Goal: Task Accomplishment & Management: Manage account settings

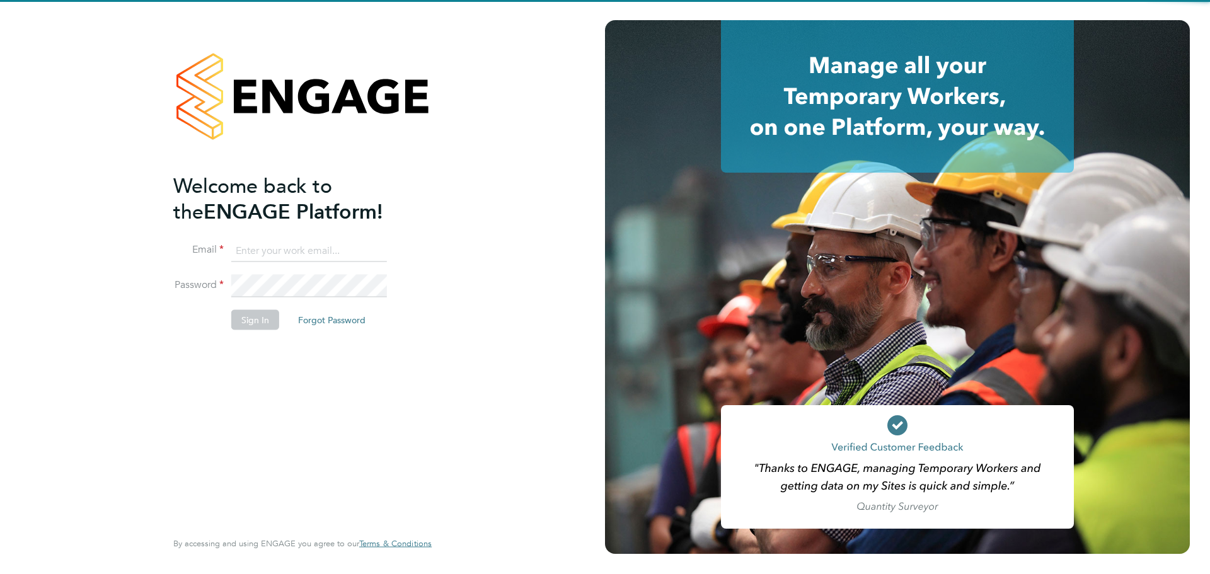
type input "[EMAIL_ADDRESS][PERSON_NAME][DOMAIN_NAME]"
click at [236, 323] on button "Sign In" at bounding box center [255, 320] width 48 height 20
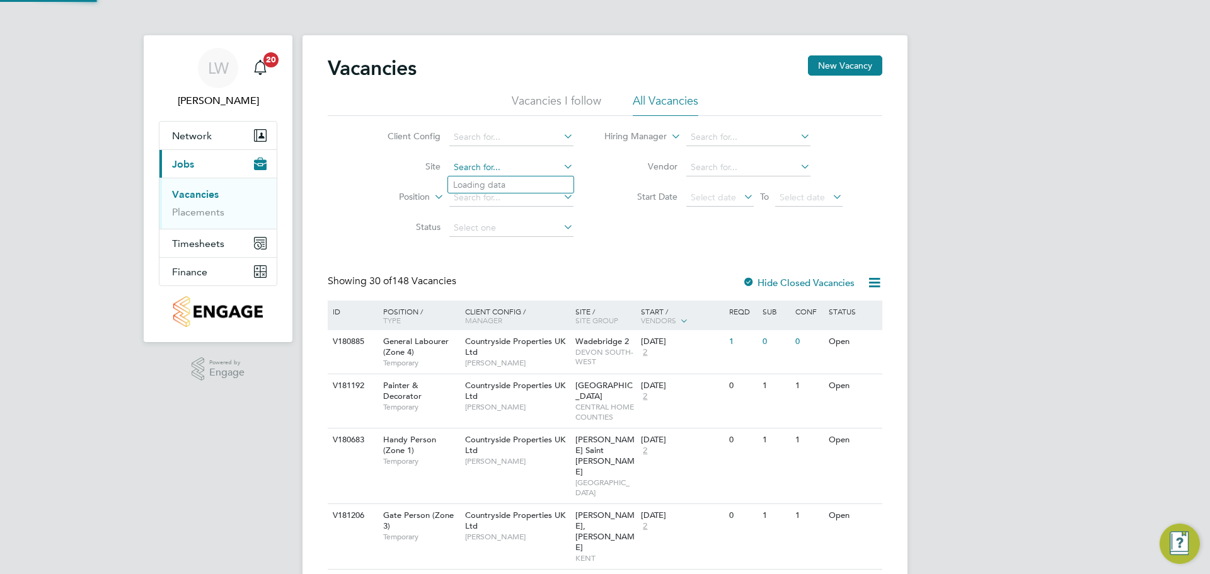
click at [487, 165] on input at bounding box center [511, 168] width 124 height 18
click at [173, 241] on button "Timesheets" at bounding box center [217, 243] width 117 height 28
click at [199, 226] on link "Timesheets" at bounding box center [198, 223] width 52 height 12
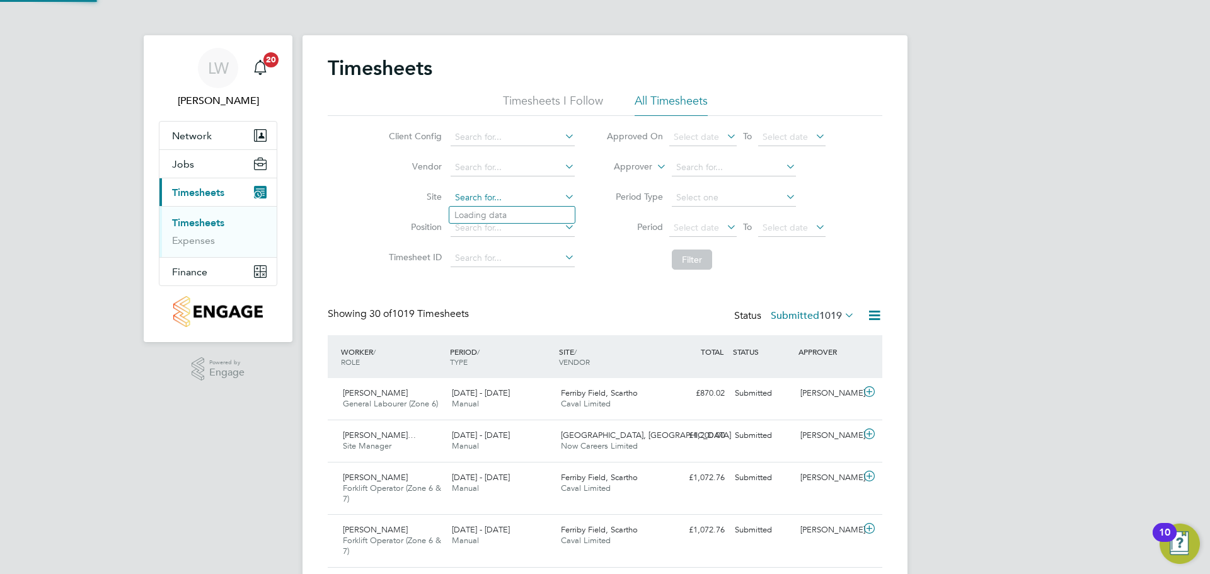
click at [467, 202] on input at bounding box center [513, 198] width 124 height 18
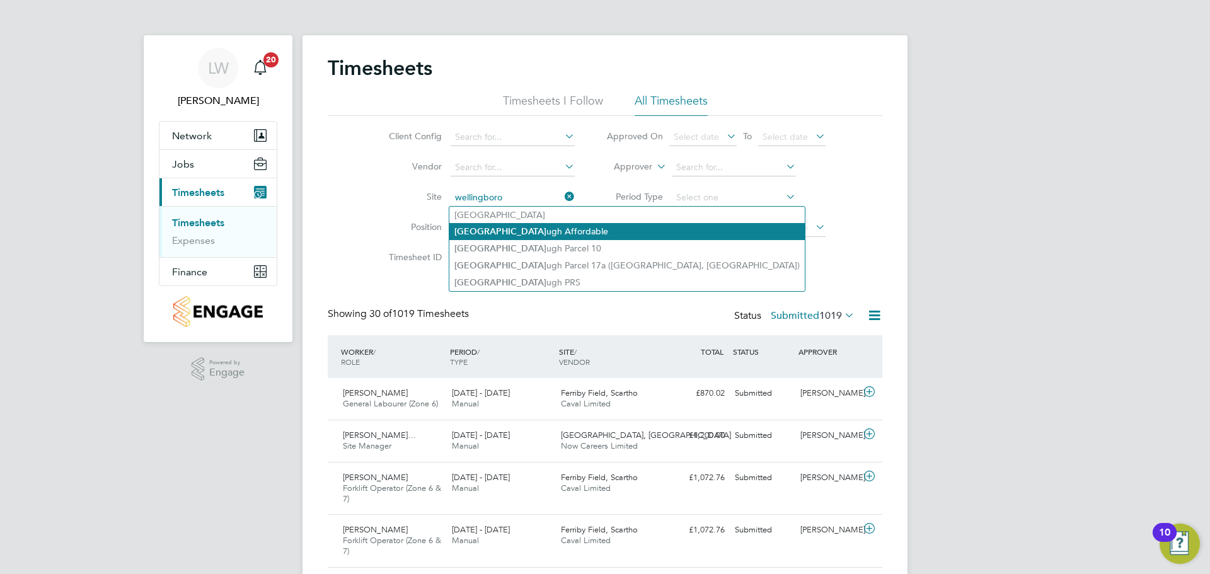
click at [496, 223] on li "Wellingboro ugh Affordable" at bounding box center [627, 231] width 356 height 17
type input "Wellingborough Affordable"
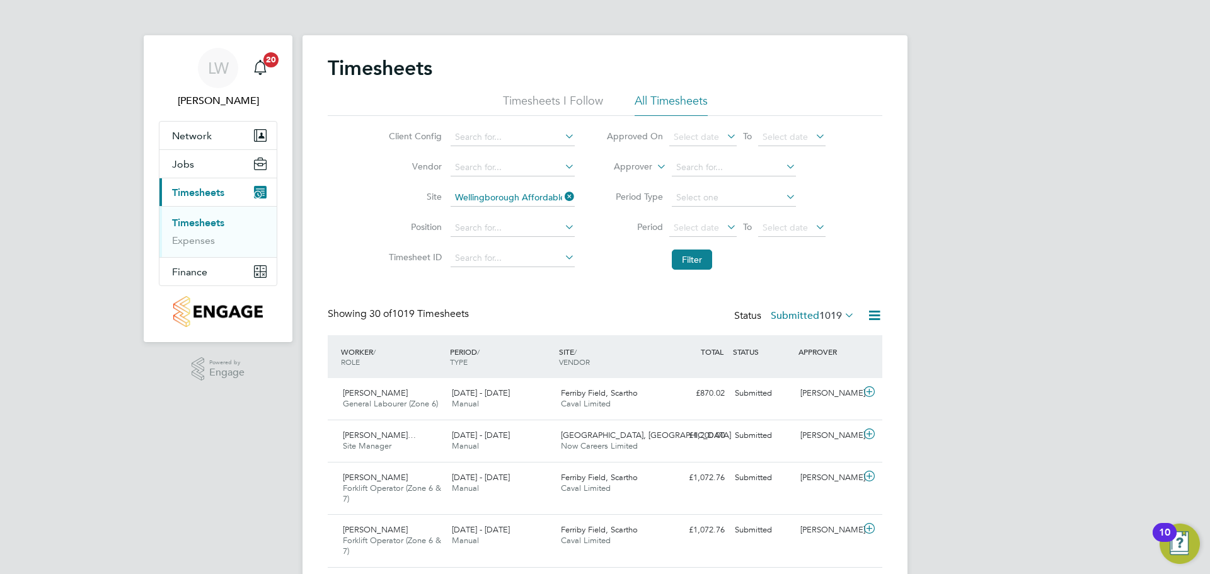
click at [691, 247] on li "Filter" at bounding box center [716, 259] width 251 height 33
click at [682, 261] on button "Filter" at bounding box center [692, 260] width 40 height 20
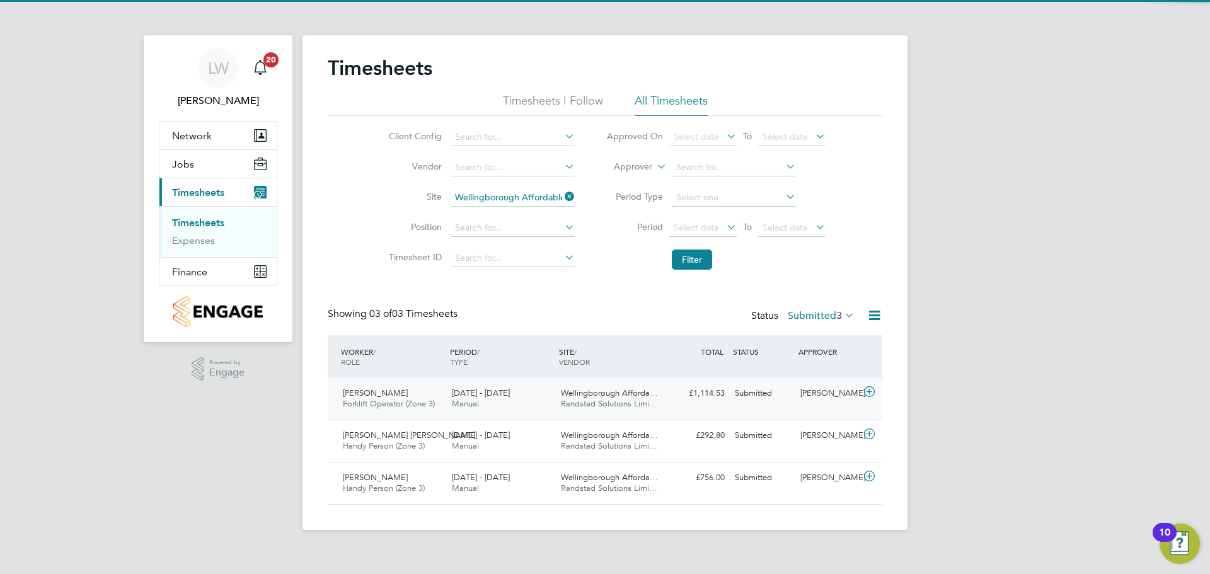
click at [542, 396] on div "22 - 28 Sep 2025 Manual" at bounding box center [501, 399] width 109 height 32
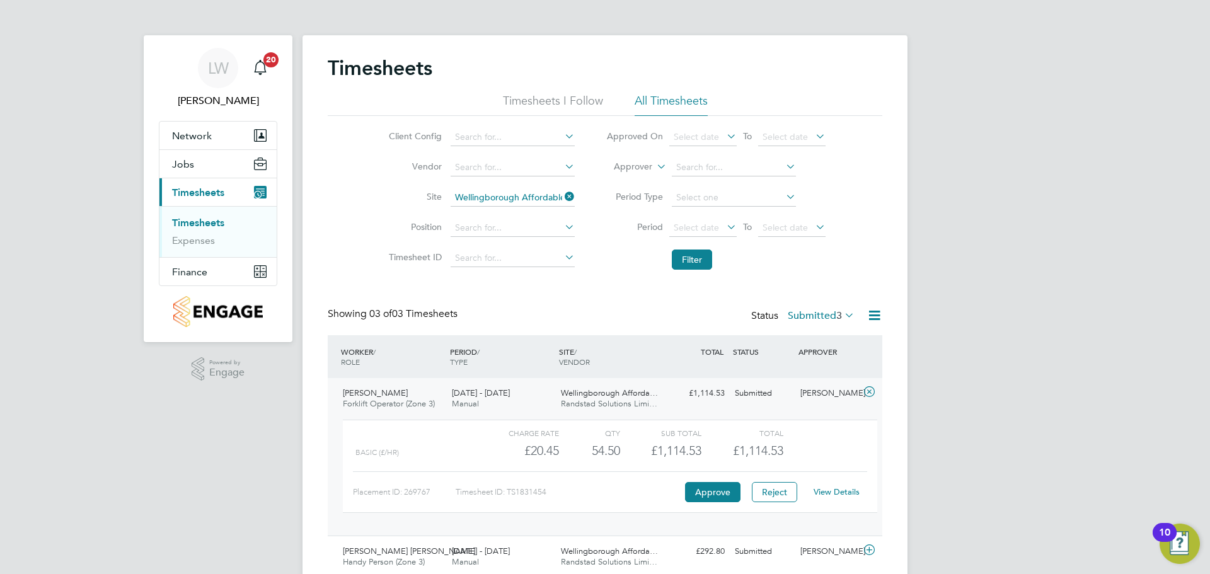
click at [523, 383] on div "Edgars Klavins Forklift Operator (Zone 3) 22 - 28 Sep 2025 22 - 28 Sep 2025 Man…" at bounding box center [605, 457] width 555 height 158
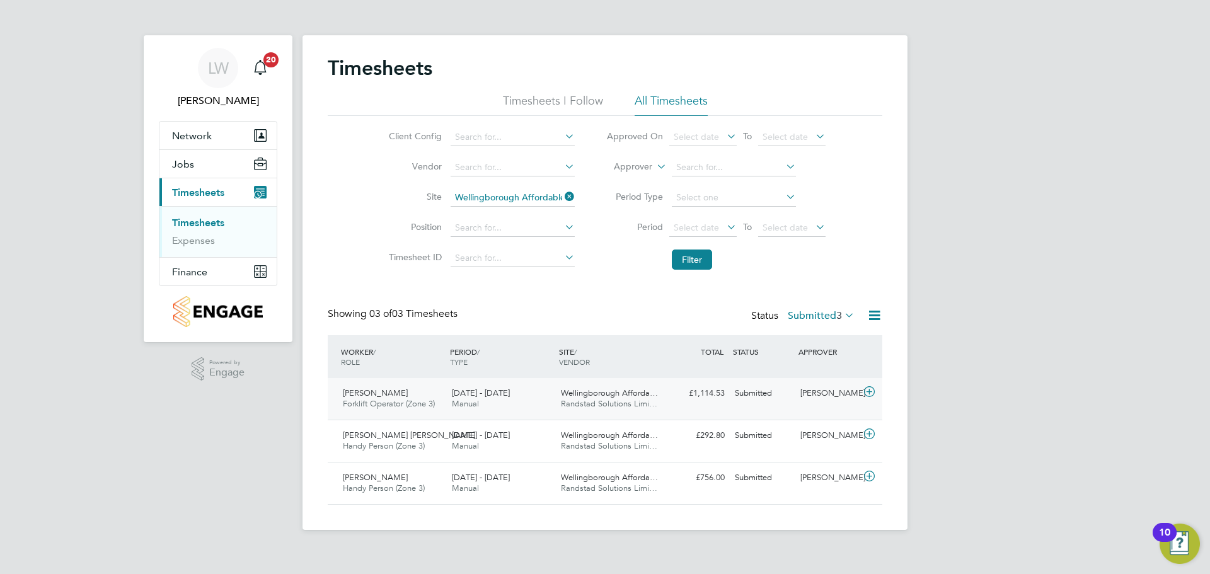
click at [526, 397] on div "[DATE] - [DATE] Manual" at bounding box center [501, 399] width 109 height 32
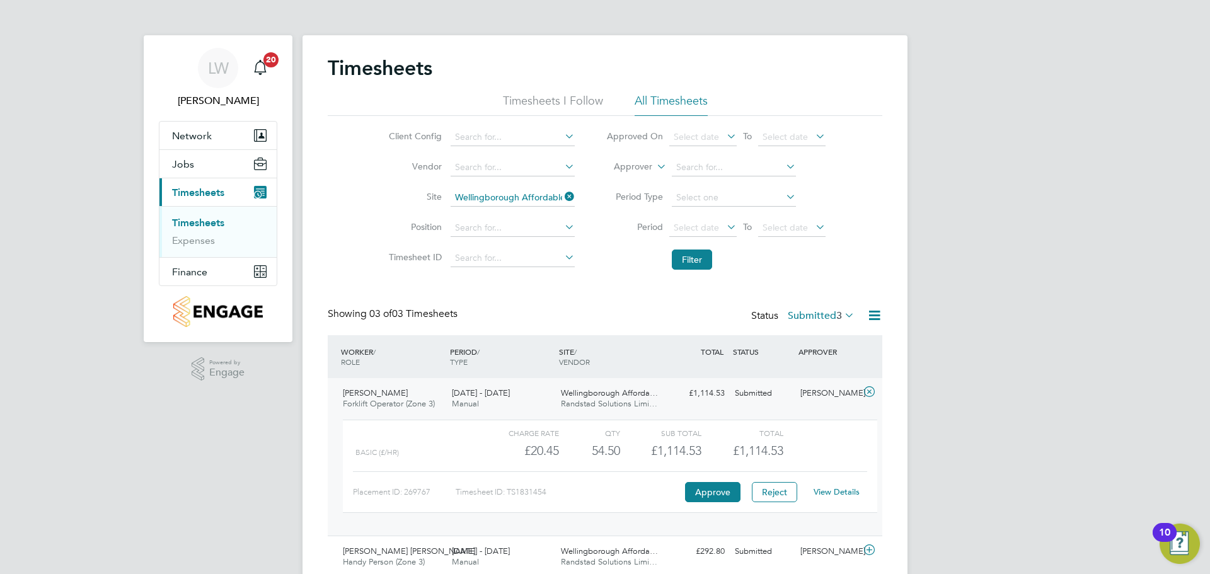
click at [565, 396] on span "Wellingborough Afforda…" at bounding box center [609, 393] width 97 height 11
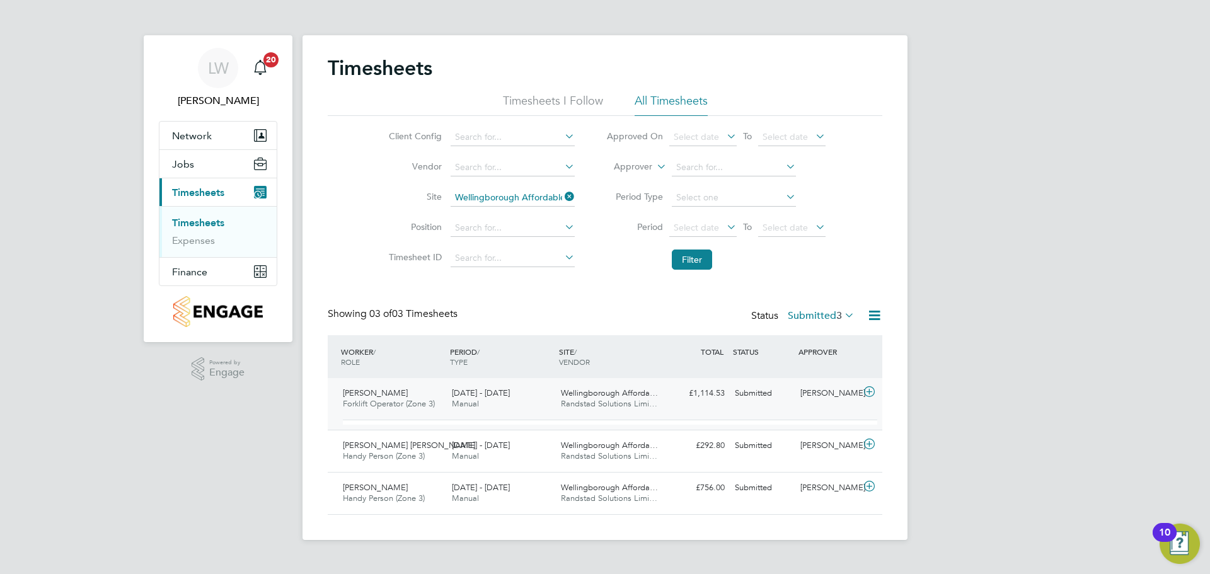
click at [559, 391] on div "Wellingborough Afforda… Randstad Solutions Limi…" at bounding box center [610, 399] width 109 height 32
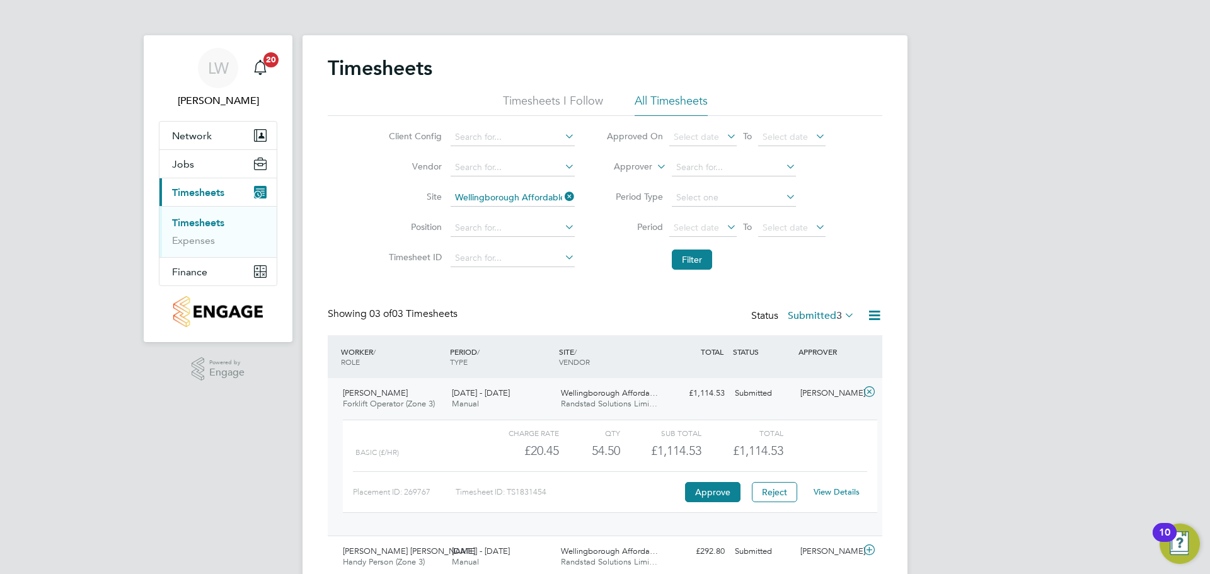
click at [832, 492] on link "View Details" at bounding box center [837, 492] width 46 height 11
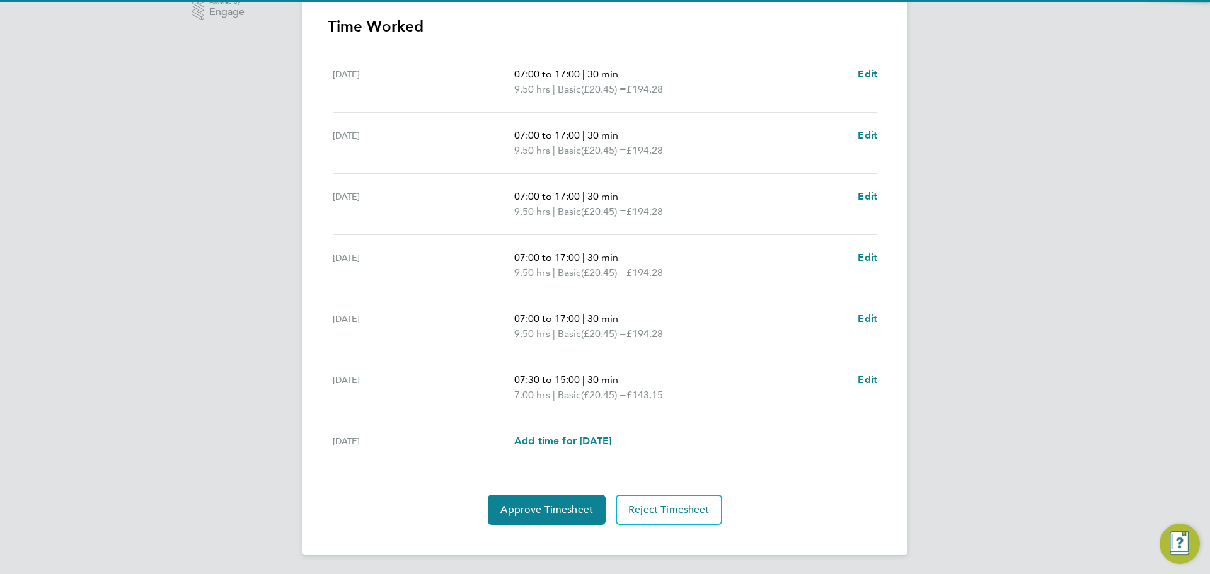
scroll to position [362, 0]
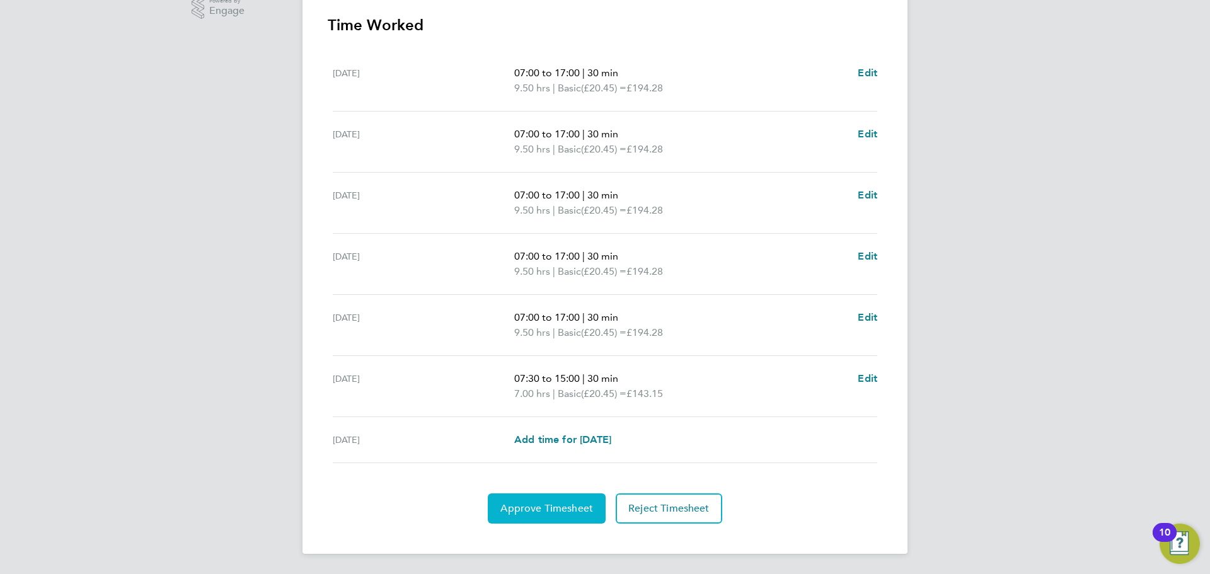
click at [548, 521] on button "Approve Timesheet" at bounding box center [547, 509] width 118 height 30
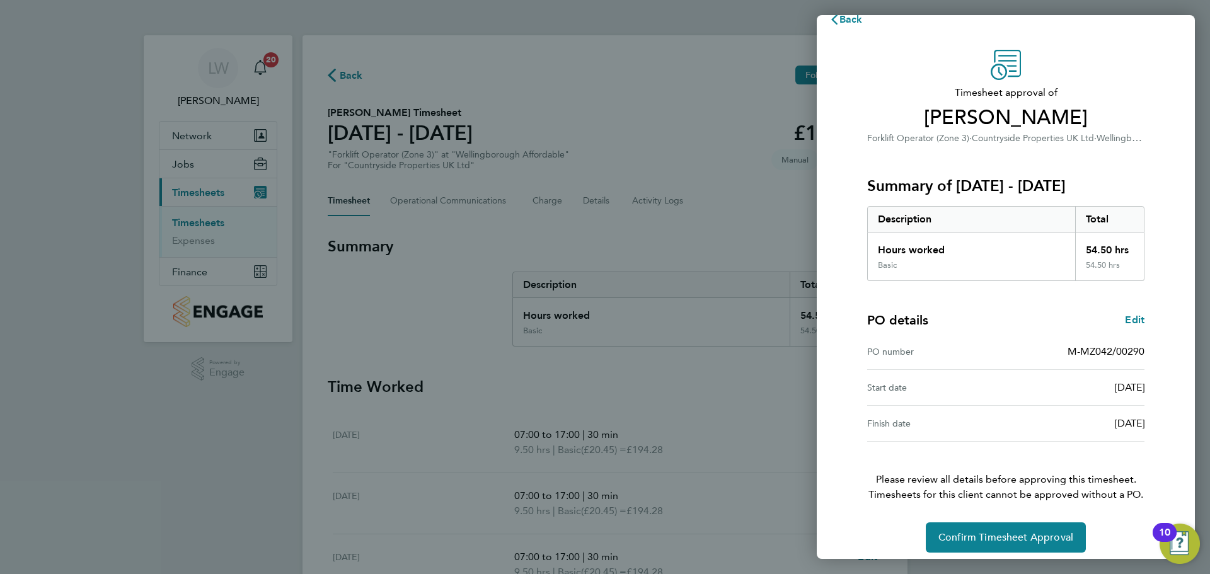
scroll to position [30, 0]
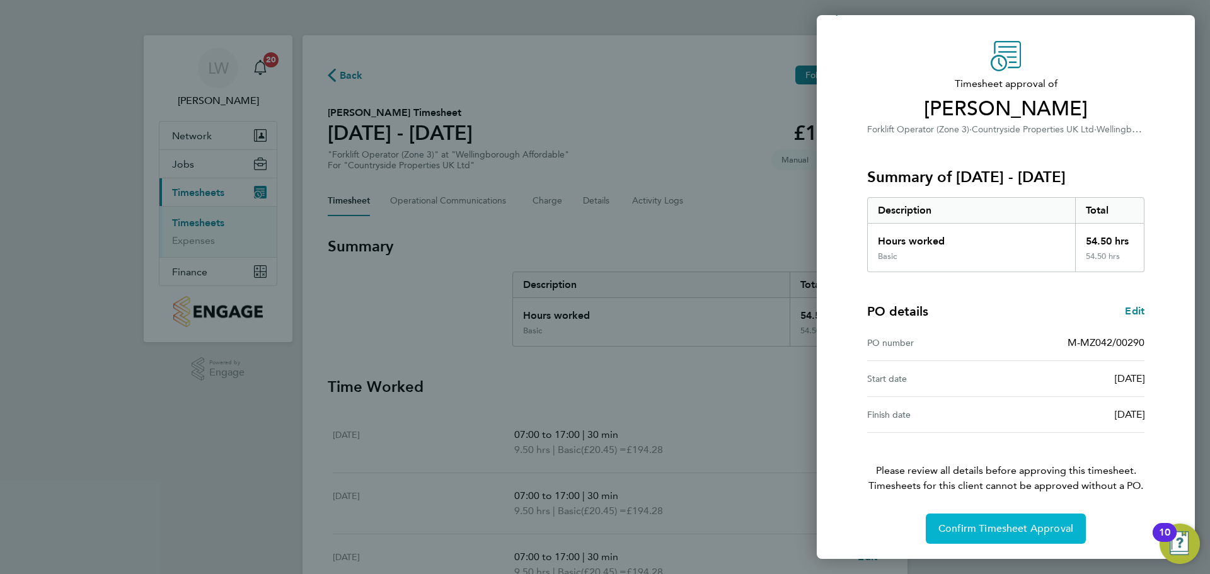
drag, startPoint x: 992, startPoint y: 527, endPoint x: 1004, endPoint y: 545, distance: 21.5
click at [992, 526] on span "Confirm Timesheet Approval" at bounding box center [1006, 529] width 135 height 13
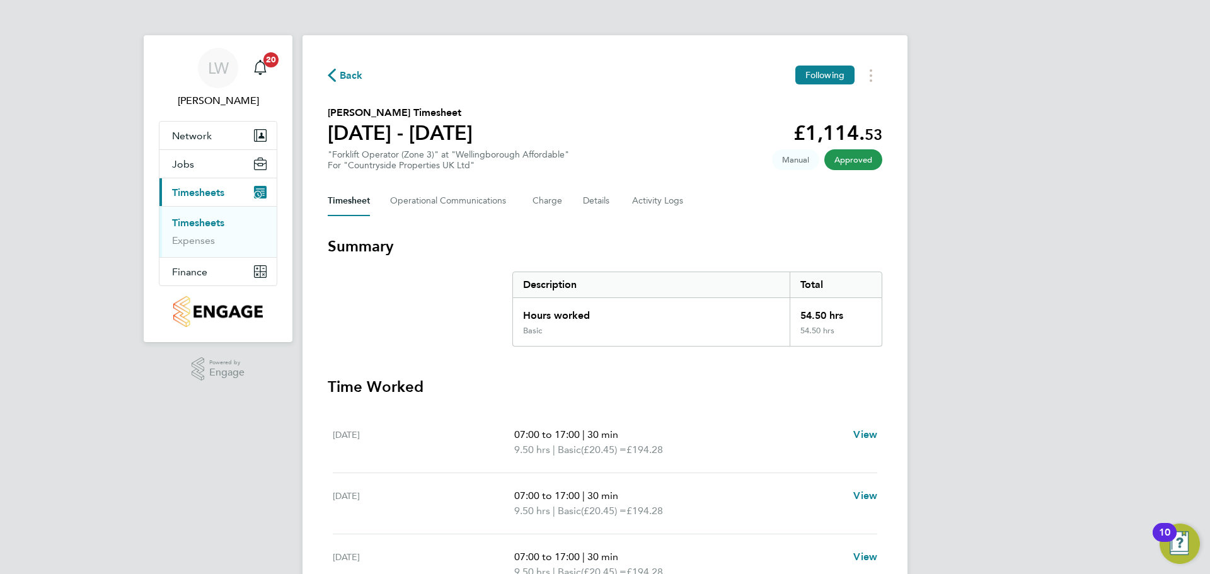
click at [216, 217] on link "Timesheets" at bounding box center [198, 223] width 52 height 12
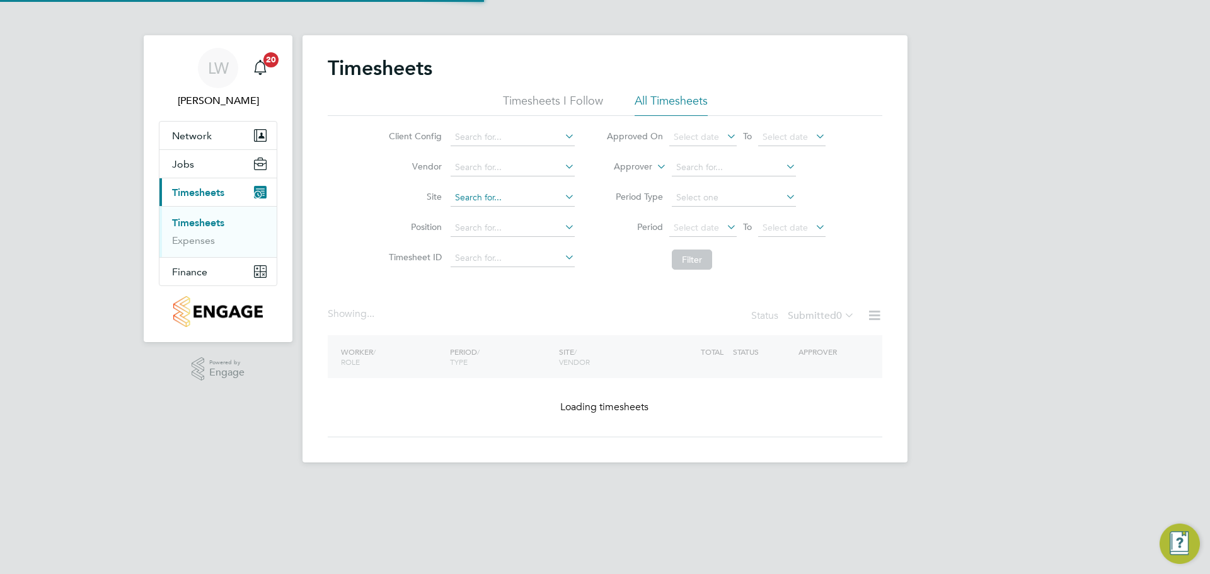
click at [504, 186] on li "Site" at bounding box center [479, 198] width 221 height 30
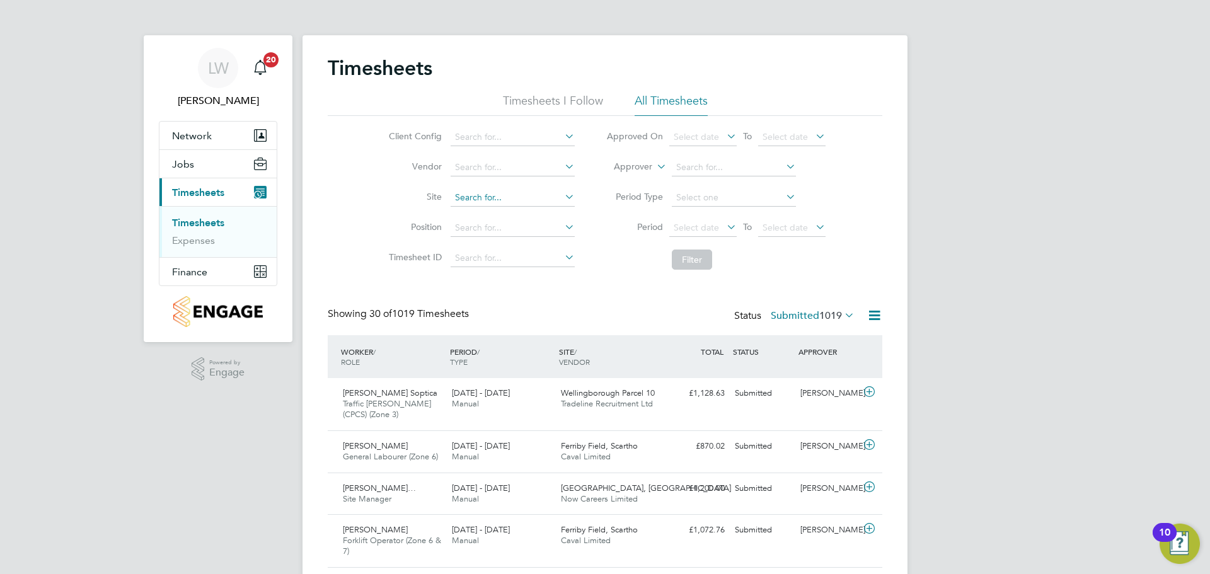
click at [507, 200] on input at bounding box center [513, 198] width 124 height 18
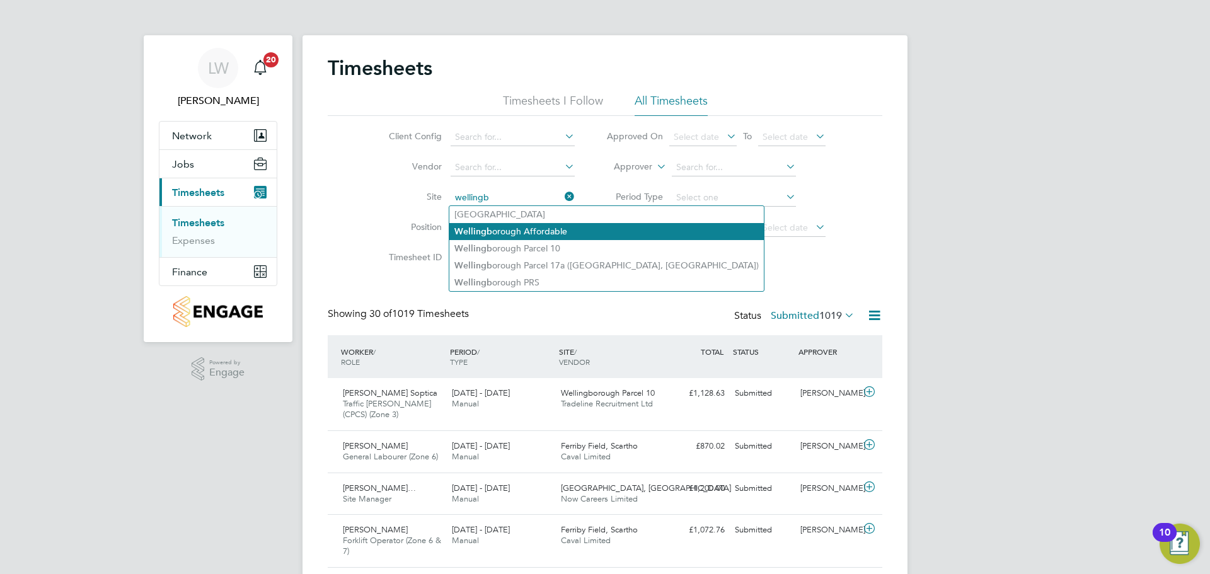
click at [551, 233] on li "Wellingb orough Affordable" at bounding box center [606, 231] width 315 height 17
type input "Wellingborough Affordable"
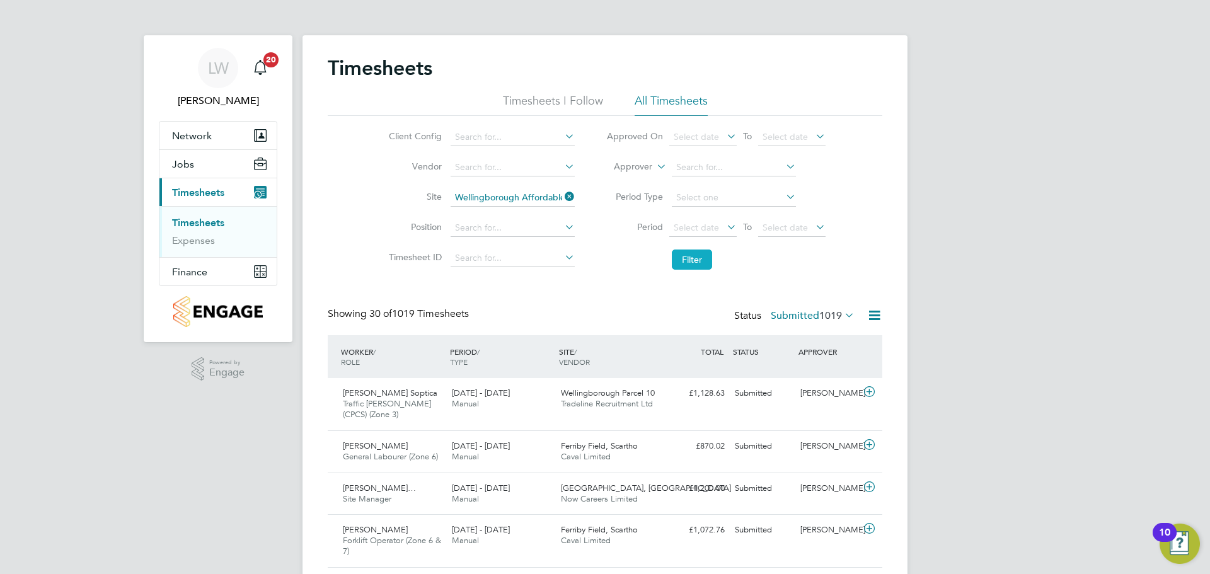
click at [675, 257] on button "Filter" at bounding box center [692, 260] width 40 height 20
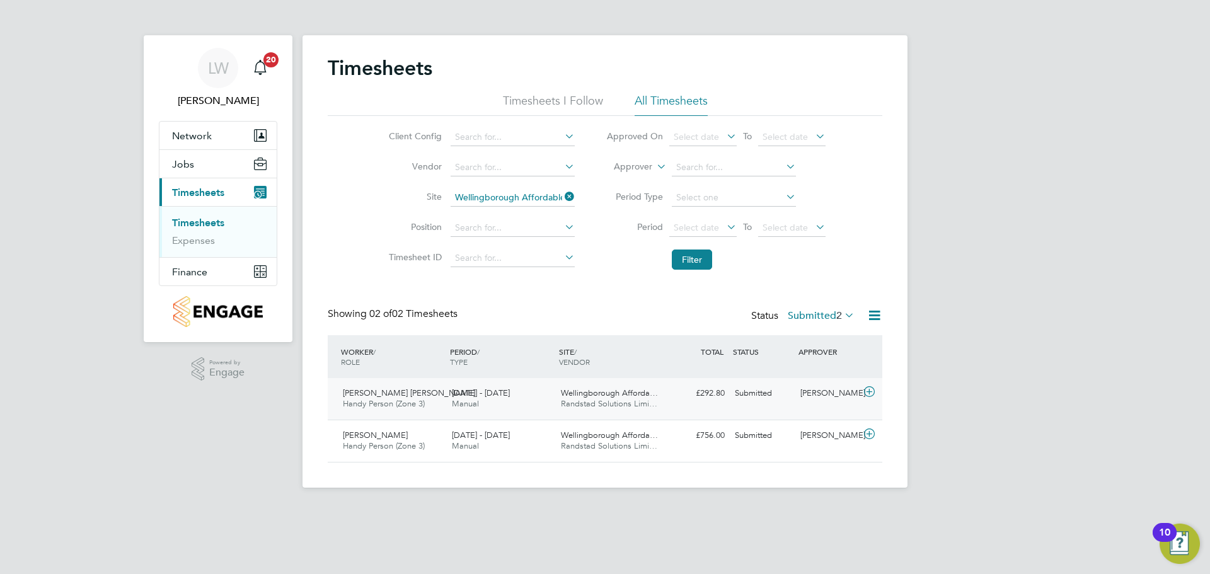
click at [499, 408] on div "[DATE] - [DATE] Manual" at bounding box center [501, 399] width 109 height 32
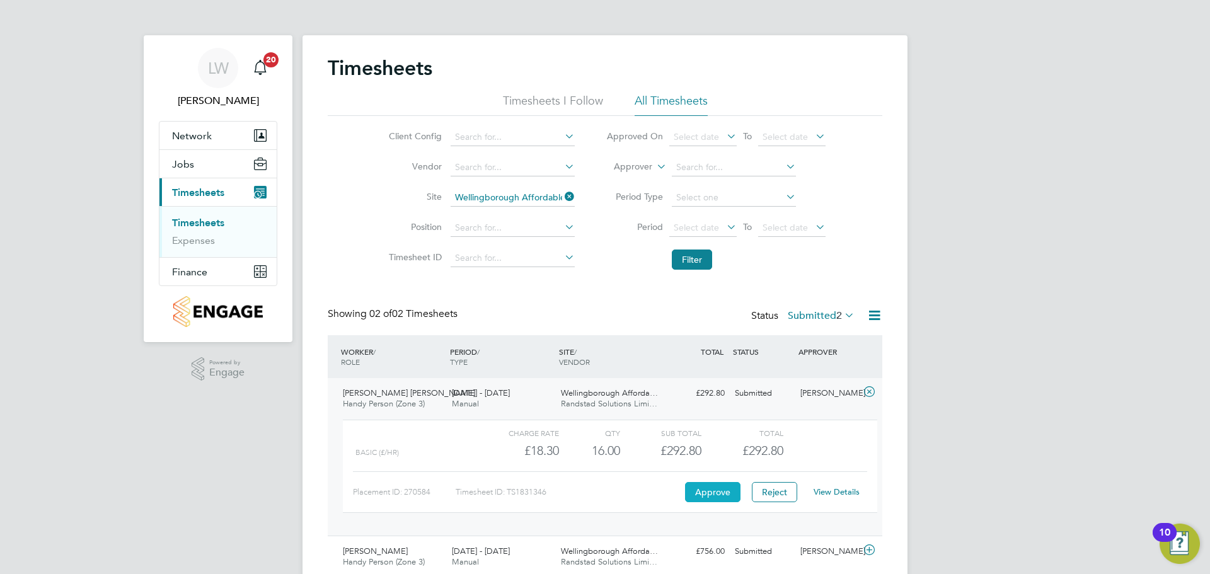
click at [703, 487] on button "Approve" at bounding box center [712, 492] width 55 height 20
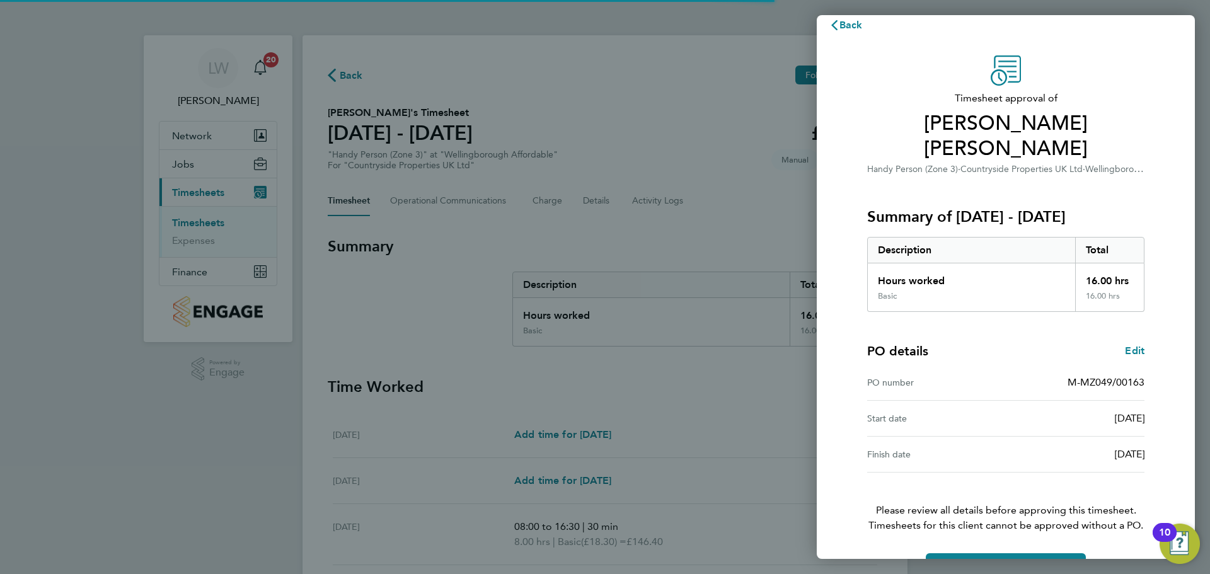
scroll to position [30, 0]
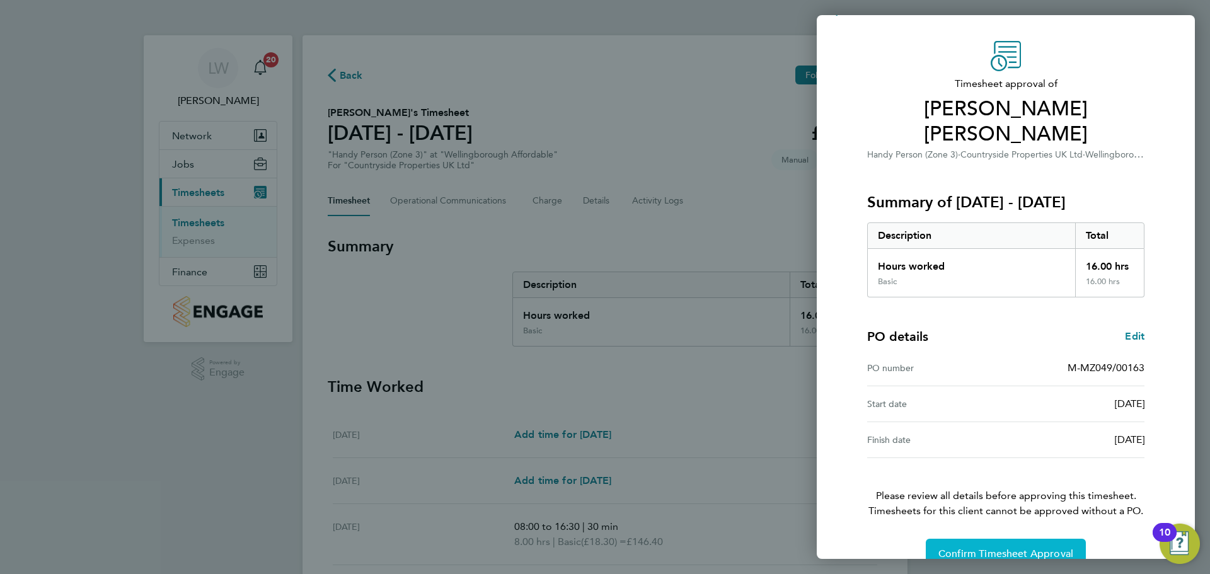
click at [969, 548] on span "Confirm Timesheet Approval" at bounding box center [1006, 554] width 135 height 13
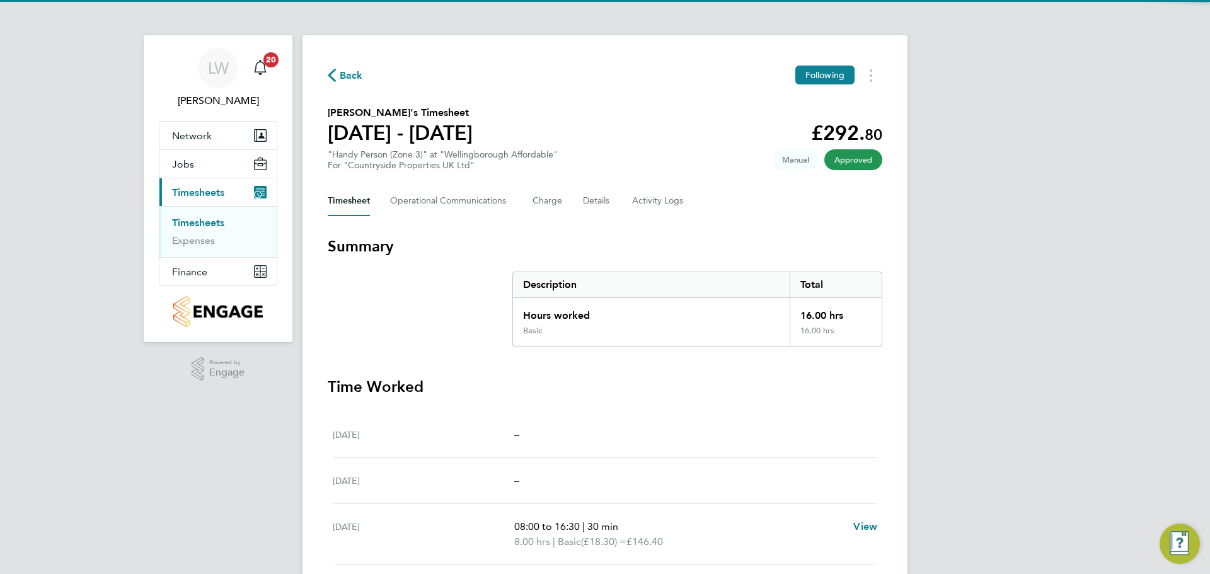
drag, startPoint x: 186, startPoint y: 222, endPoint x: 203, endPoint y: 222, distance: 17.0
click at [186, 222] on link "Timesheets" at bounding box center [198, 223] width 52 height 12
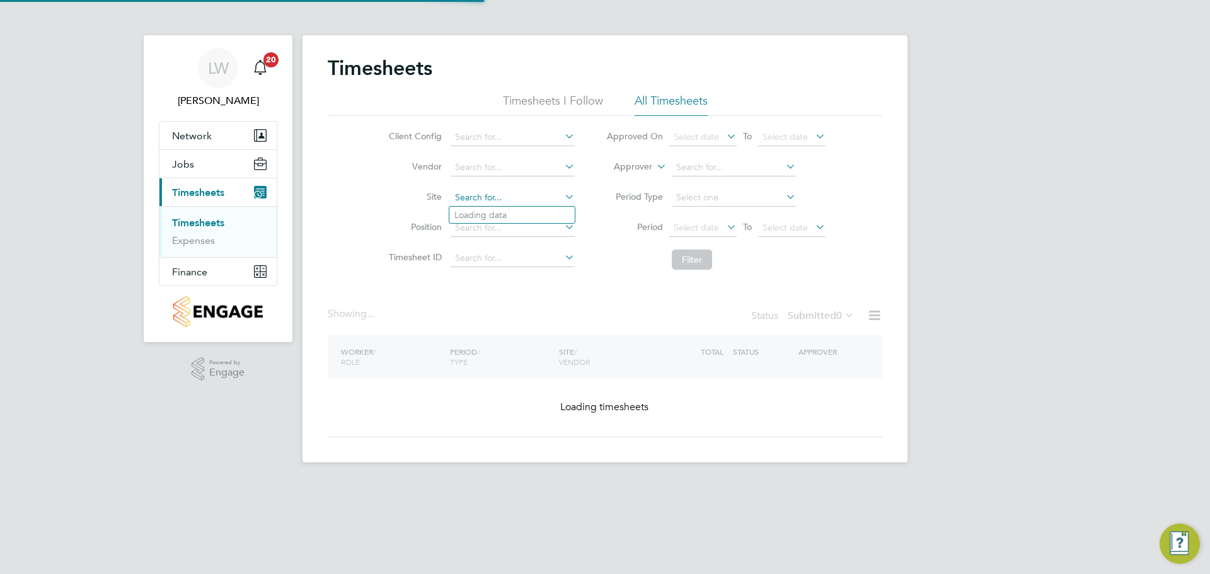
click at [515, 191] on input at bounding box center [513, 198] width 124 height 18
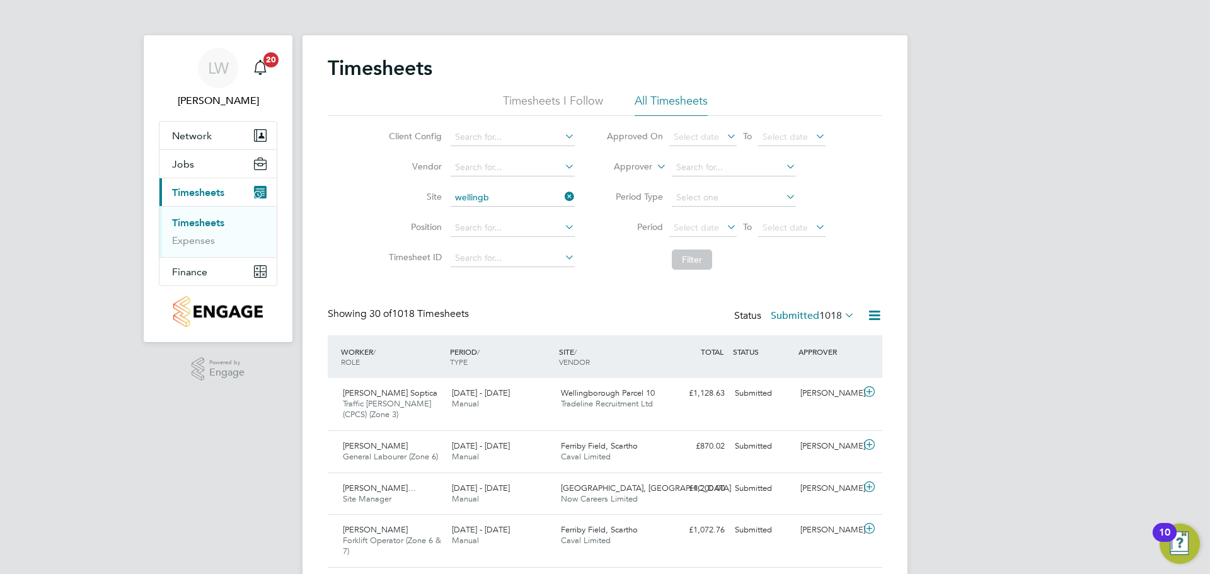
click at [589, 234] on li "Wellingb orough Affordable" at bounding box center [606, 231] width 315 height 17
type input "Wellingborough Affordable"
drag, startPoint x: 678, startPoint y: 254, endPoint x: 658, endPoint y: 264, distance: 22.9
click at [679, 254] on button "Filter" at bounding box center [692, 260] width 40 height 20
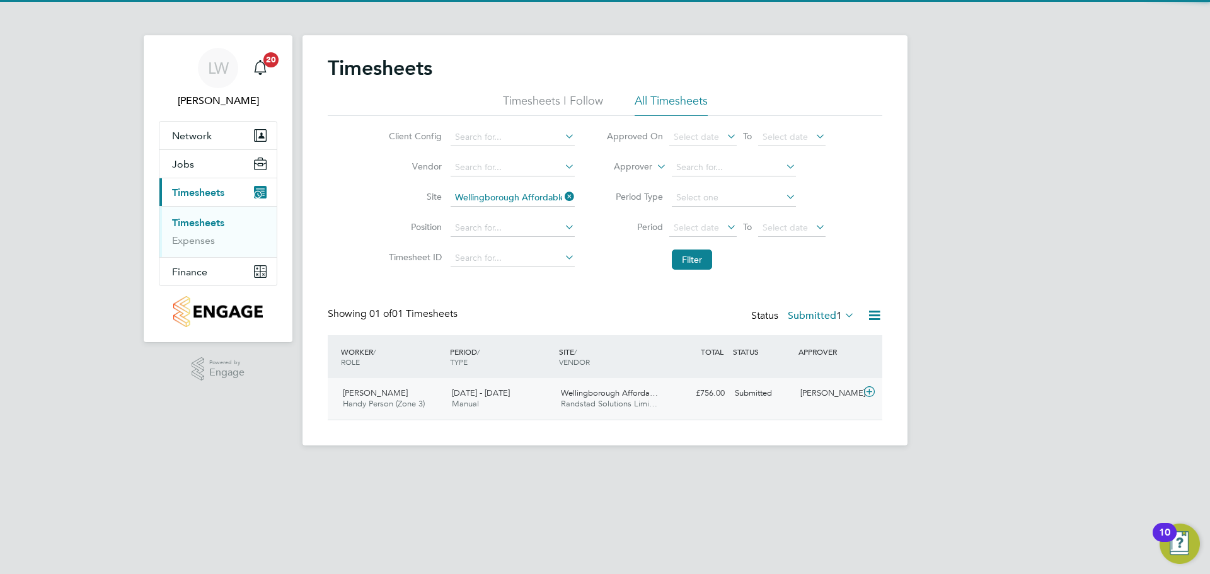
click at [456, 403] on span "Manual" at bounding box center [465, 403] width 27 height 11
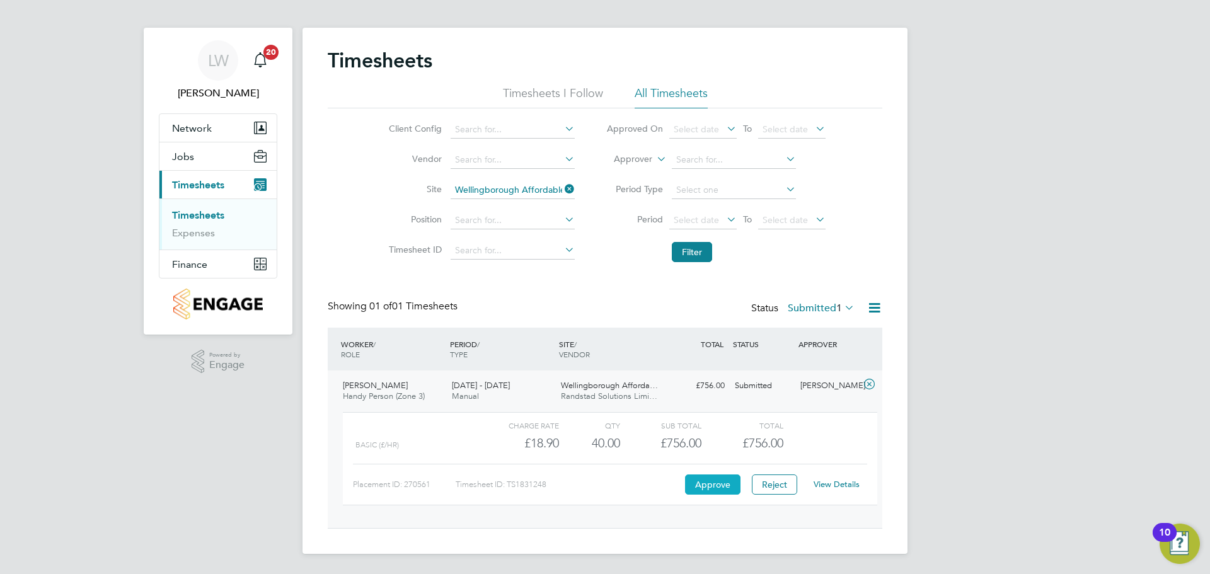
click at [706, 483] on button "Approve" at bounding box center [712, 485] width 55 height 20
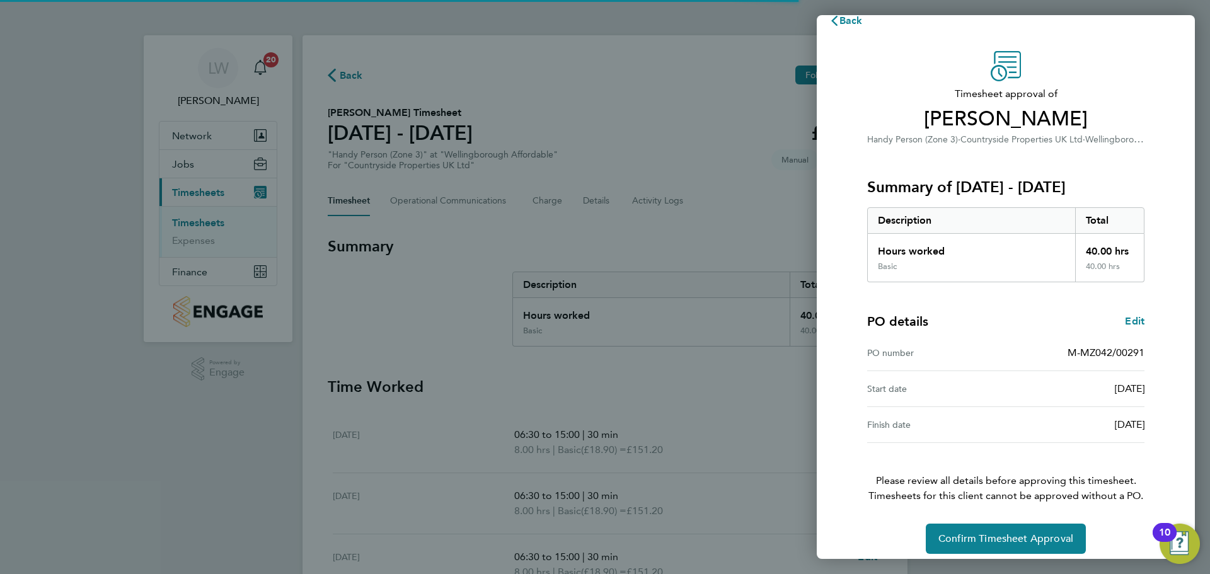
scroll to position [30, 0]
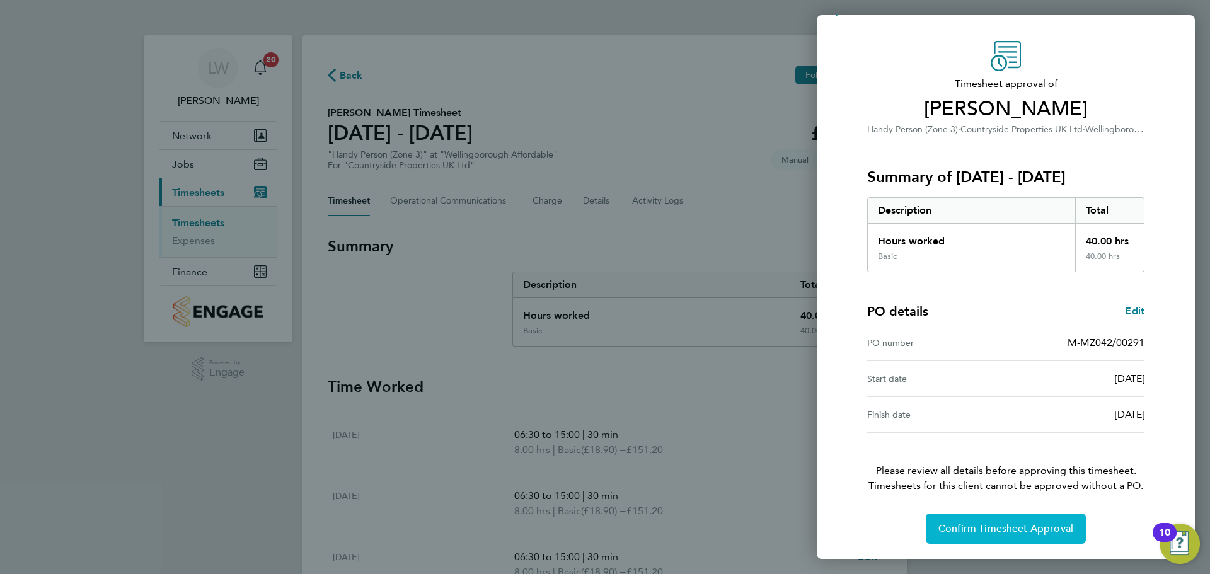
click at [950, 525] on span "Confirm Timesheet Approval" at bounding box center [1006, 529] width 135 height 13
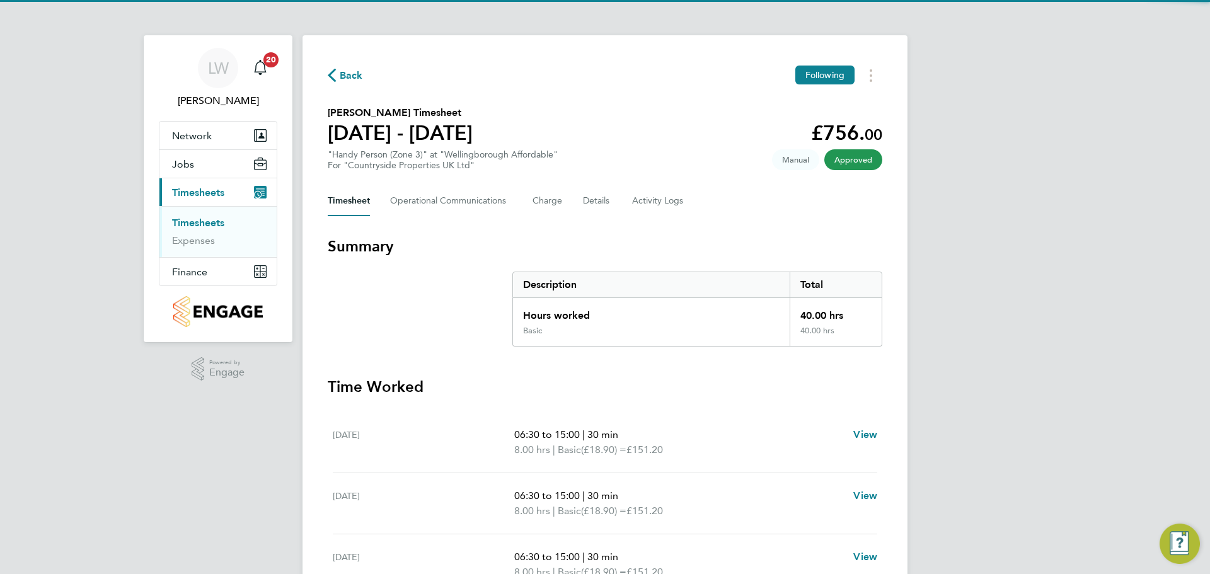
click at [205, 220] on link "Timesheets" at bounding box center [198, 223] width 52 height 12
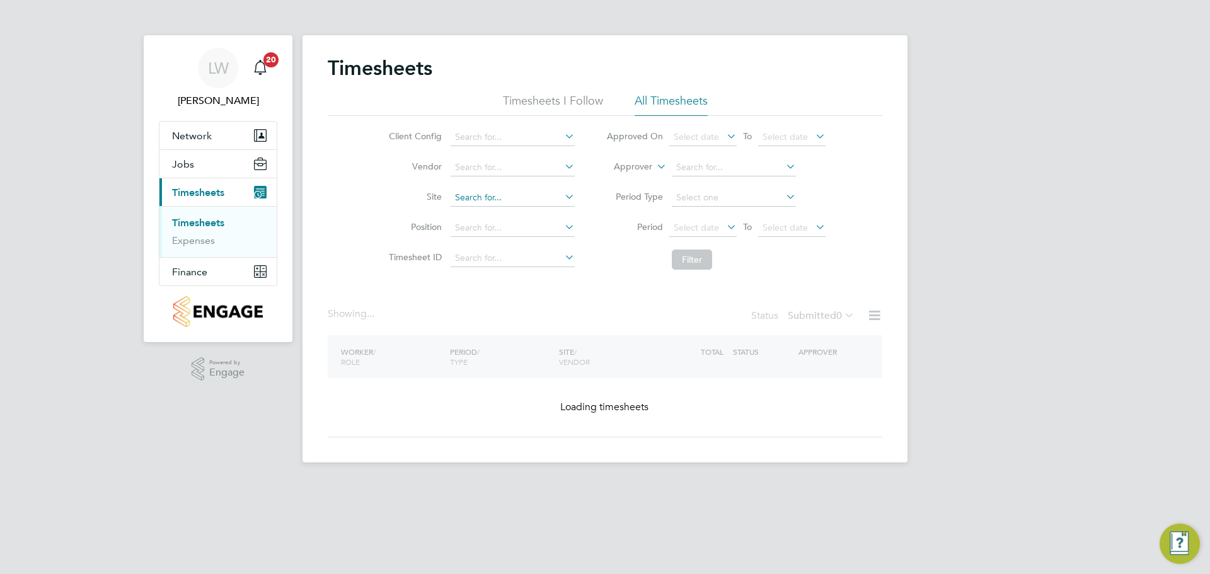
click at [490, 190] on input at bounding box center [513, 198] width 124 height 18
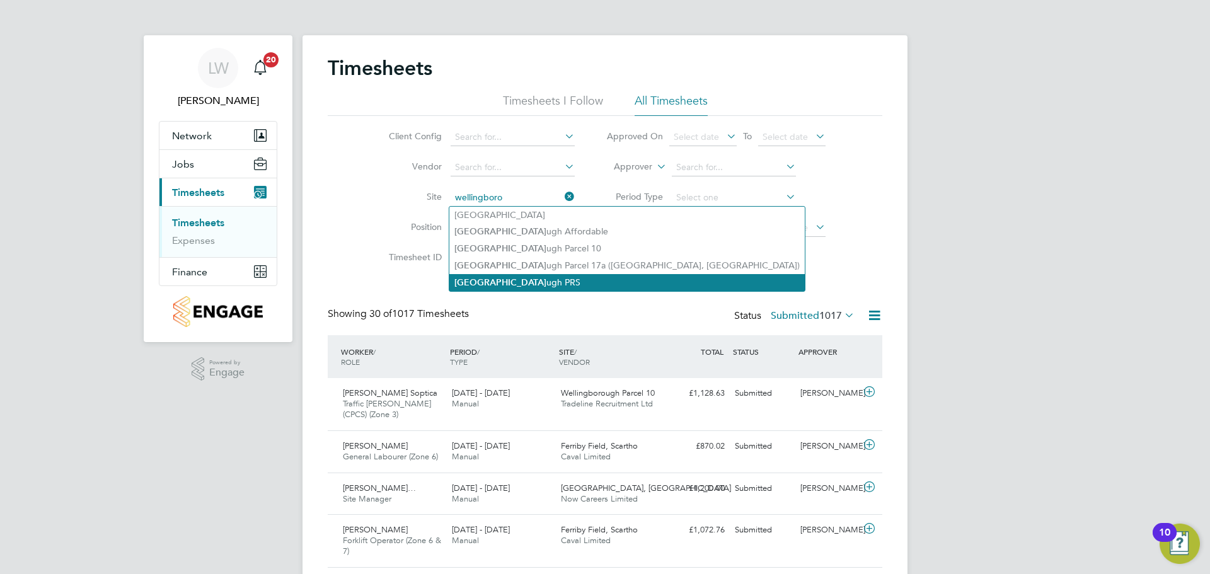
click at [533, 285] on li "[GEOGRAPHIC_DATA] ugh PRS" at bounding box center [627, 282] width 356 height 17
type input "Wellingborough PRS"
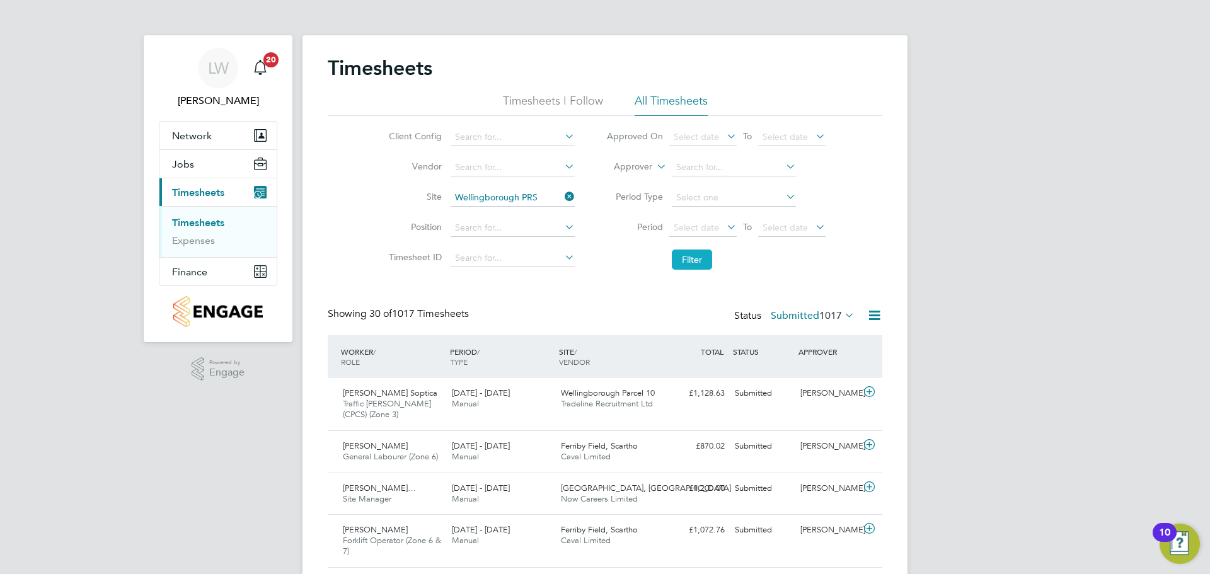
click at [699, 262] on button "Filter" at bounding box center [692, 260] width 40 height 20
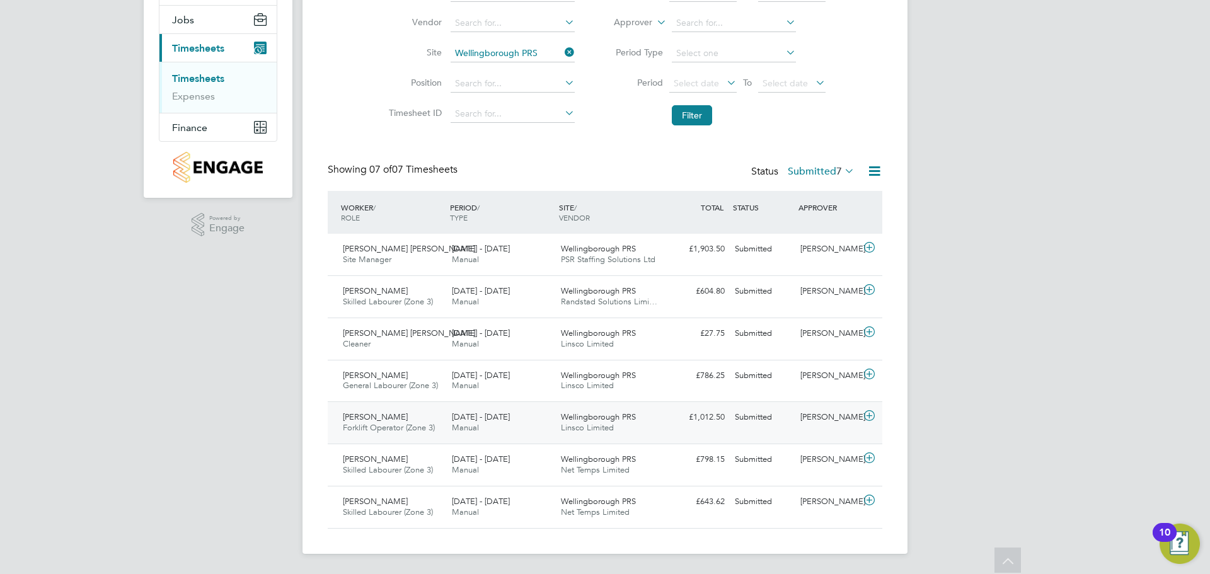
click at [548, 419] on div "[DATE] - [DATE] Manual" at bounding box center [501, 423] width 109 height 32
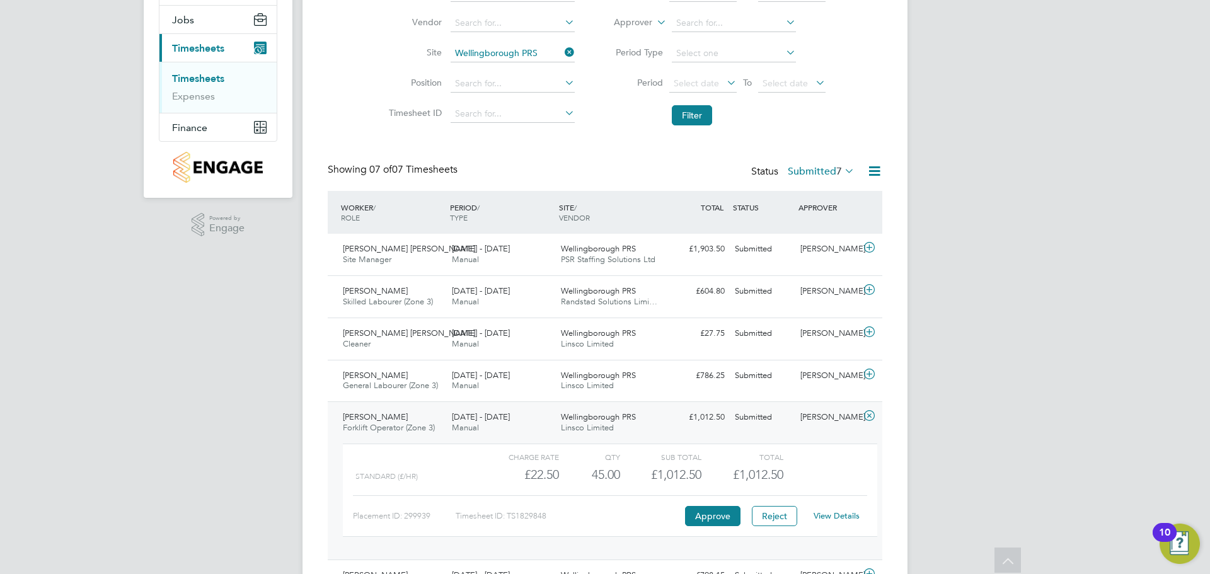
click at [546, 419] on div "[DATE] - [DATE] Manual" at bounding box center [501, 423] width 109 height 32
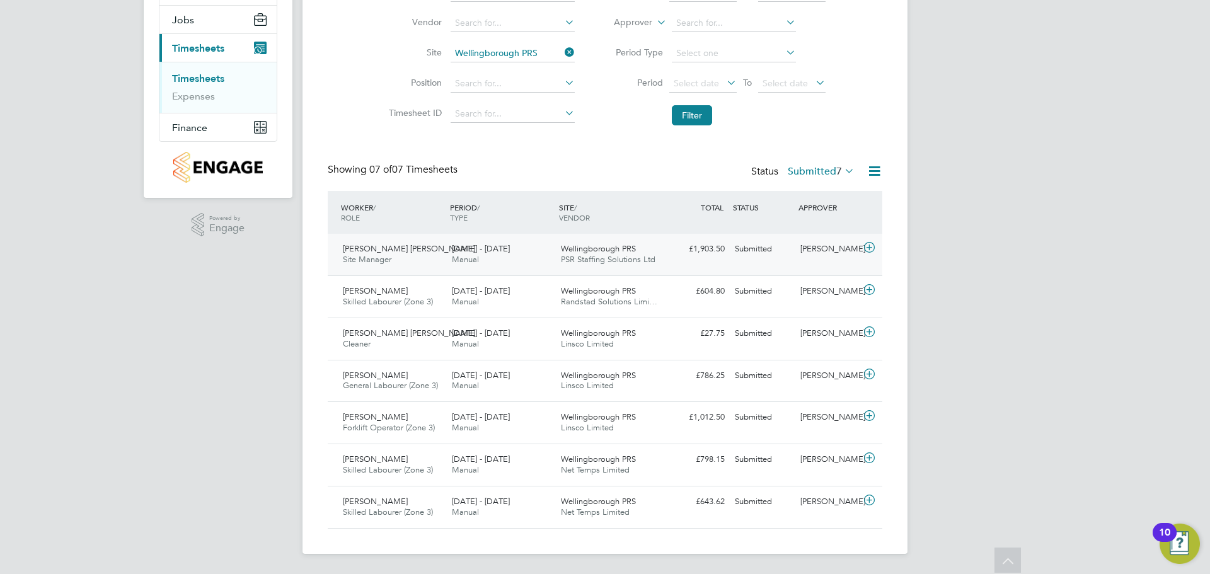
click at [513, 259] on div "[DATE] - [DATE] Manual" at bounding box center [501, 255] width 109 height 32
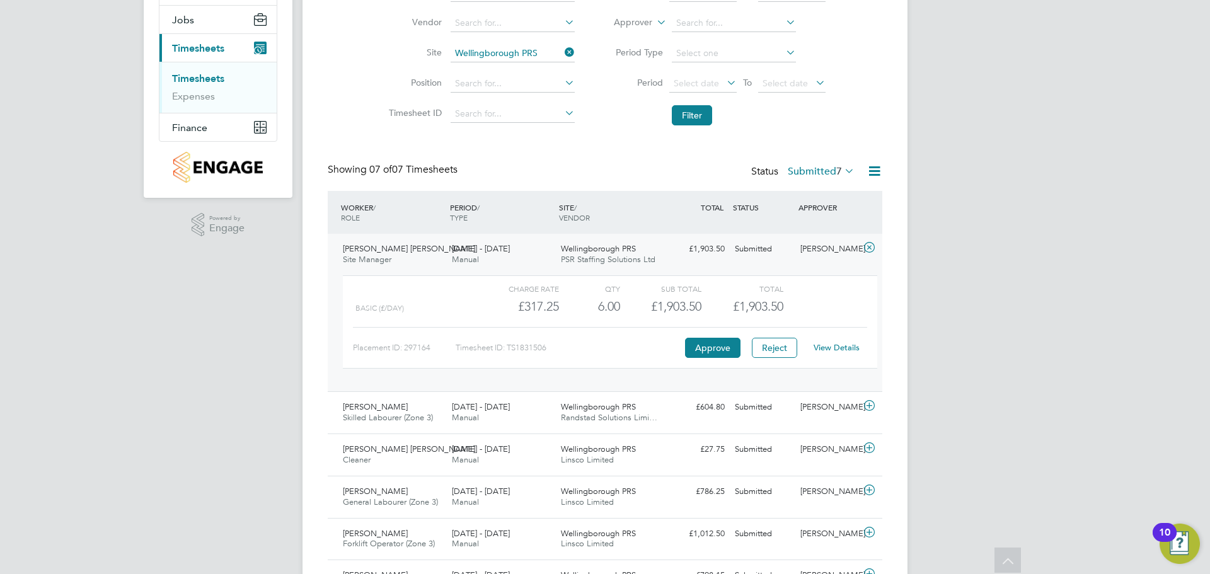
click at [517, 259] on div "[DATE] - [DATE] Manual" at bounding box center [501, 255] width 109 height 32
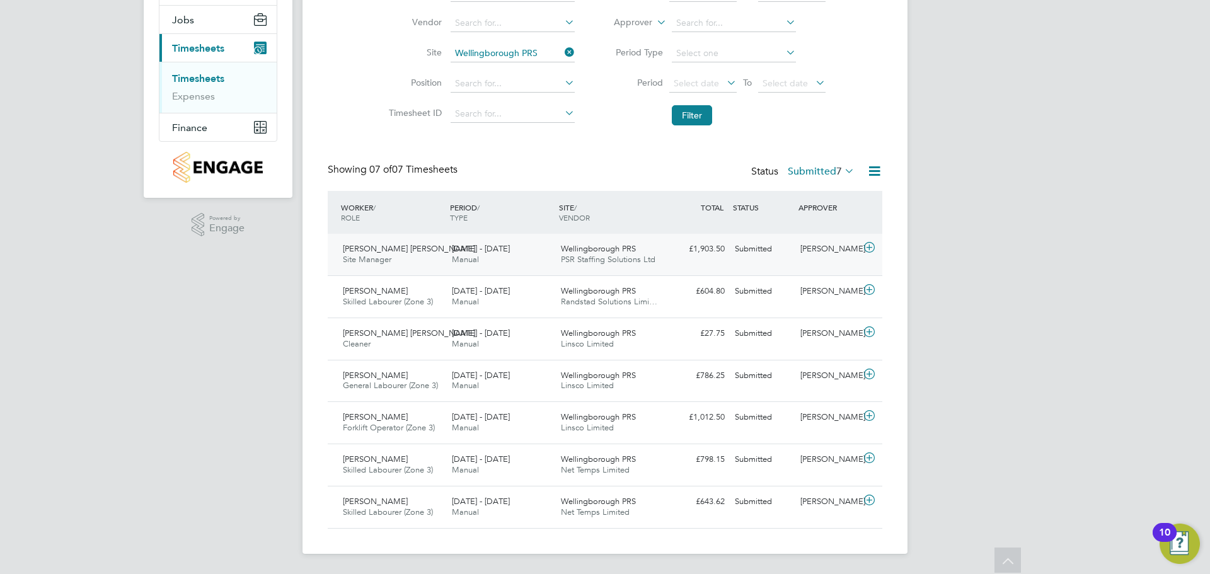
click at [550, 268] on div "[DATE] - [DATE] Manual" at bounding box center [501, 255] width 109 height 32
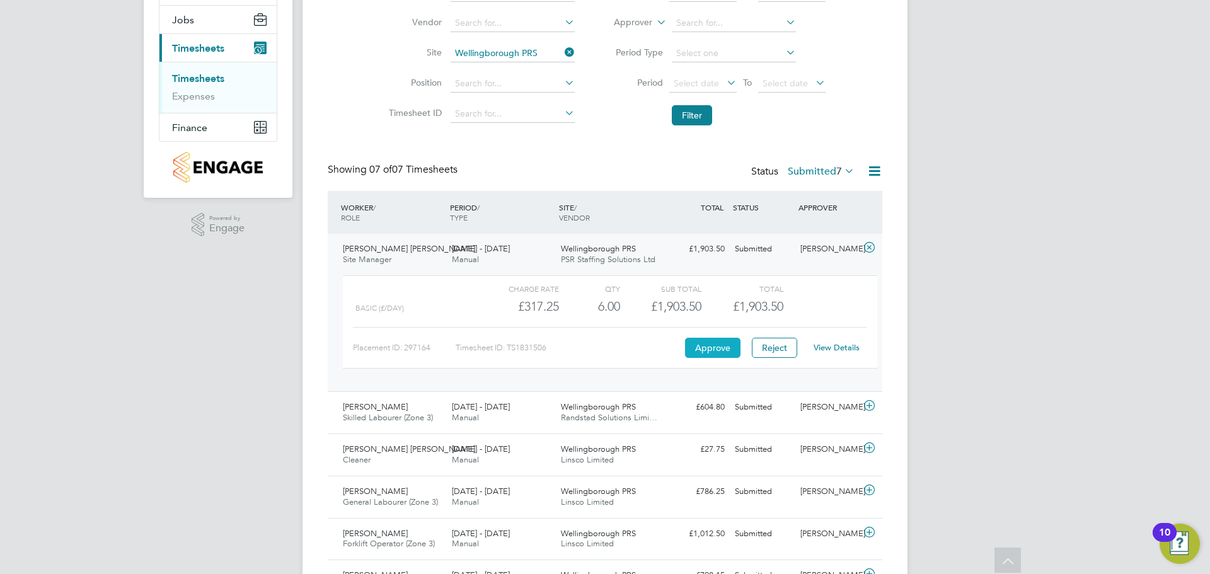
click at [712, 347] on button "Approve" at bounding box center [712, 348] width 55 height 20
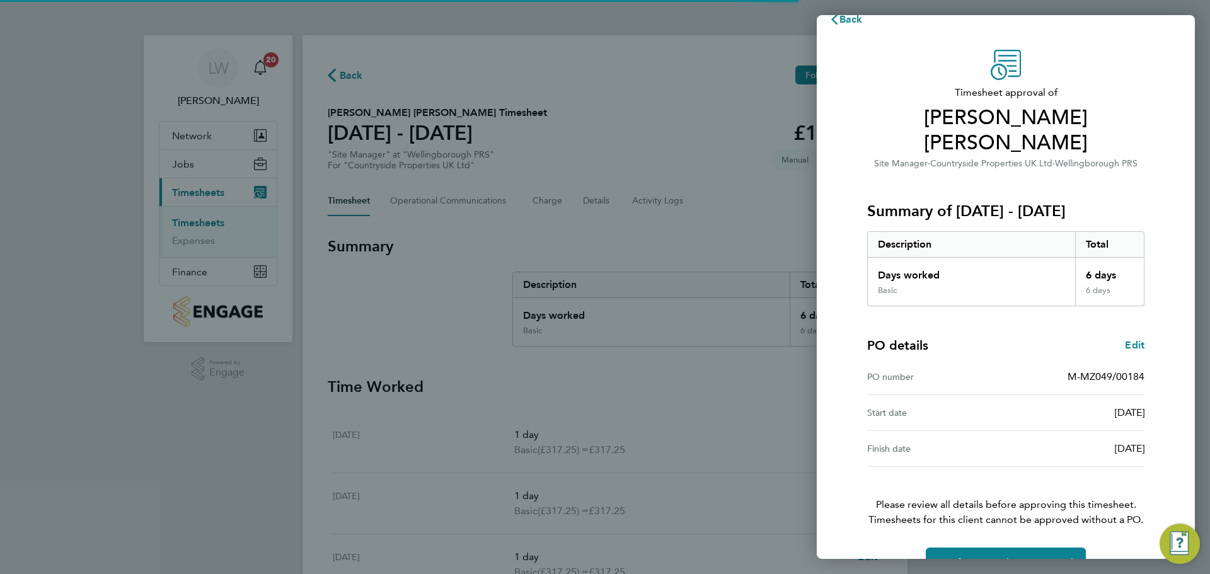
scroll to position [30, 0]
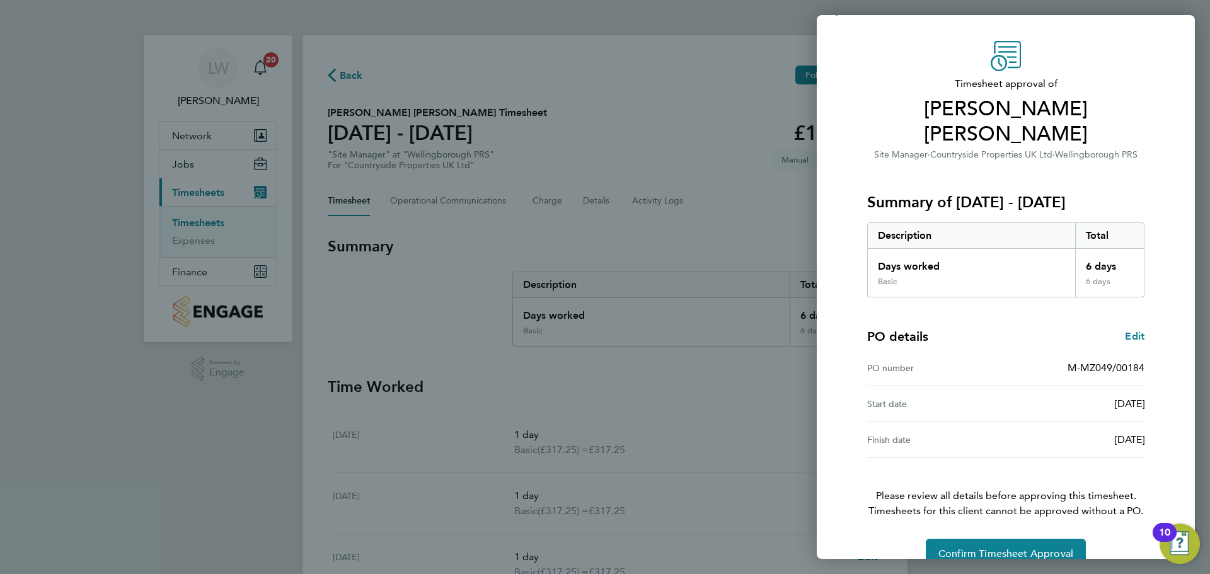
click at [975, 504] on span "Timesheets for this client cannot be approved without a PO." at bounding box center [1006, 511] width 308 height 15
click at [971, 503] on div "Timesheet approval of [PERSON_NAME] [PERSON_NAME] Site Manager · Countryside Pr…" at bounding box center [1006, 305] width 308 height 528
click at [968, 539] on button "Confirm Timesheet Approval" at bounding box center [1006, 554] width 160 height 30
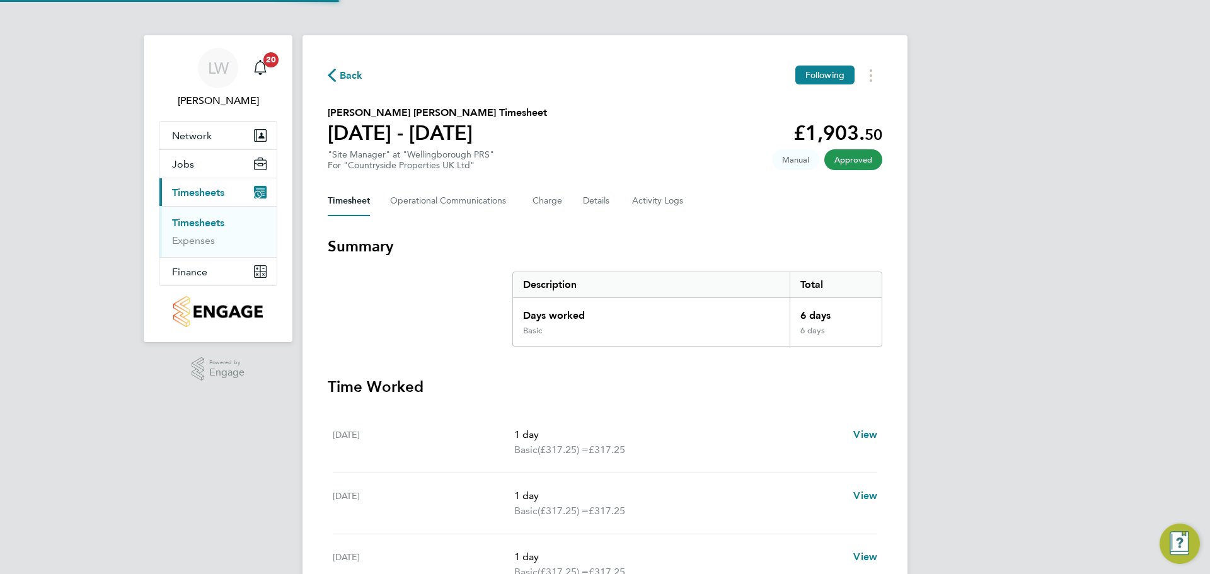
click at [209, 217] on link "Timesheets" at bounding box center [198, 223] width 52 height 12
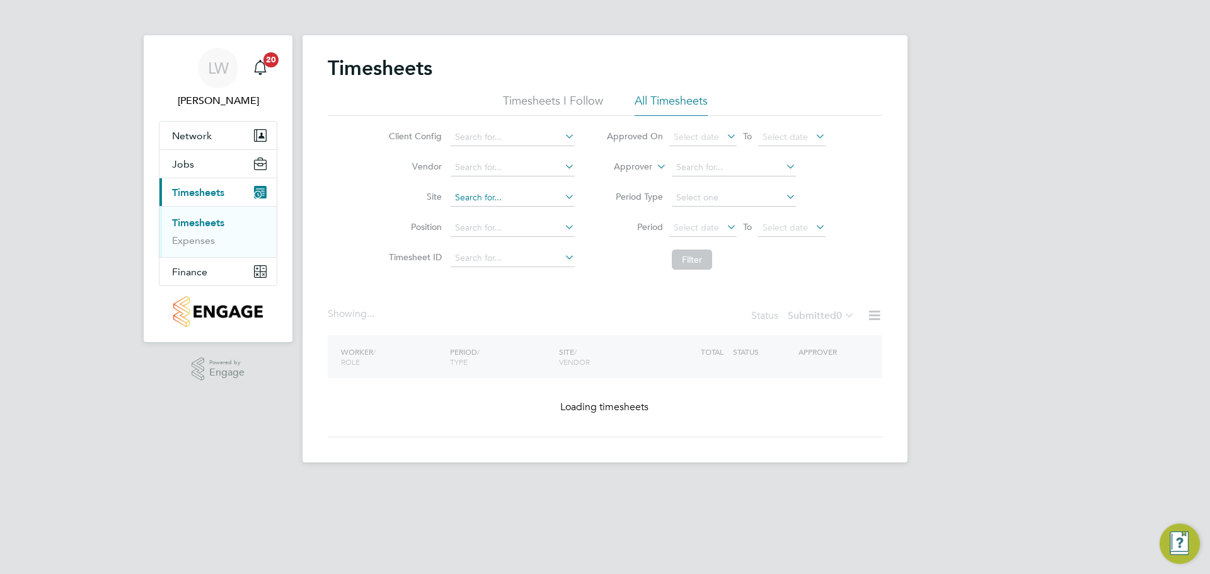
click at [488, 201] on input at bounding box center [513, 198] width 124 height 18
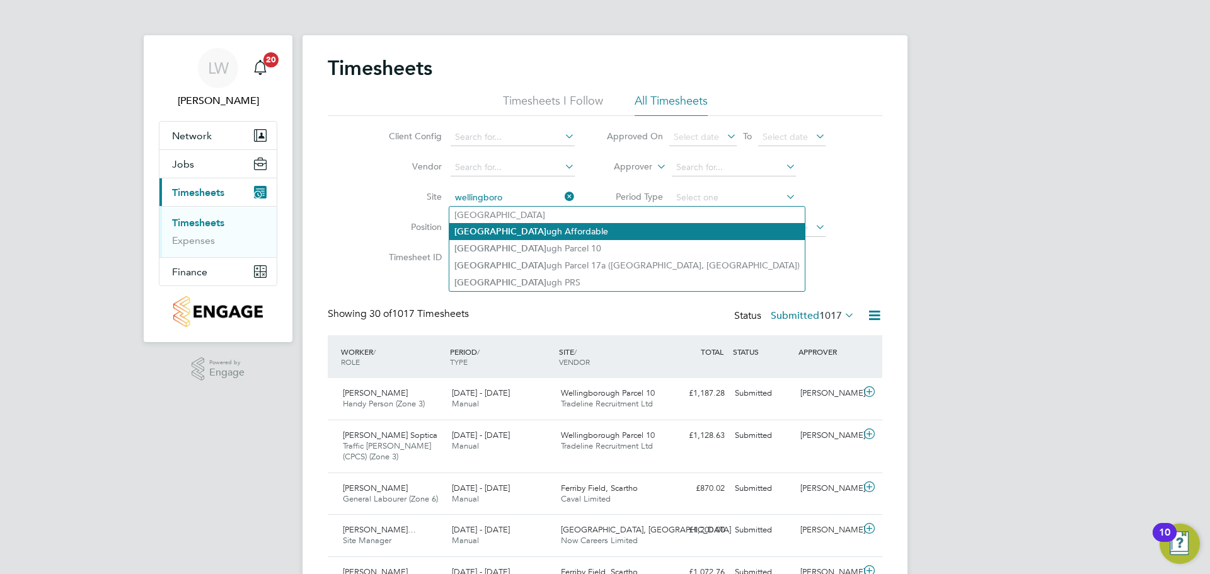
click at [546, 231] on li "[GEOGRAPHIC_DATA] ugh Affordable" at bounding box center [627, 231] width 356 height 17
type input "Wellingborough Affordable"
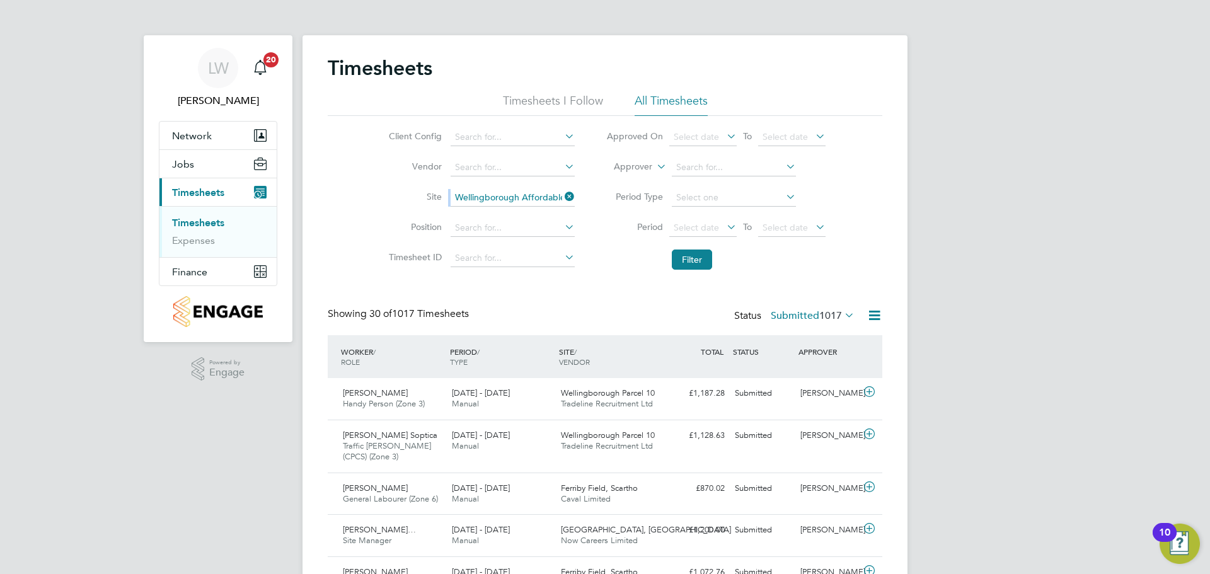
drag, startPoint x: 567, startPoint y: 190, endPoint x: 544, endPoint y: 197, distance: 24.3
click at [567, 190] on li "Site Wellingborough Affordable" at bounding box center [479, 198] width 221 height 30
click at [538, 197] on input at bounding box center [513, 198] width 124 height 18
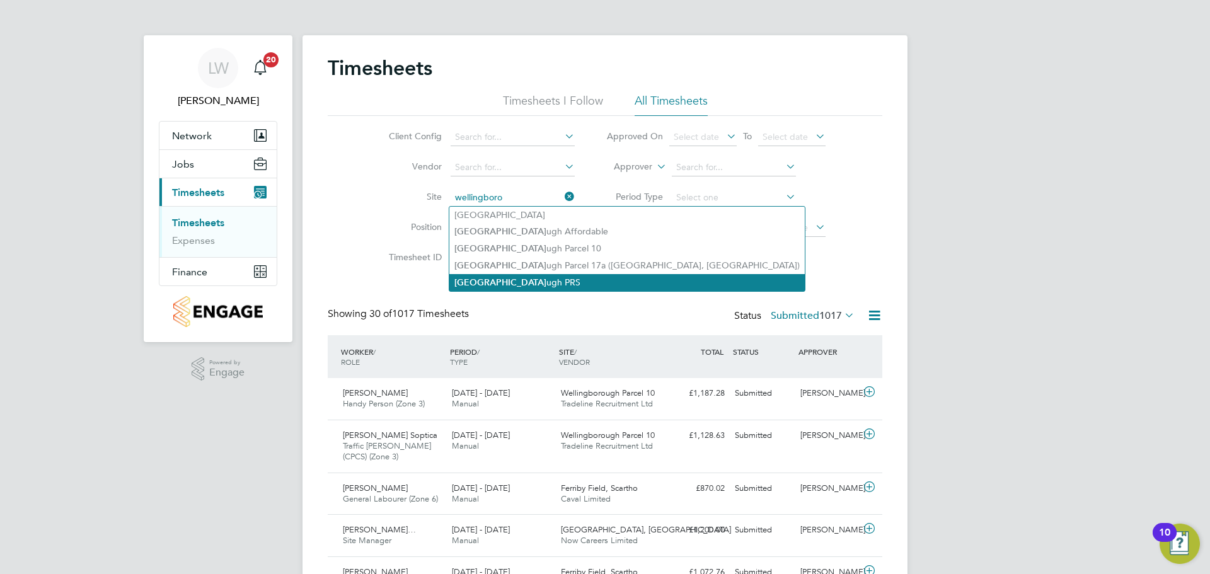
click at [495, 274] on li "[GEOGRAPHIC_DATA] ugh PRS" at bounding box center [627, 282] width 356 height 17
type input "Wellingborough PRS"
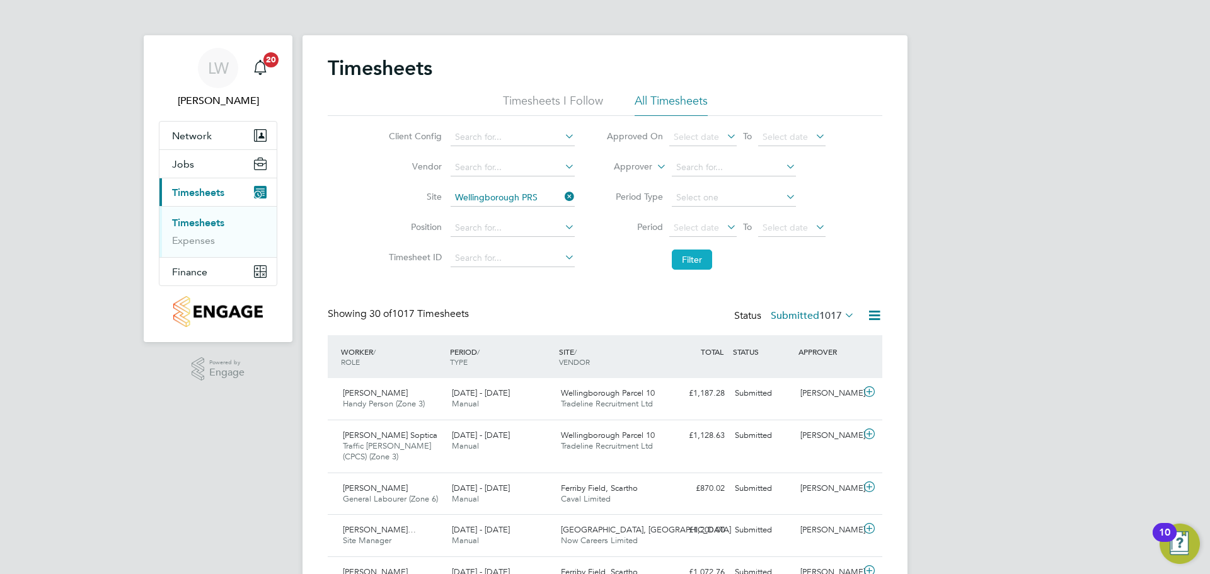
drag, startPoint x: 681, startPoint y: 252, endPoint x: 691, endPoint y: 257, distance: 11.0
click at [691, 257] on button "Filter" at bounding box center [692, 260] width 40 height 20
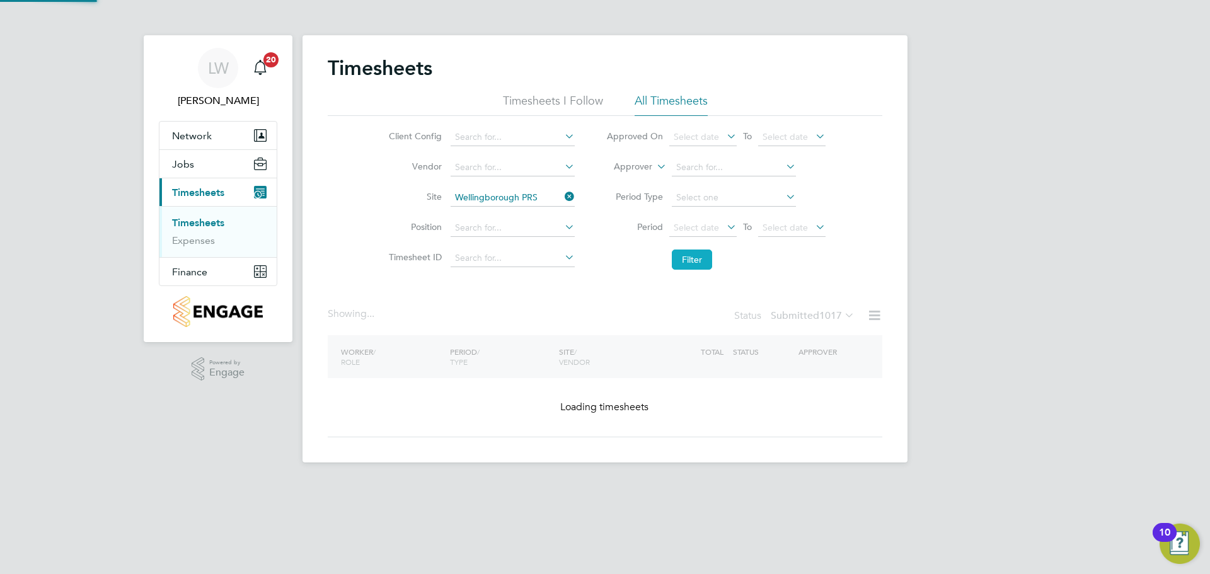
click at [691, 257] on button "Filter" at bounding box center [692, 260] width 40 height 20
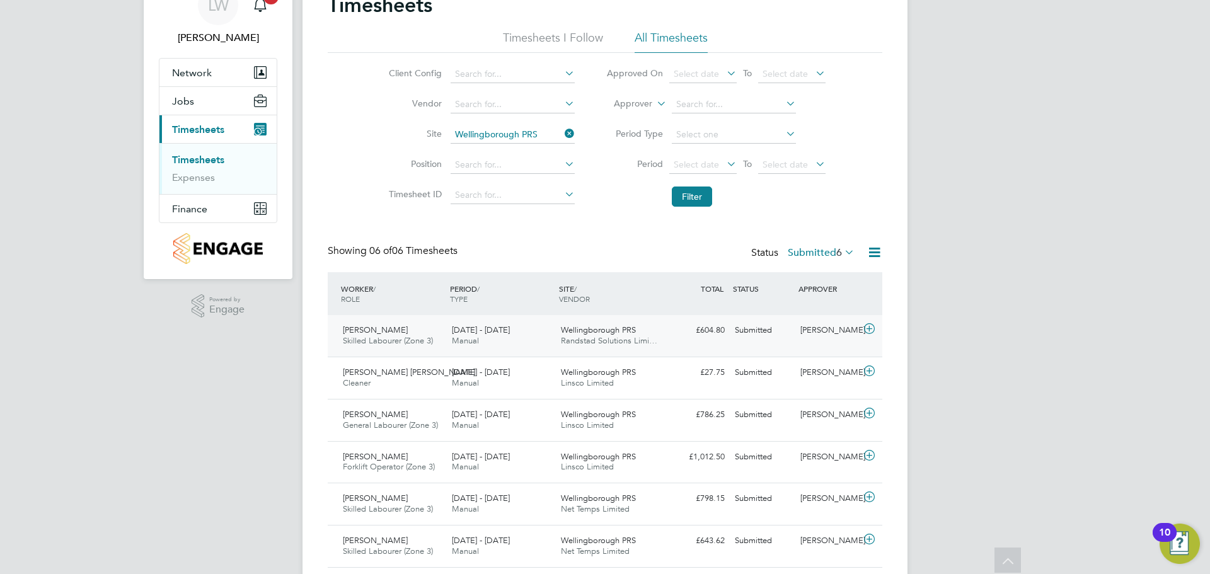
click at [538, 341] on div "[DATE] - [DATE] Manual" at bounding box center [501, 336] width 109 height 32
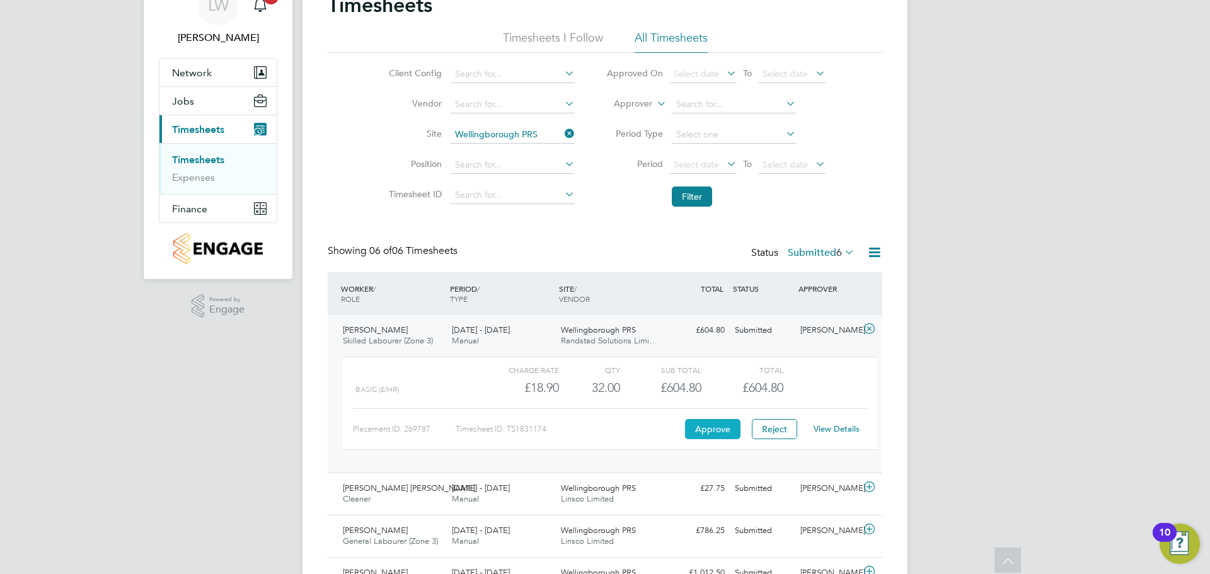
click at [712, 429] on button "Approve" at bounding box center [712, 429] width 55 height 20
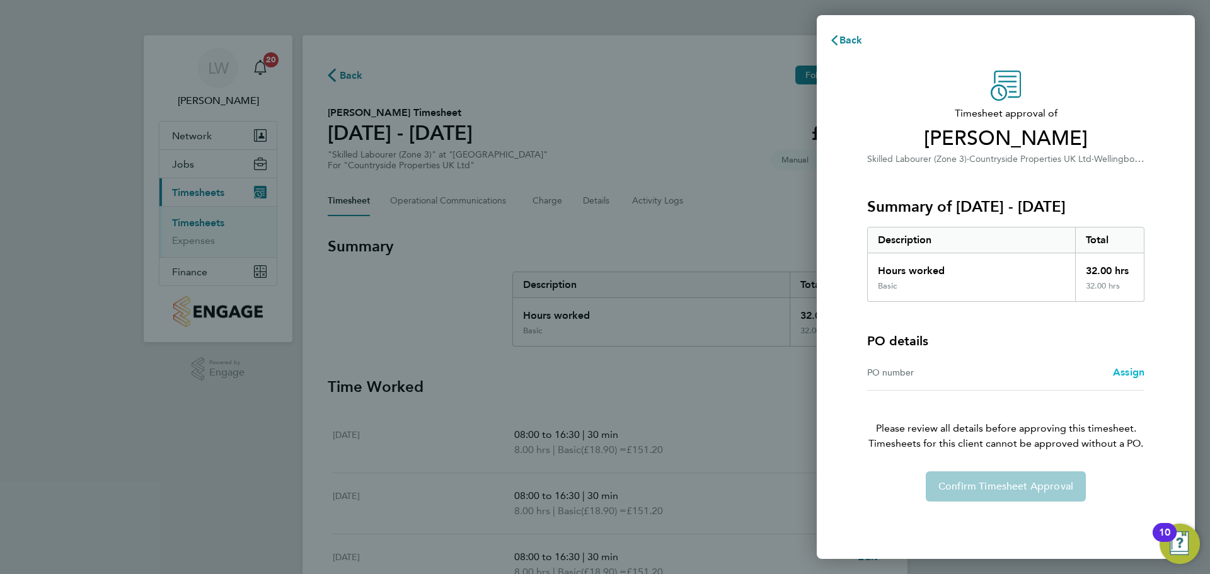
click at [1116, 368] on span "Assign" at bounding box center [1129, 372] width 32 height 12
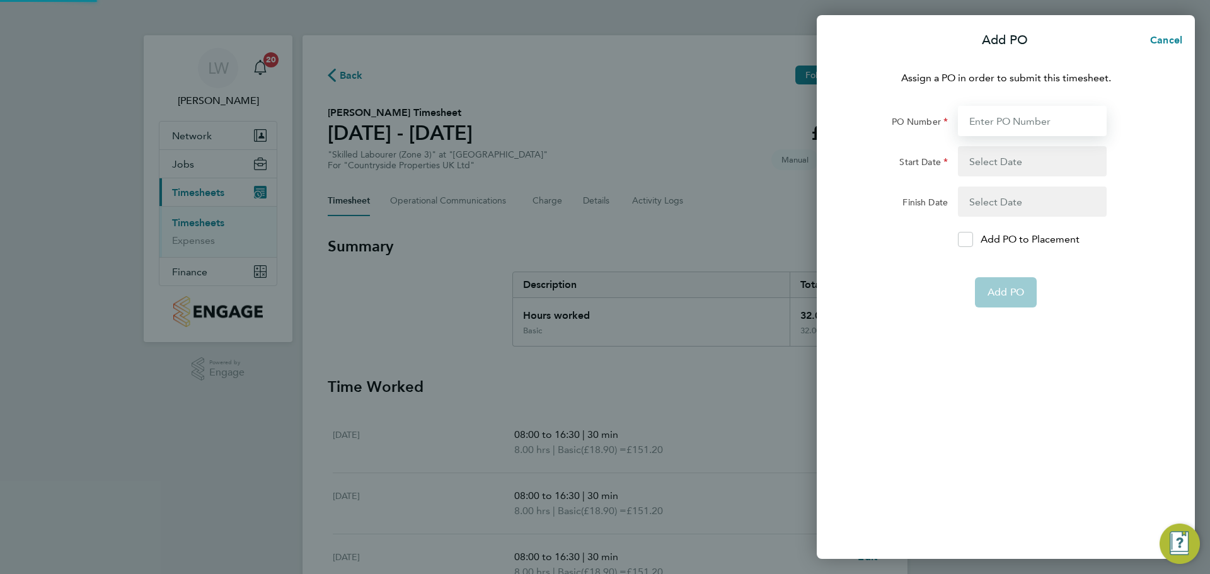
click at [1017, 120] on input "PO Number" at bounding box center [1032, 121] width 149 height 30
type input "M-MZ049/00158"
type input "10 Mar 25"
type input "30 Sep 25"
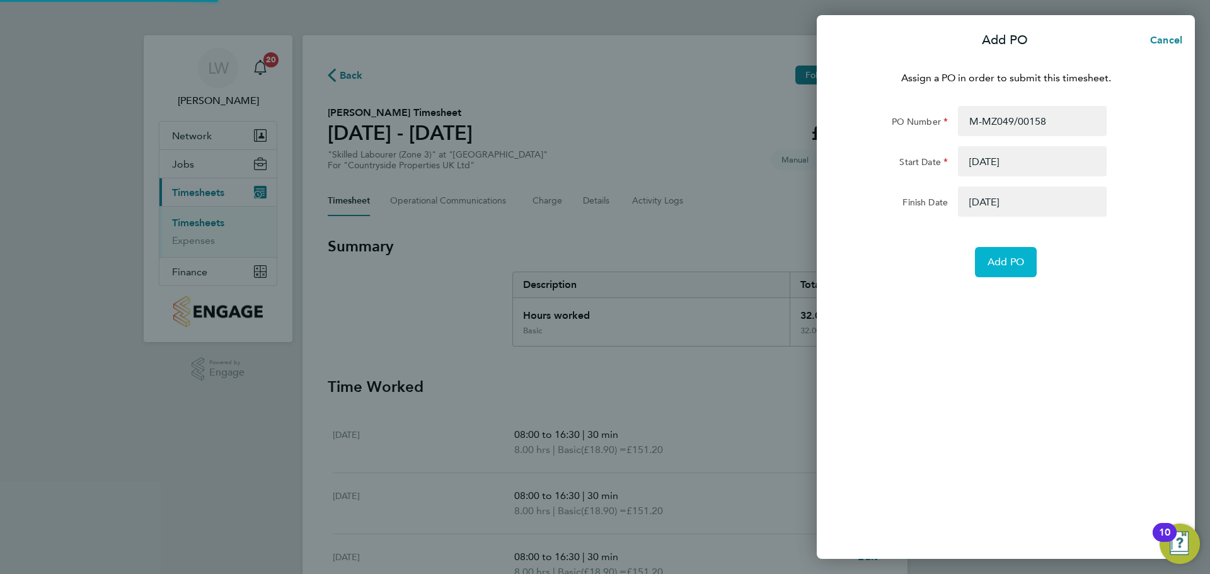
click at [1005, 260] on span "Add PO" at bounding box center [1006, 262] width 37 height 13
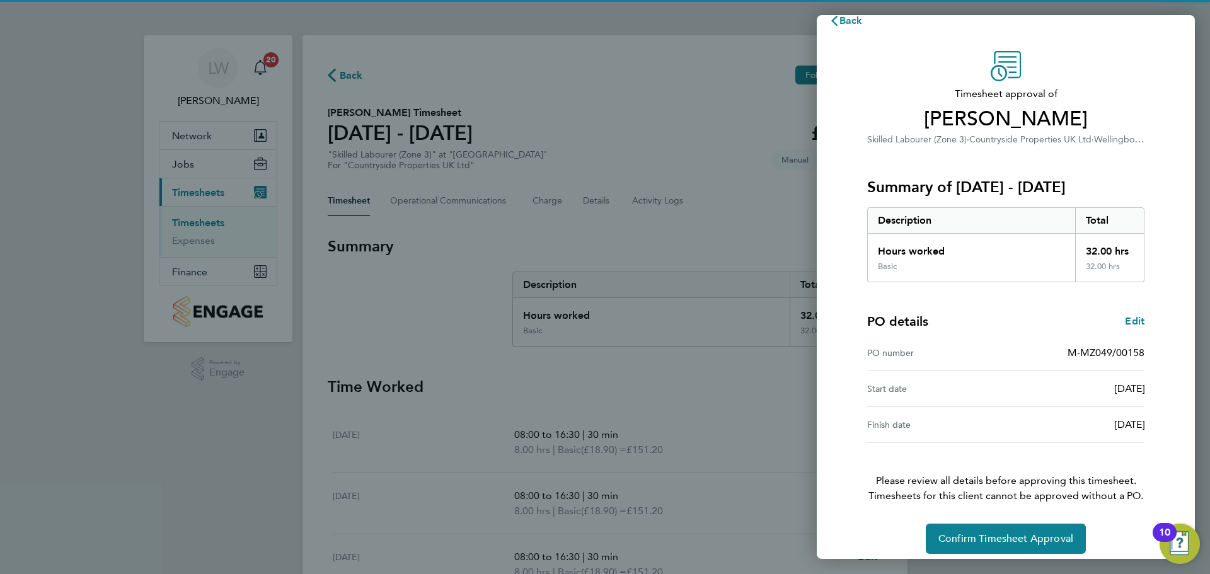
scroll to position [30, 0]
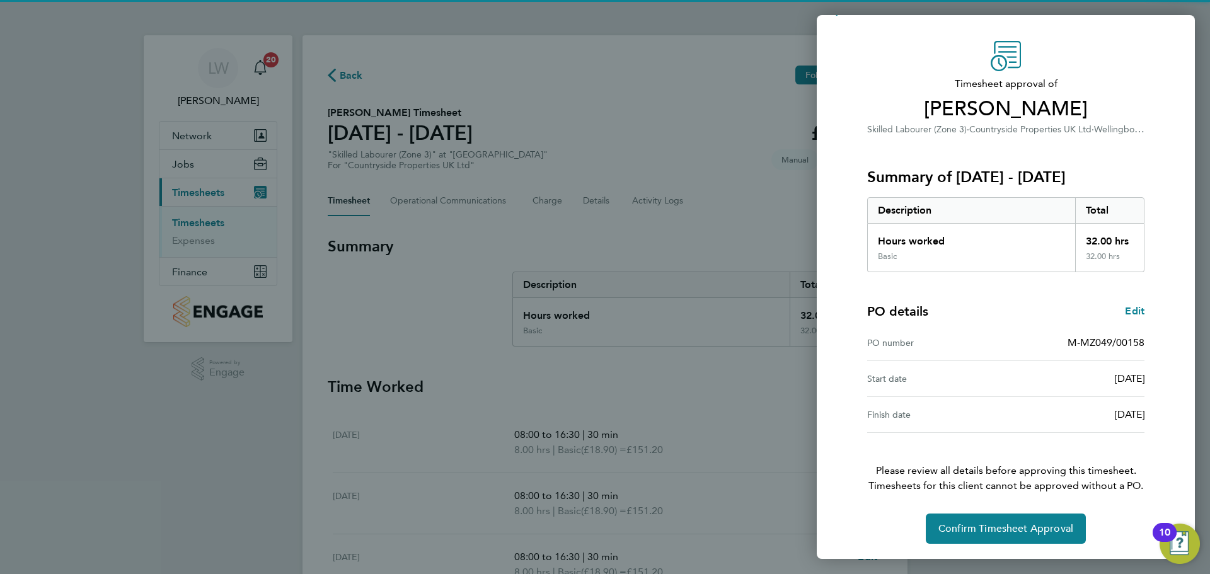
click at [985, 506] on div "Timesheet approval of Albie Barton Skilled Labourer (Zone 3) · Countryside Prop…" at bounding box center [1006, 292] width 308 height 503
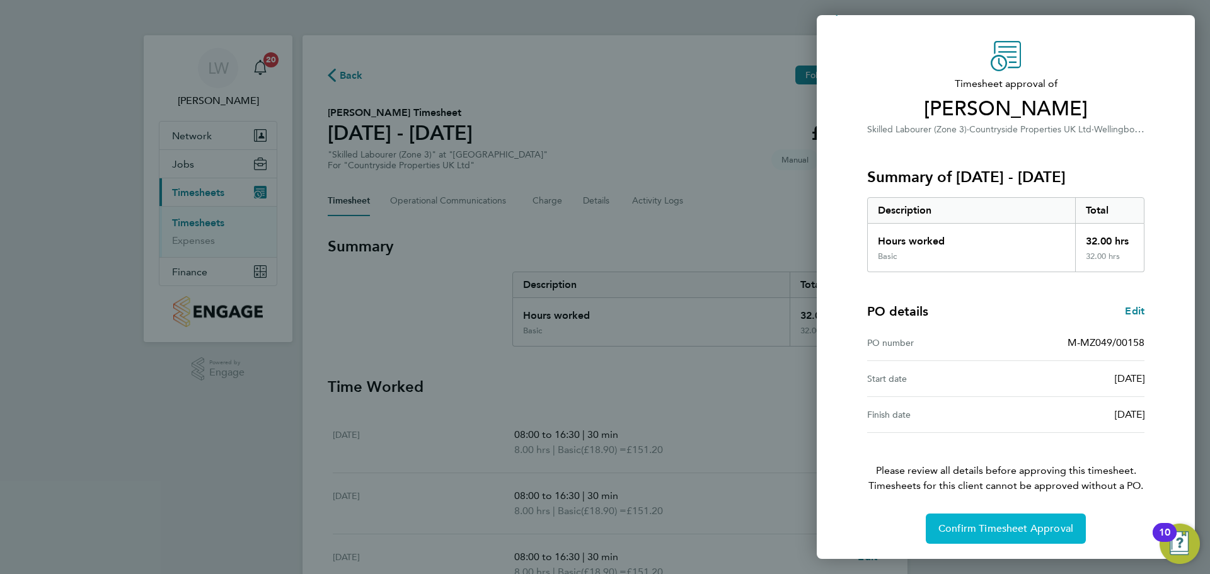
click at [987, 522] on button "Confirm Timesheet Approval" at bounding box center [1006, 529] width 160 height 30
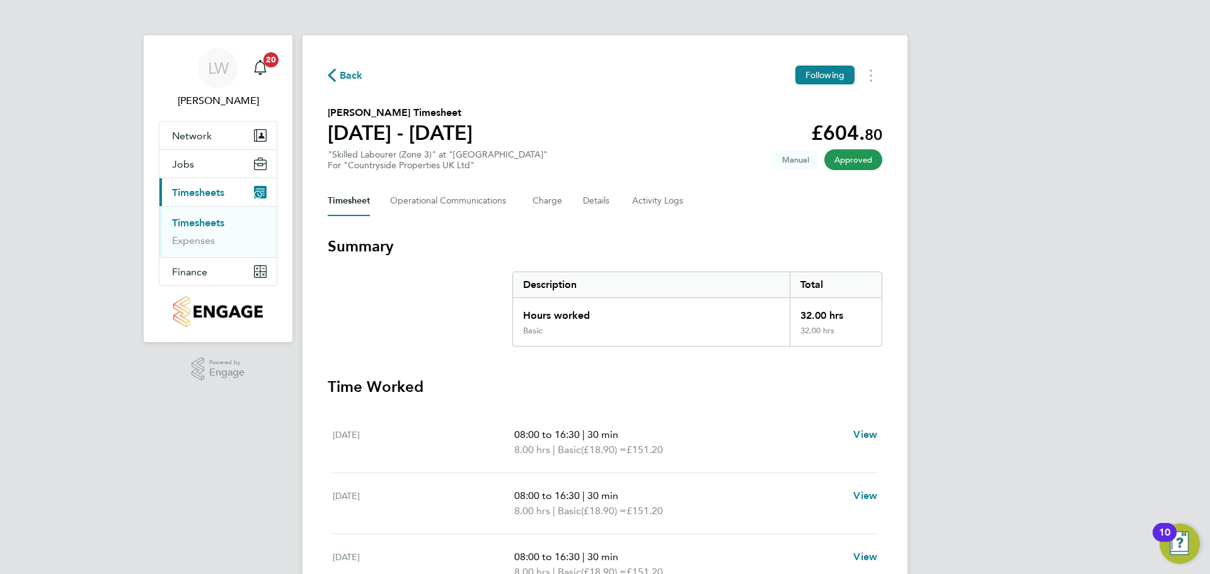
click at [207, 227] on link "Timesheets" at bounding box center [198, 223] width 52 height 12
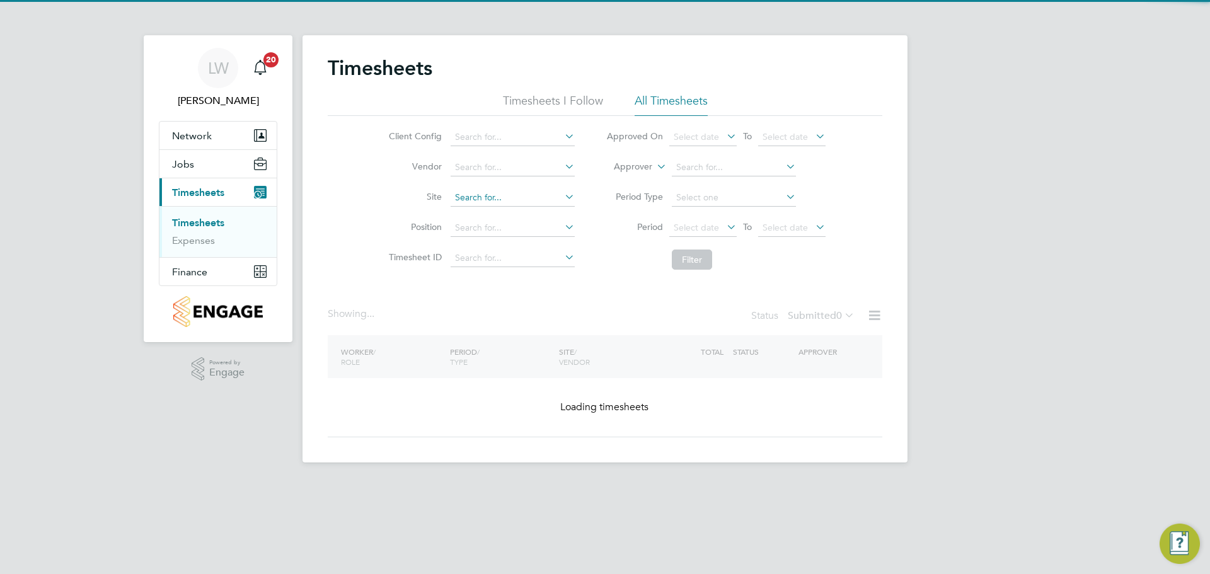
click at [473, 201] on input at bounding box center [513, 198] width 124 height 18
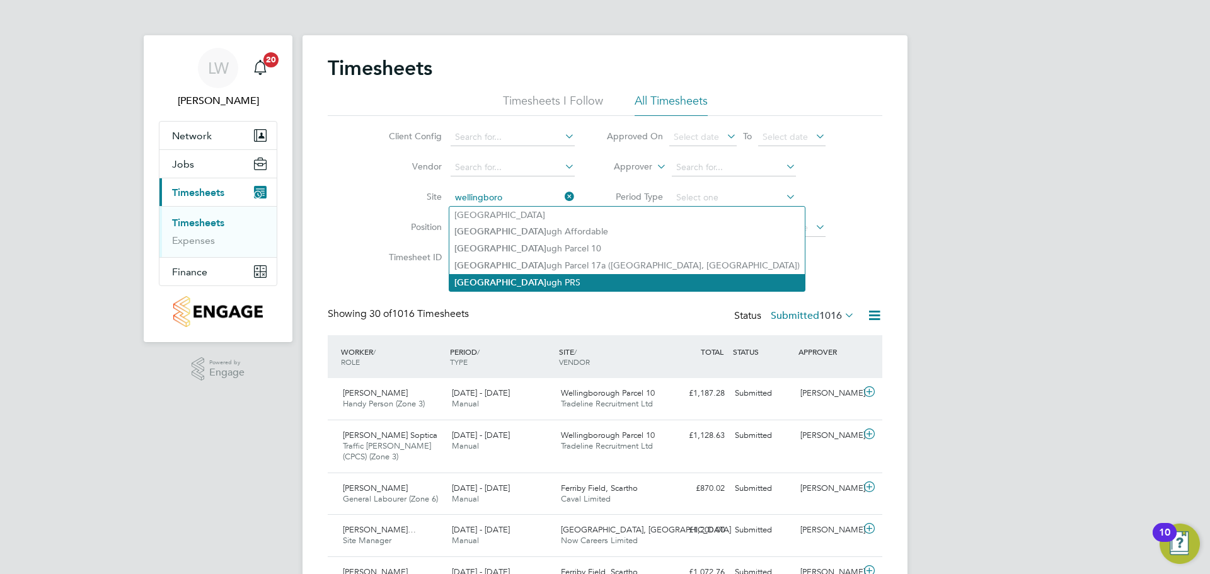
click at [550, 277] on li "[GEOGRAPHIC_DATA] ugh PRS" at bounding box center [627, 282] width 356 height 17
type input "Wellingborough PRS"
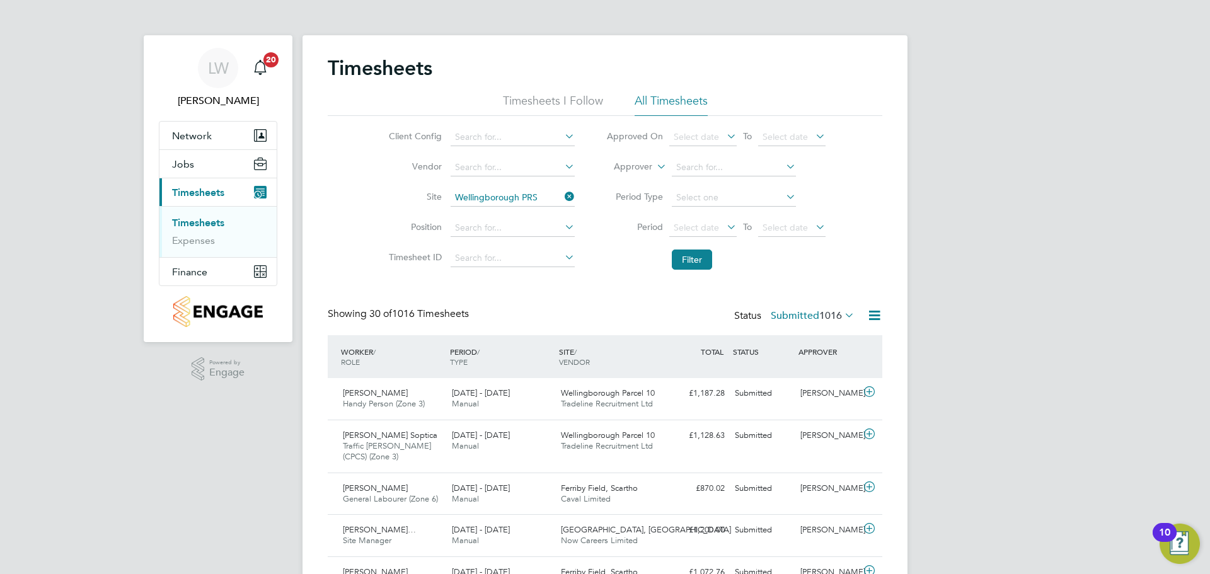
click at [682, 248] on li "Filter" at bounding box center [716, 259] width 251 height 33
click at [684, 260] on button "Filter" at bounding box center [692, 260] width 40 height 20
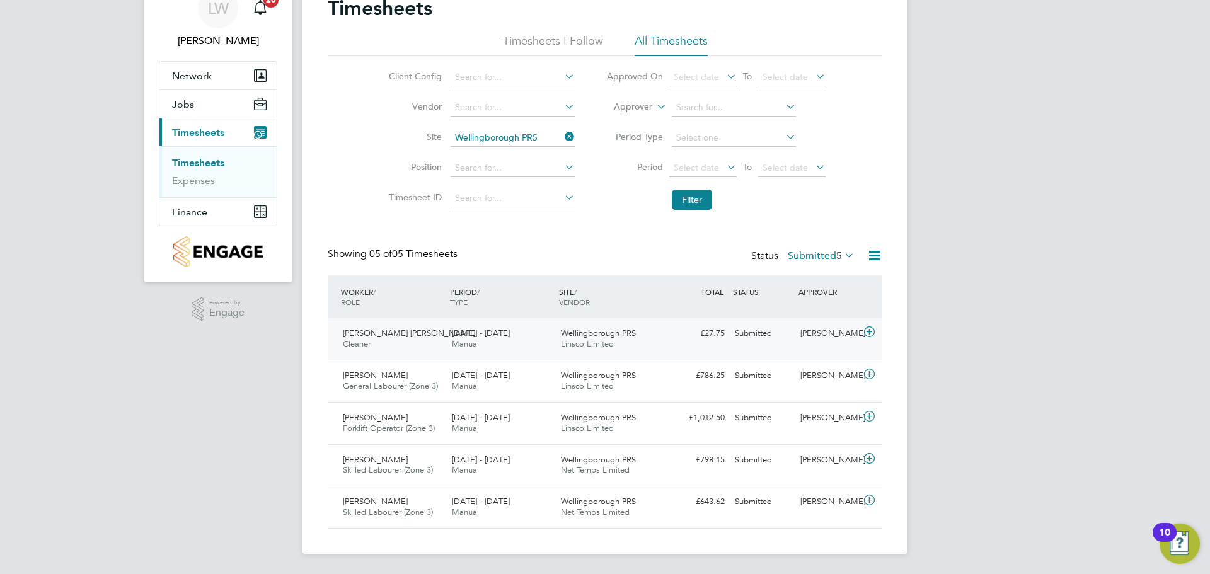
click at [504, 339] on div "22 - 28 Sep 2025 Manual" at bounding box center [501, 339] width 109 height 32
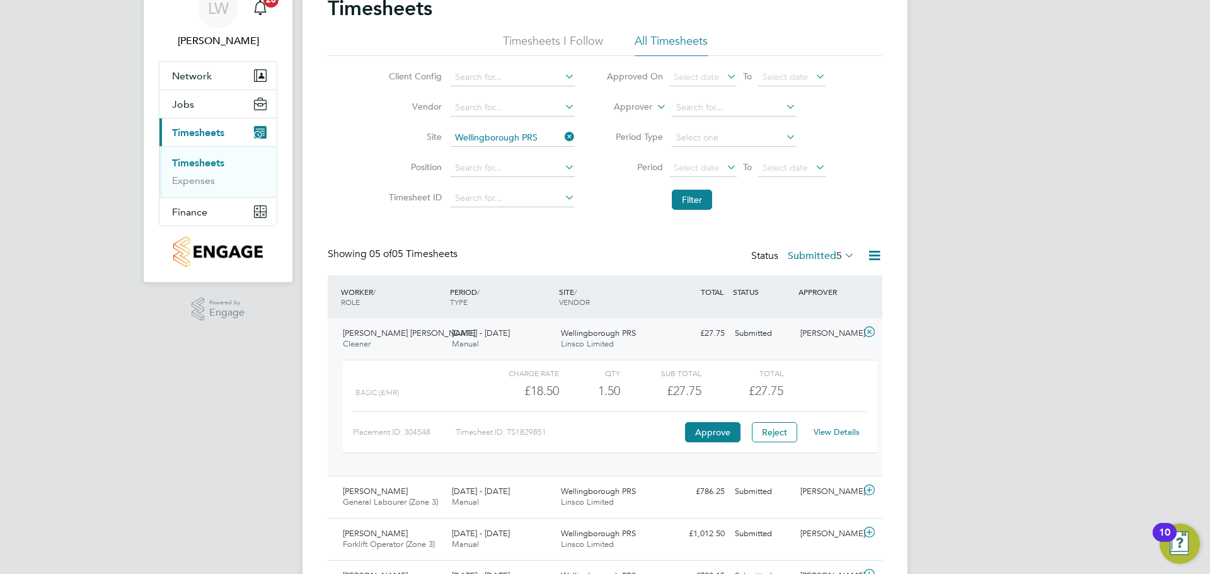
click at [626, 340] on div "Wellingborough PRS Linsco Limited" at bounding box center [610, 339] width 109 height 32
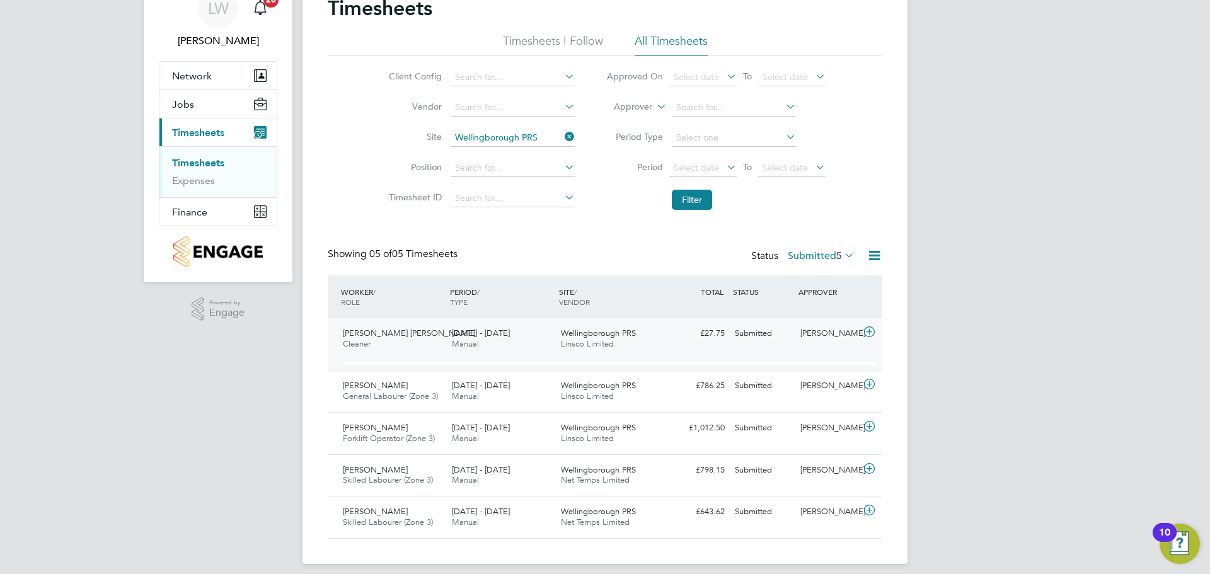
click at [624, 335] on span "Wellingborough PRS" at bounding box center [598, 333] width 75 height 11
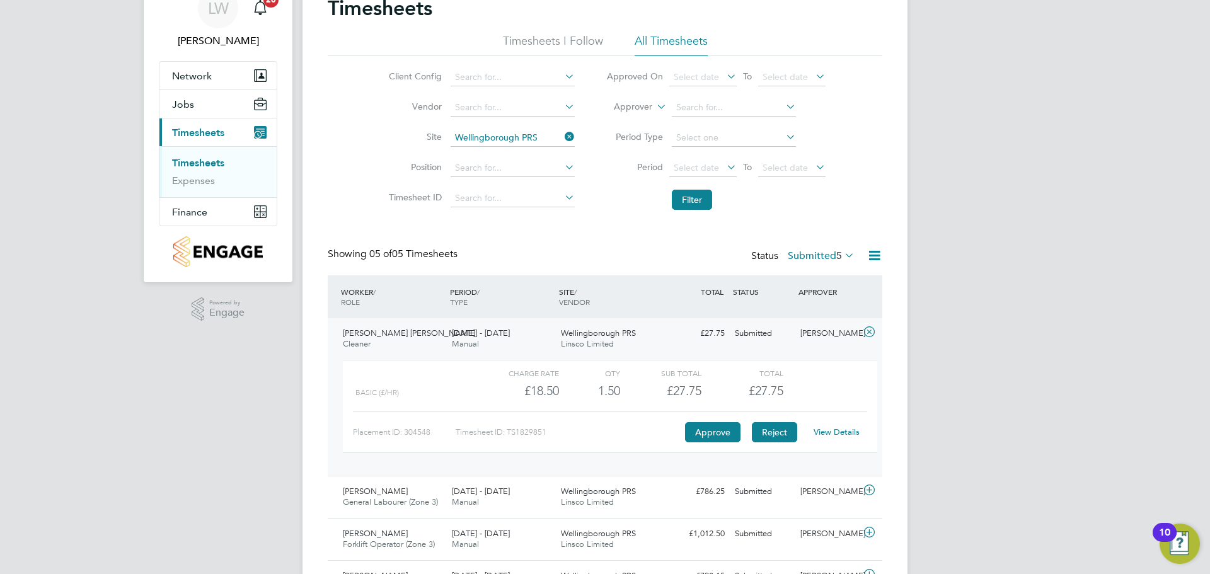
click at [784, 435] on button "Reject" at bounding box center [774, 432] width 45 height 20
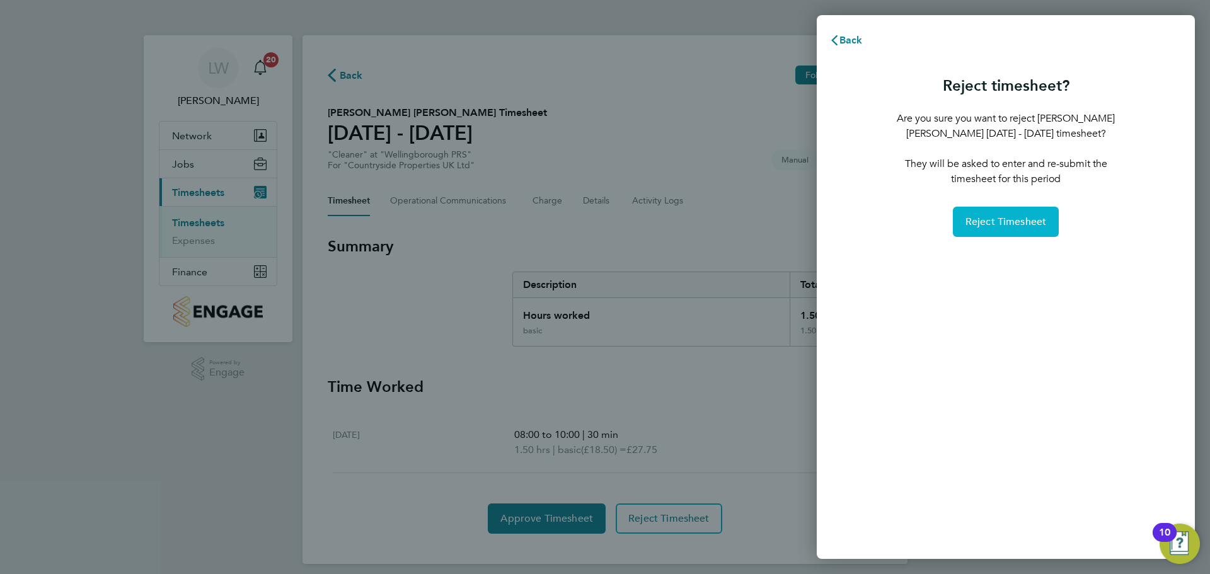
click at [997, 212] on button "Reject Timesheet" at bounding box center [1006, 222] width 107 height 30
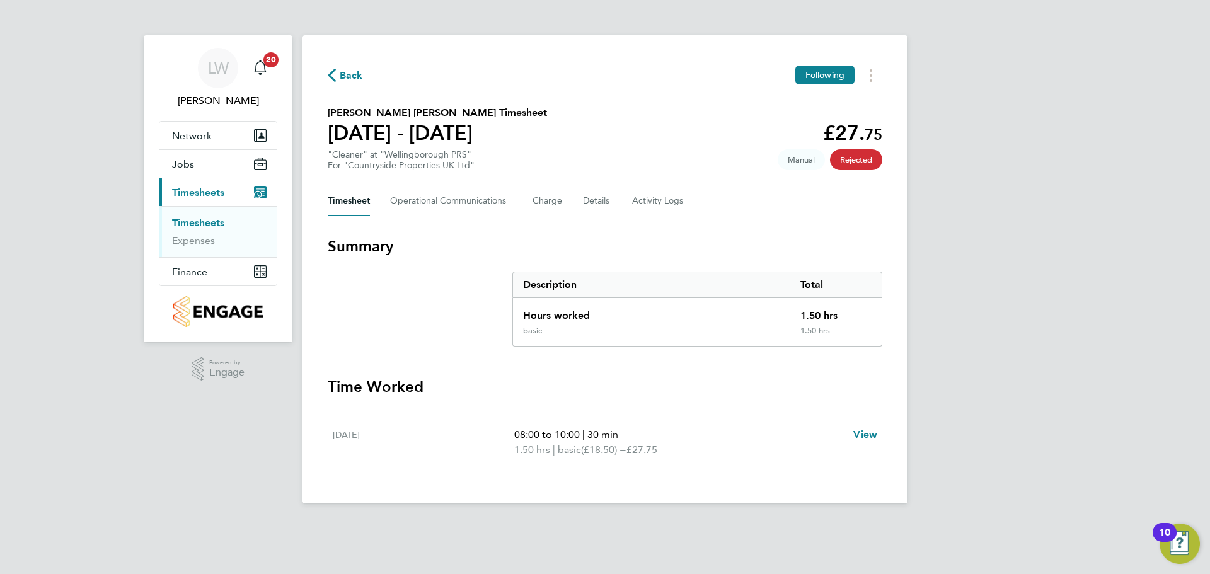
click at [196, 221] on link "Timesheets" at bounding box center [198, 223] width 52 height 12
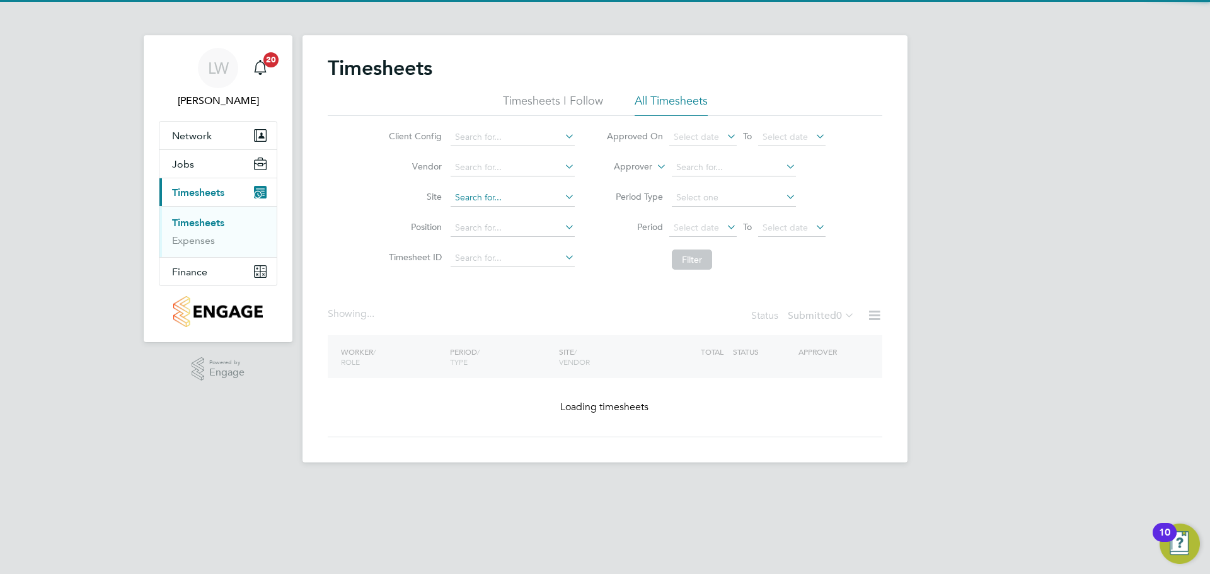
drag, startPoint x: 519, startPoint y: 196, endPoint x: 512, endPoint y: 196, distance: 7.6
click at [514, 196] on input at bounding box center [513, 198] width 124 height 18
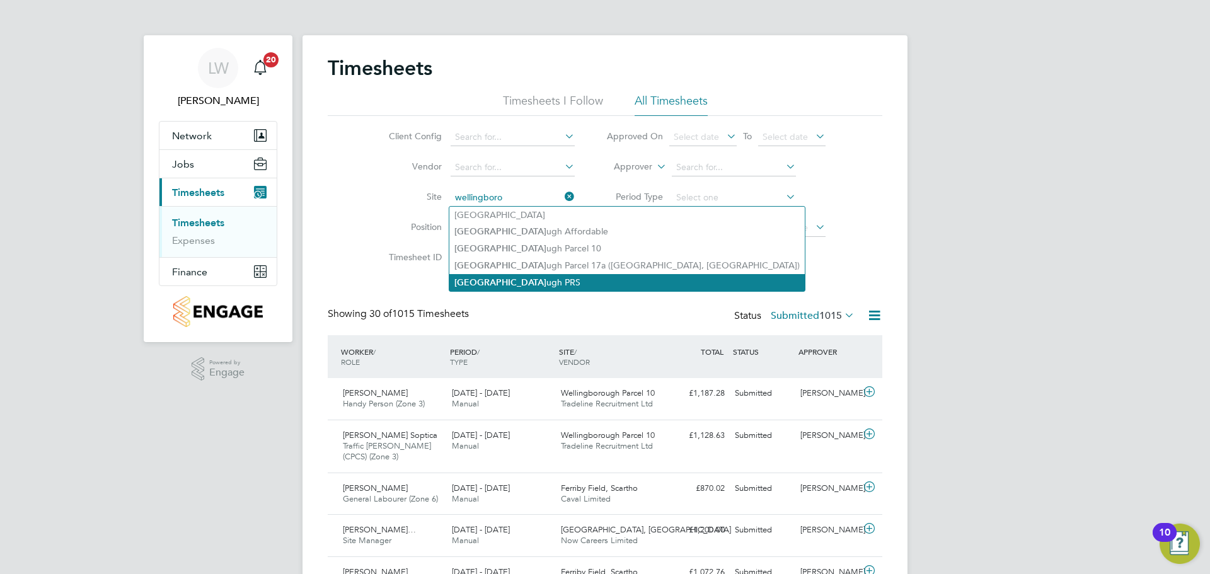
click at [528, 274] on li "[GEOGRAPHIC_DATA] ugh PRS" at bounding box center [627, 282] width 356 height 17
type input "Wellingborough PRS"
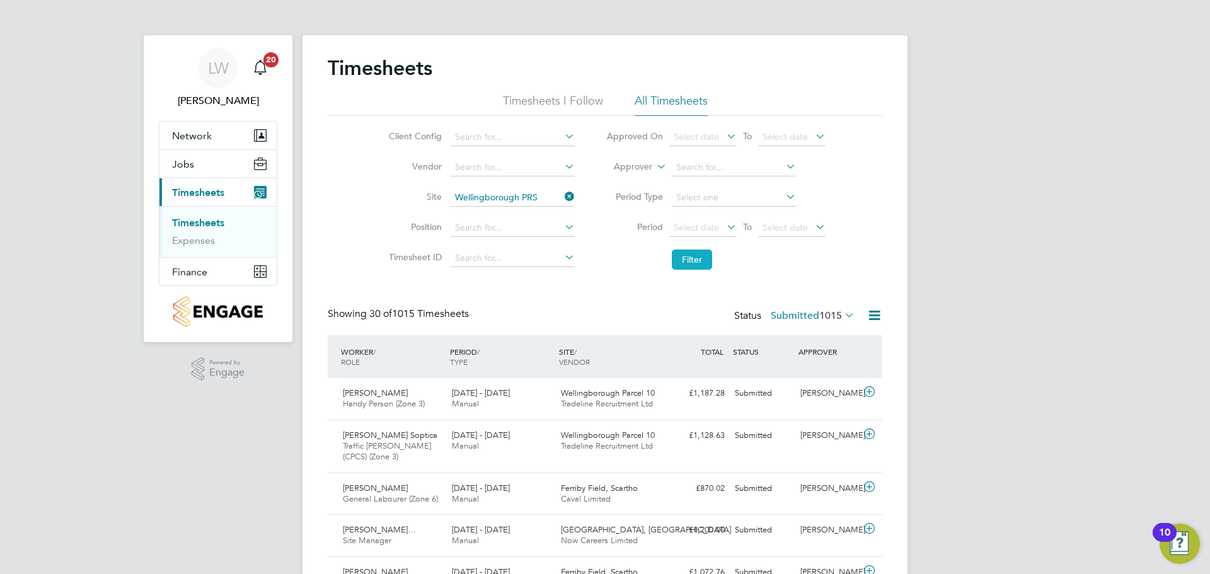
click at [687, 252] on button "Filter" at bounding box center [692, 260] width 40 height 20
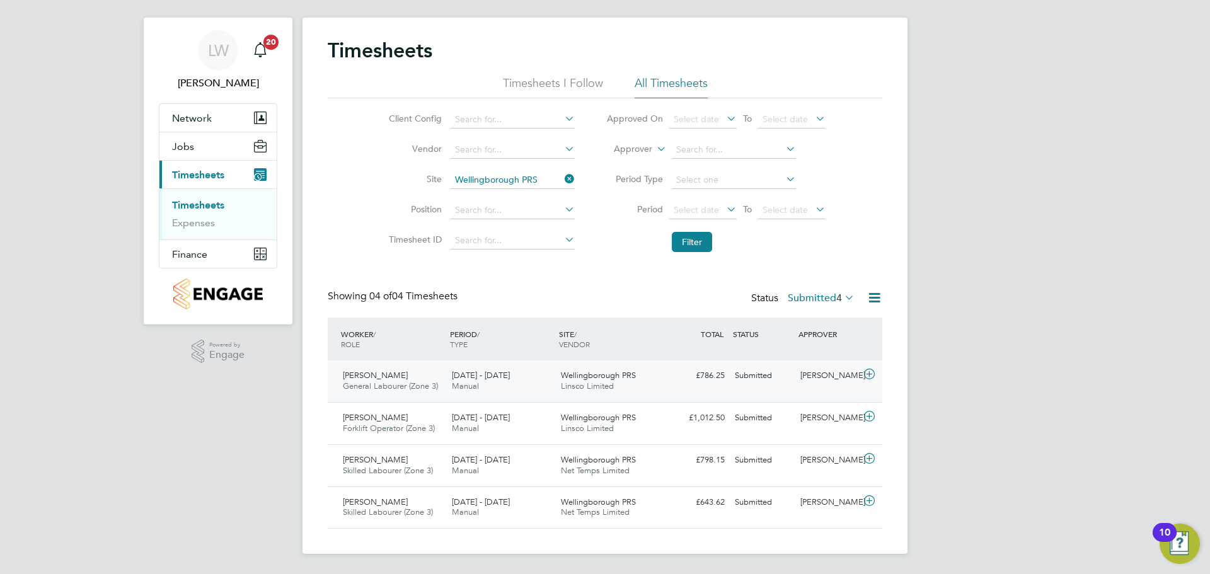
click at [516, 387] on div "[DATE] - [DATE] Manual" at bounding box center [501, 382] width 109 height 32
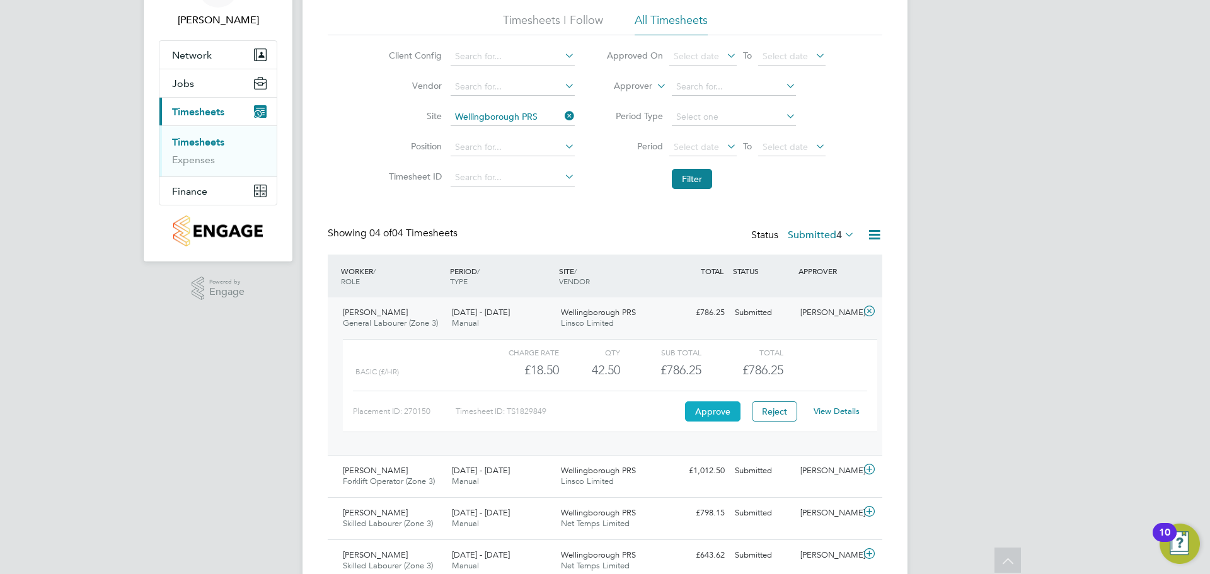
click at [716, 411] on button "Approve" at bounding box center [712, 412] width 55 height 20
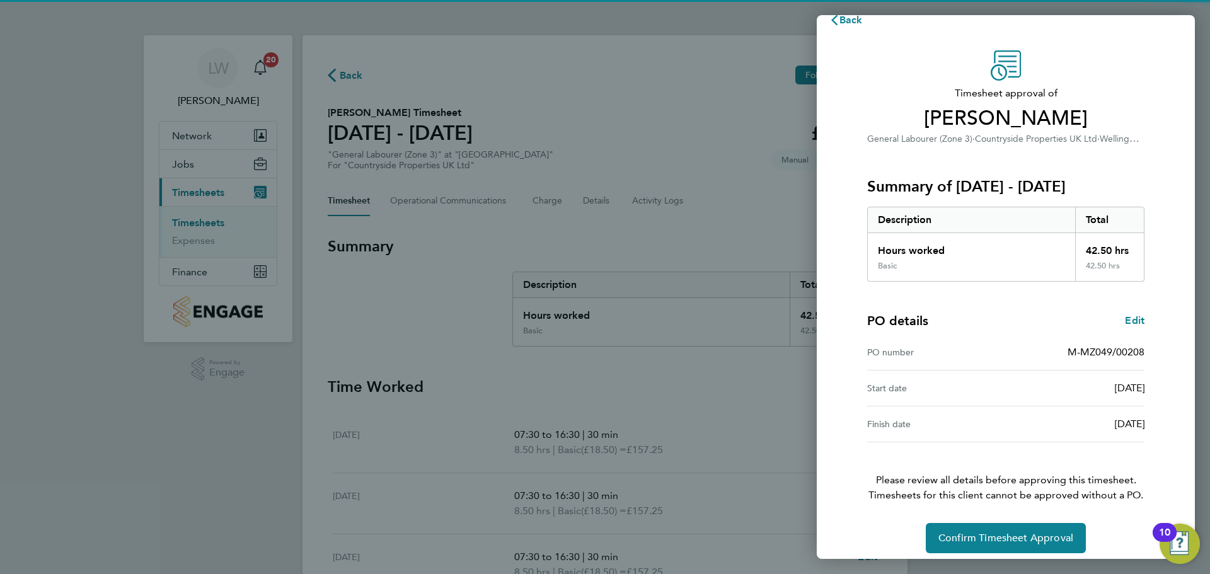
scroll to position [30, 0]
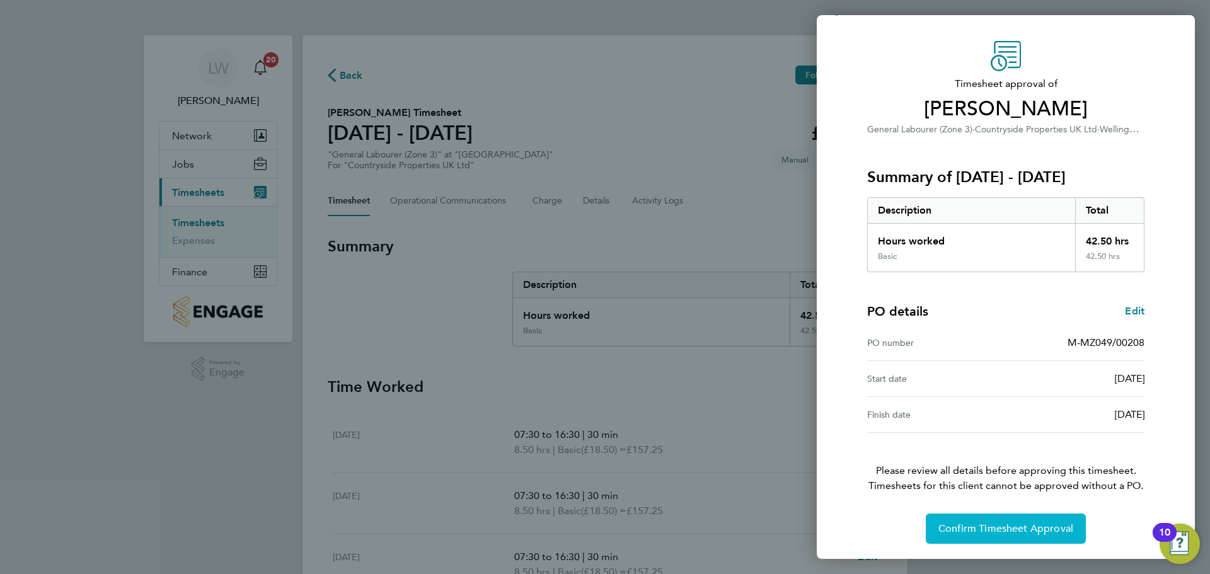
click at [975, 530] on span "Confirm Timesheet Approval" at bounding box center [1006, 529] width 135 height 13
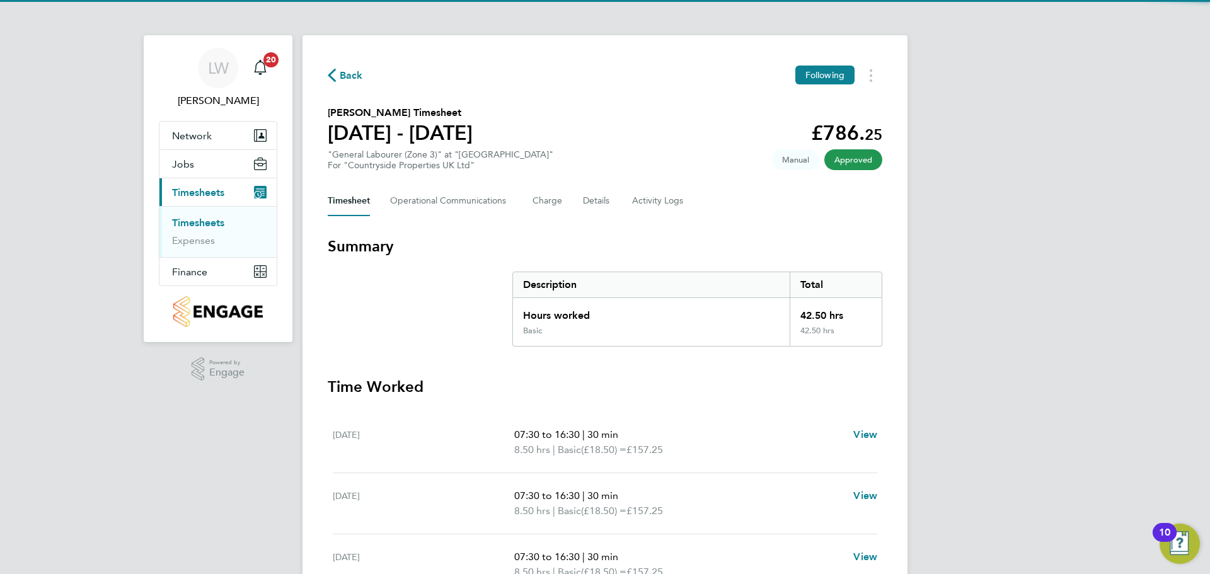
click at [207, 226] on link "Timesheets" at bounding box center [198, 223] width 52 height 12
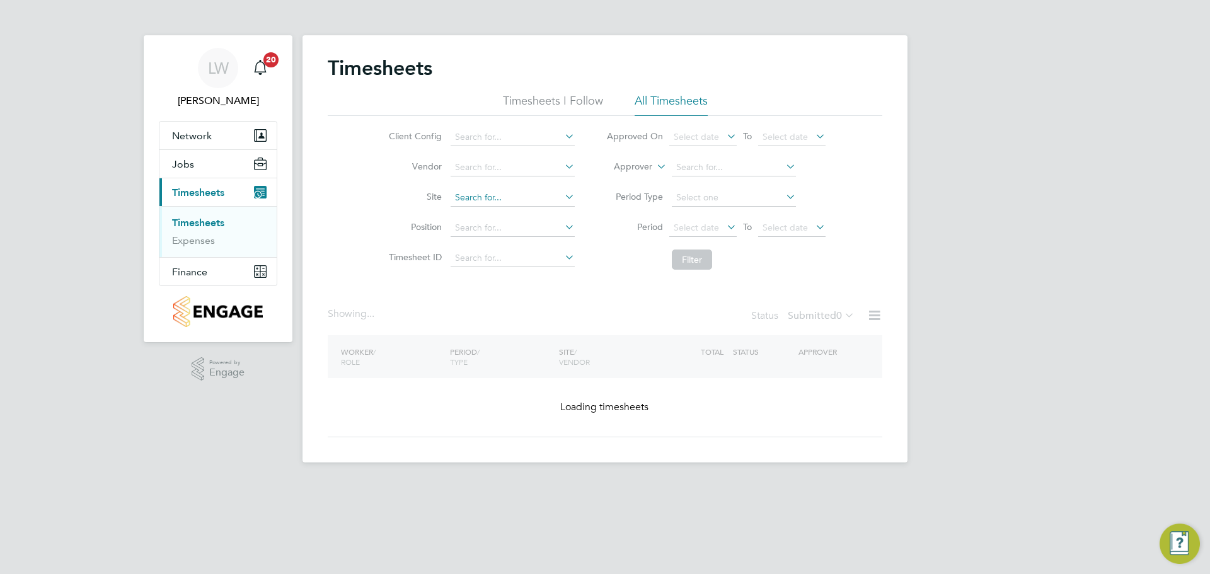
click at [519, 199] on input at bounding box center [513, 198] width 124 height 18
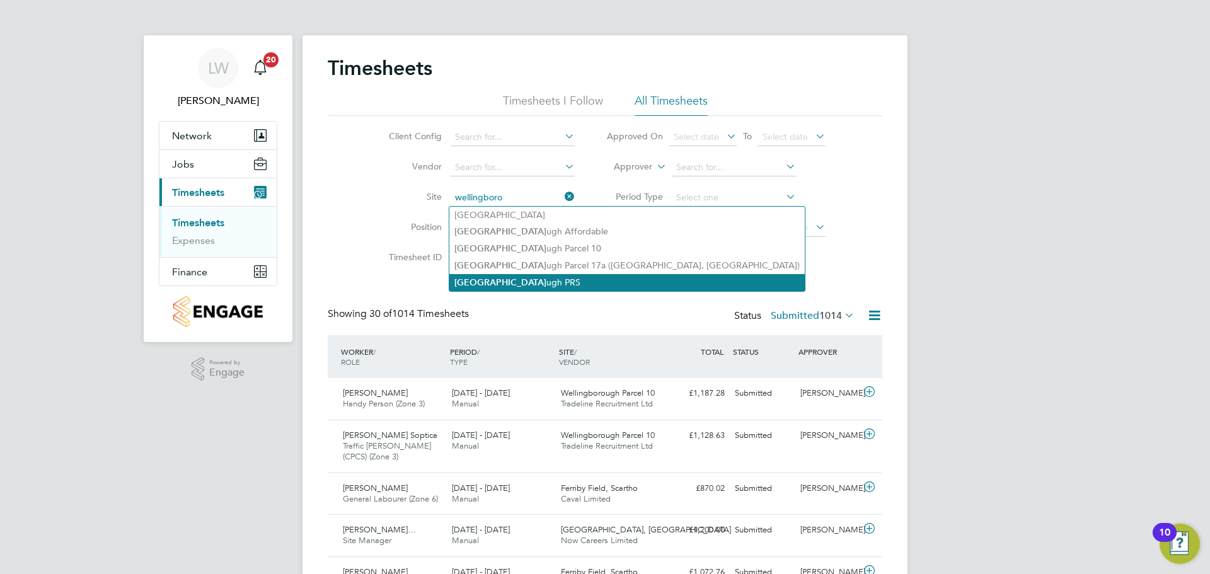
click at [512, 279] on li "[GEOGRAPHIC_DATA] ugh PRS" at bounding box center [627, 282] width 356 height 17
type input "Wellingborough PRS"
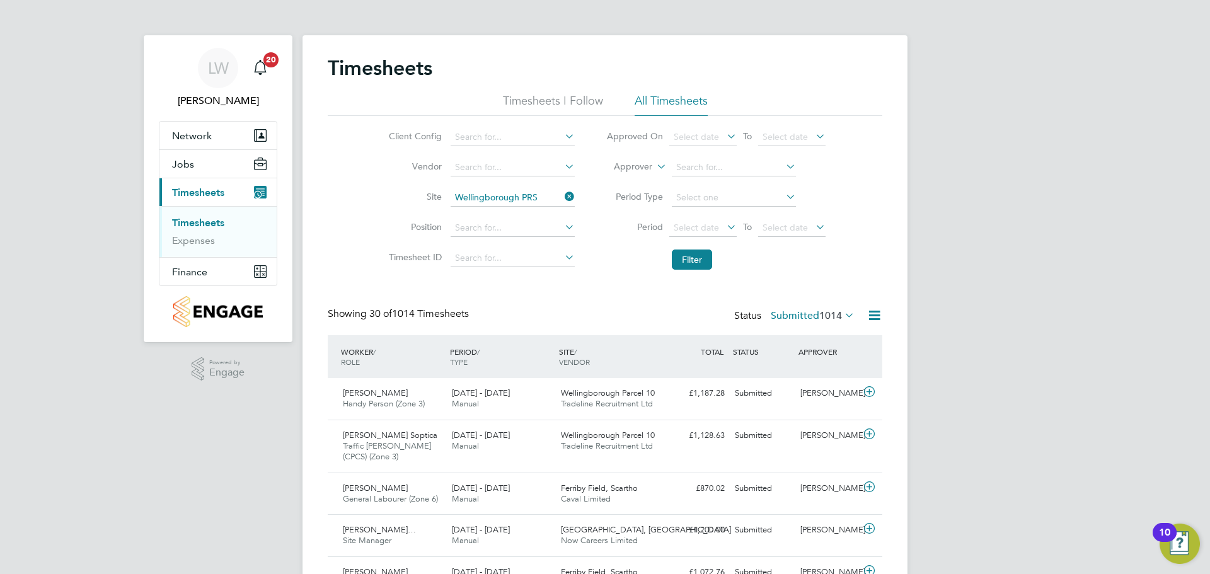
drag, startPoint x: 691, startPoint y: 257, endPoint x: 639, endPoint y: 277, distance: 56.1
click at [690, 257] on button "Filter" at bounding box center [692, 260] width 40 height 20
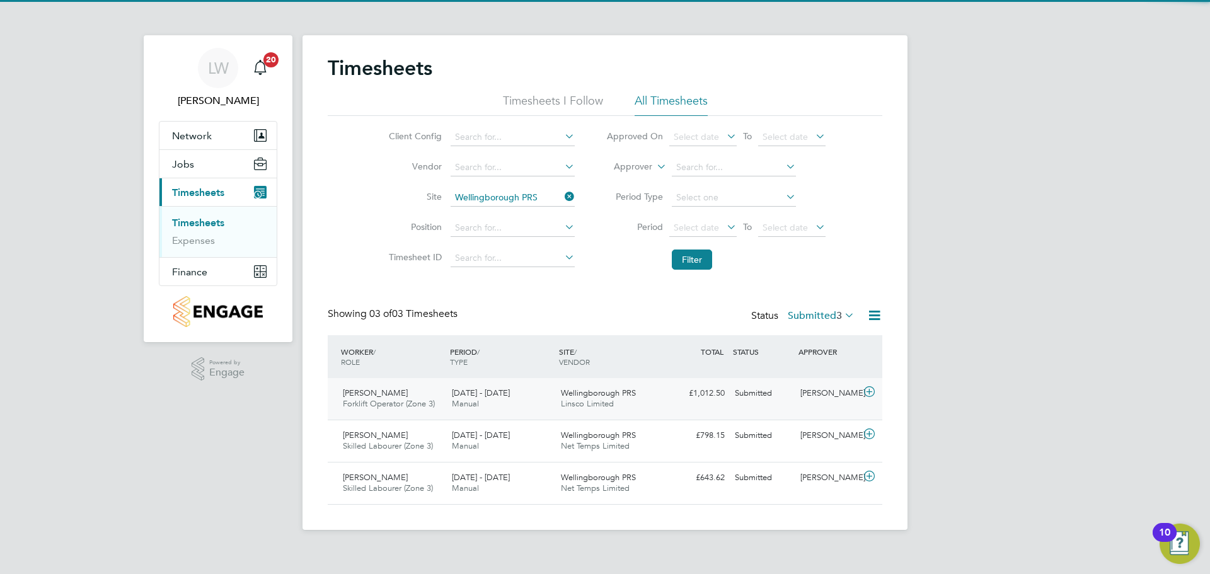
click at [438, 398] on div "[PERSON_NAME] Forklift Operator (Zone 3) [DATE] - [DATE]" at bounding box center [392, 399] width 109 height 32
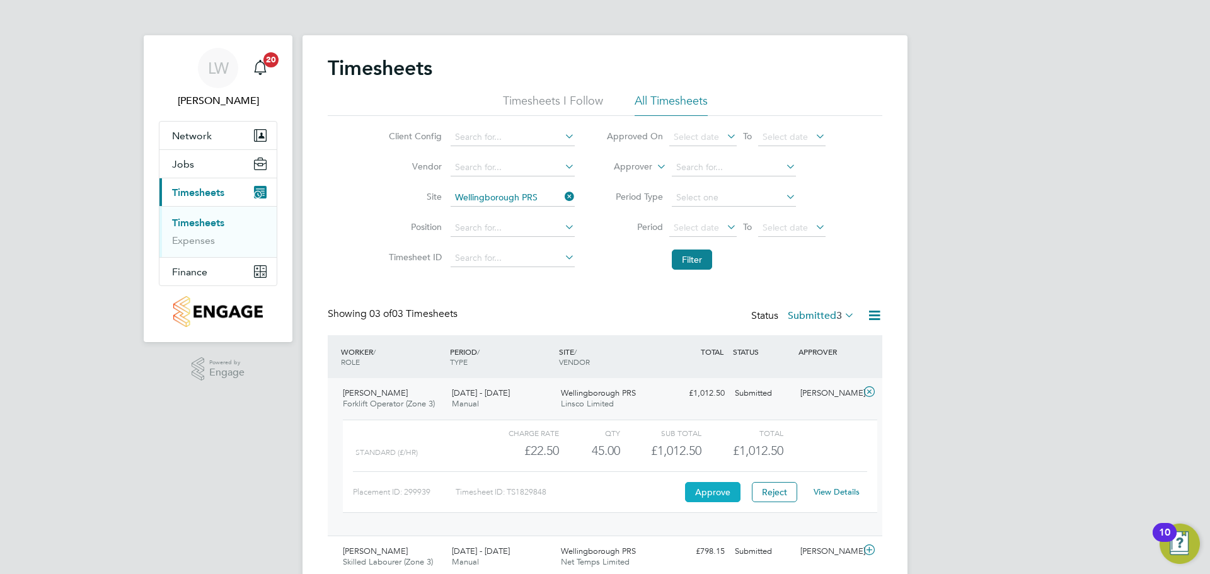
click at [708, 485] on button "Approve" at bounding box center [712, 492] width 55 height 20
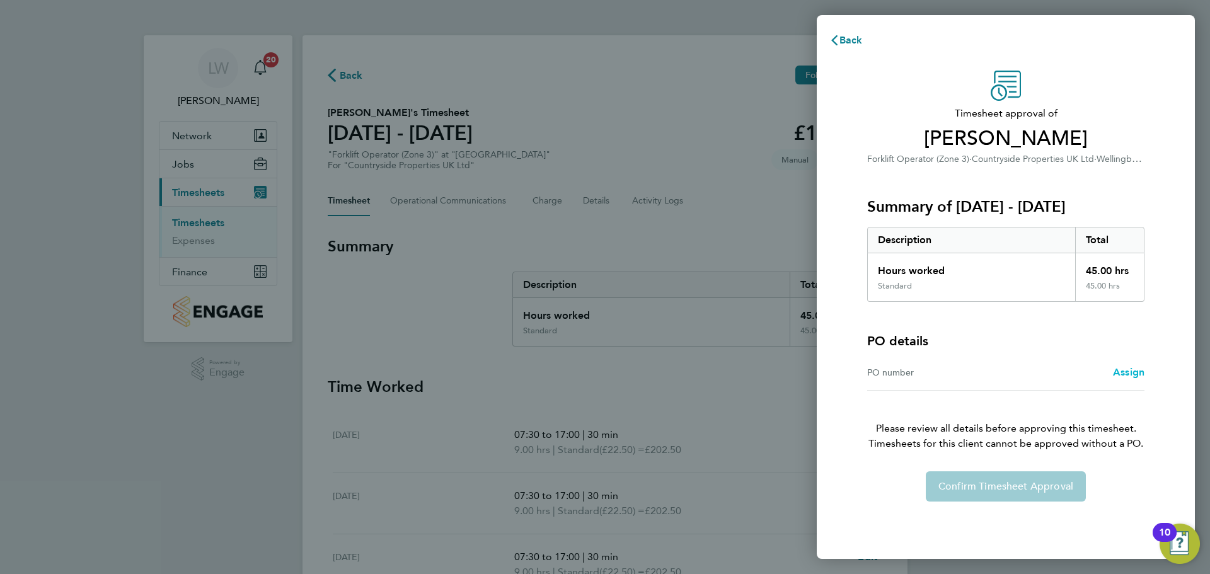
click at [1128, 370] on span "Assign" at bounding box center [1129, 372] width 32 height 12
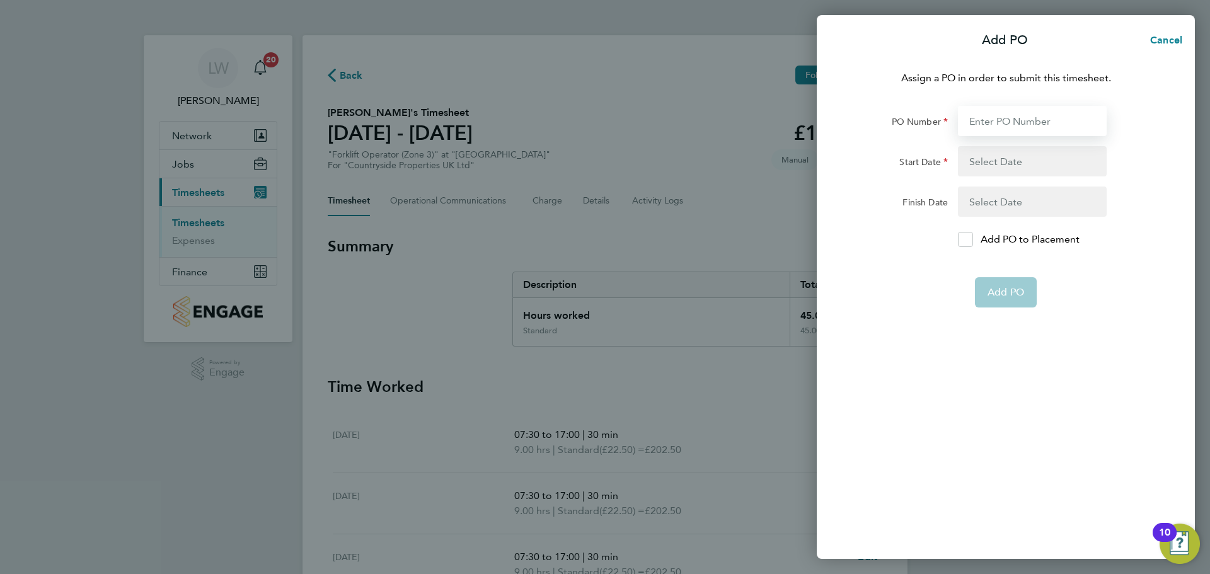
click at [1018, 123] on input "PO Number" at bounding box center [1032, 121] width 149 height 30
click at [1022, 127] on input "PO Number" at bounding box center [1032, 121] width 149 height 30
type input "M-MZ049/00106"
type input "03 Feb 25"
type input "20 Oct 25"
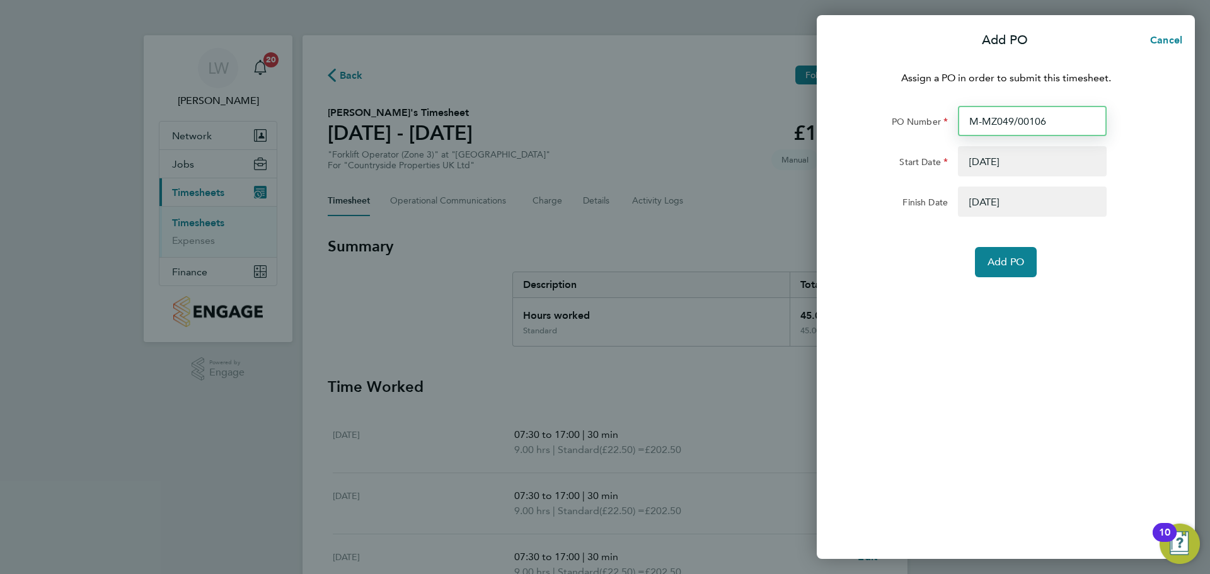
type input "M-MZ049/00106"
click at [1013, 283] on div "Assign a PO in order to submit this timesheet. PO Number M-MZ049/00106 Start Da…" at bounding box center [1006, 307] width 378 height 504
click at [1012, 267] on span "Add PO" at bounding box center [1006, 262] width 37 height 13
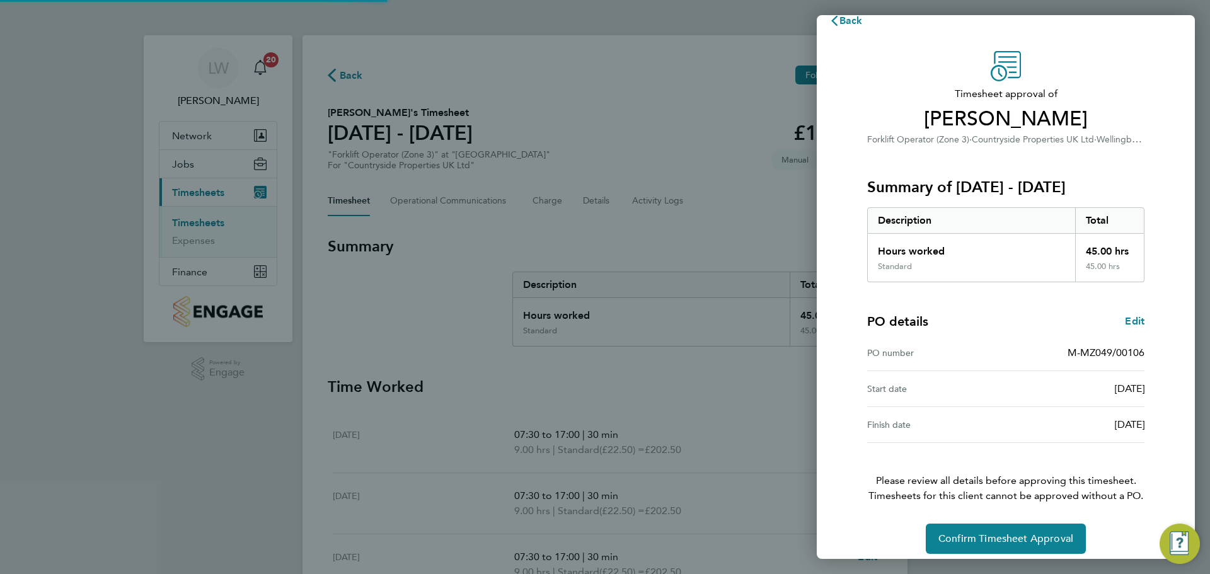
scroll to position [30, 0]
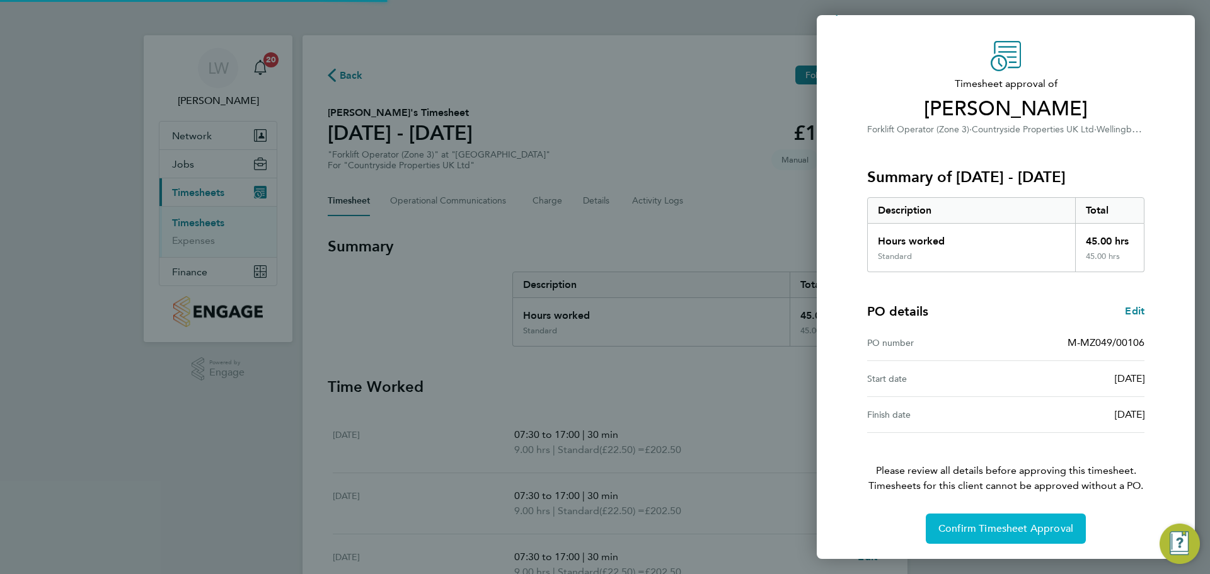
click at [1012, 519] on button "Confirm Timesheet Approval" at bounding box center [1006, 529] width 160 height 30
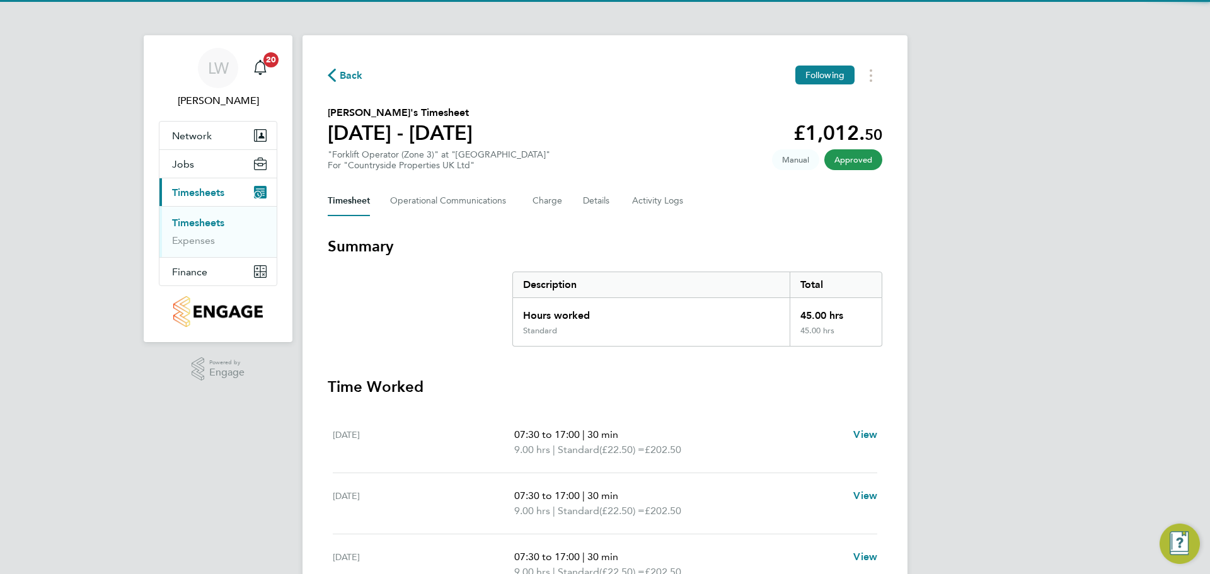
click at [202, 228] on link "Timesheets" at bounding box center [198, 223] width 52 height 12
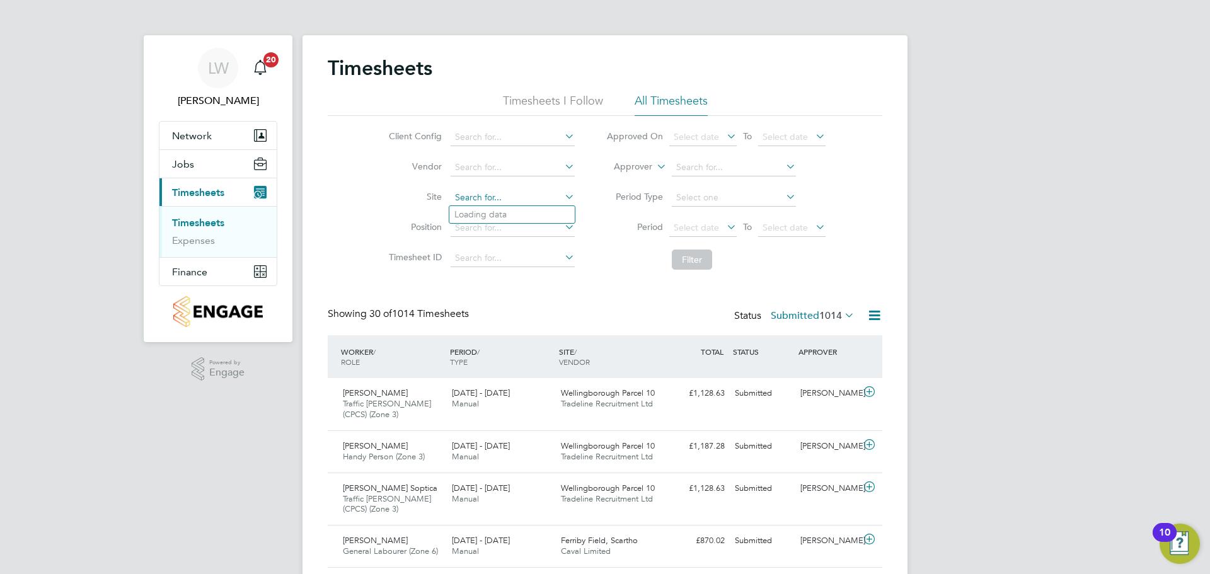
click at [486, 194] on input at bounding box center [513, 198] width 124 height 18
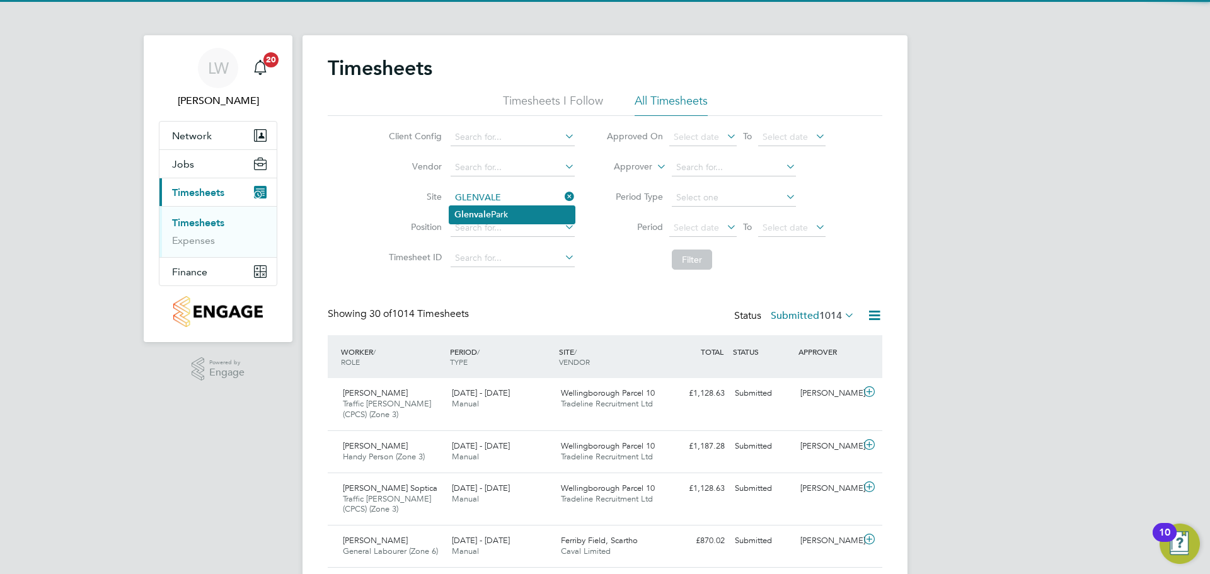
click at [513, 209] on li "Glenvale Park" at bounding box center [511, 214] width 125 height 17
type input "[GEOGRAPHIC_DATA]"
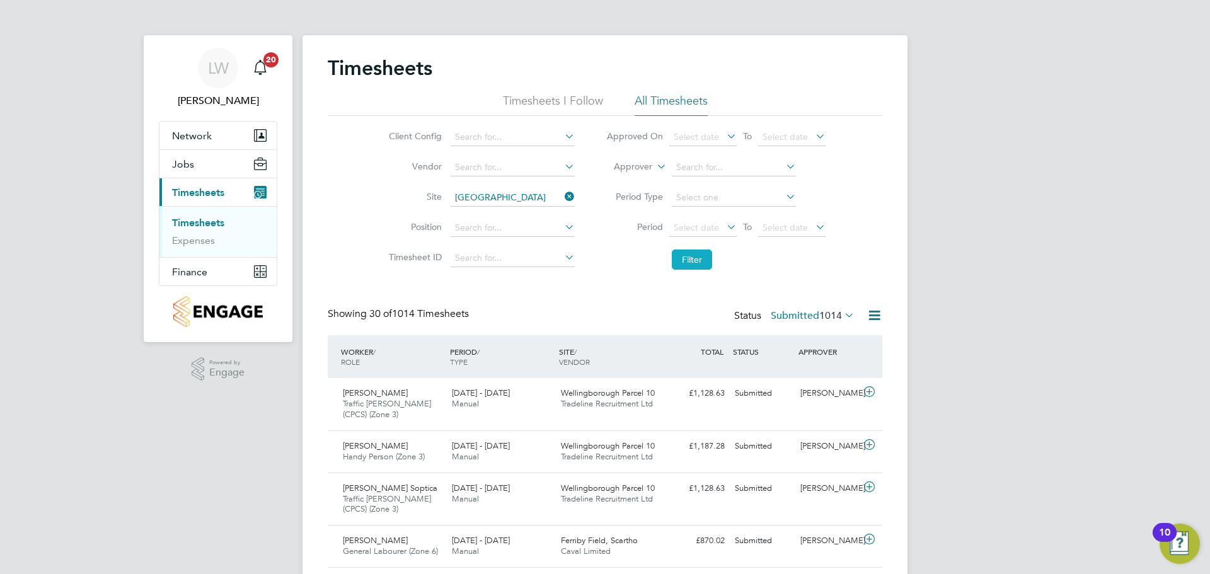
click at [699, 260] on button "Filter" at bounding box center [692, 260] width 40 height 20
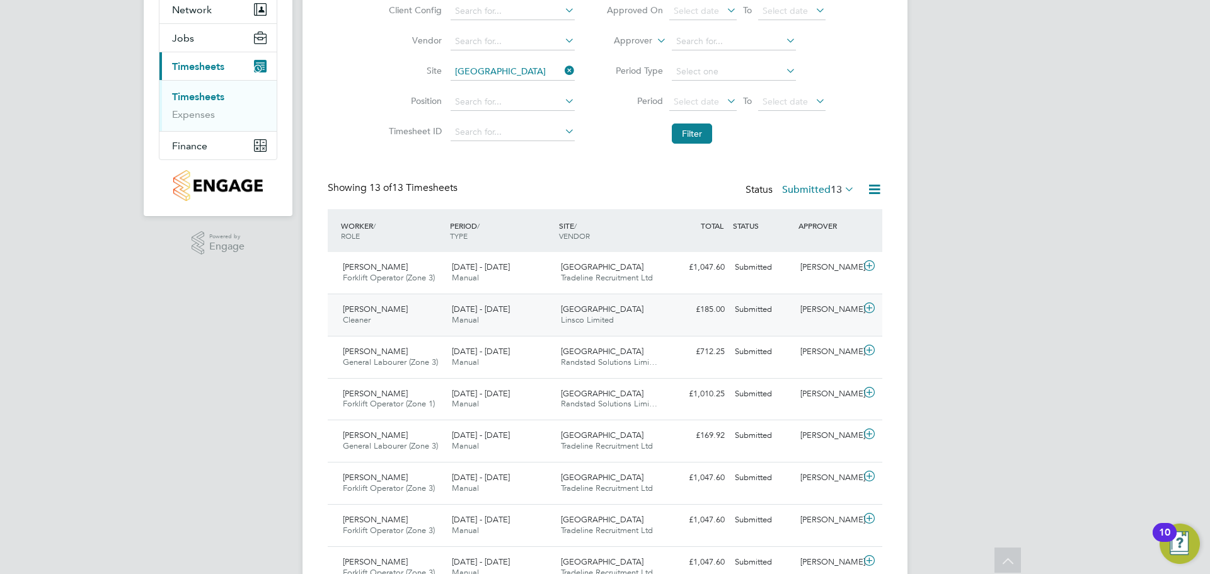
click at [504, 310] on span "[DATE] - [DATE]" at bounding box center [481, 309] width 58 height 11
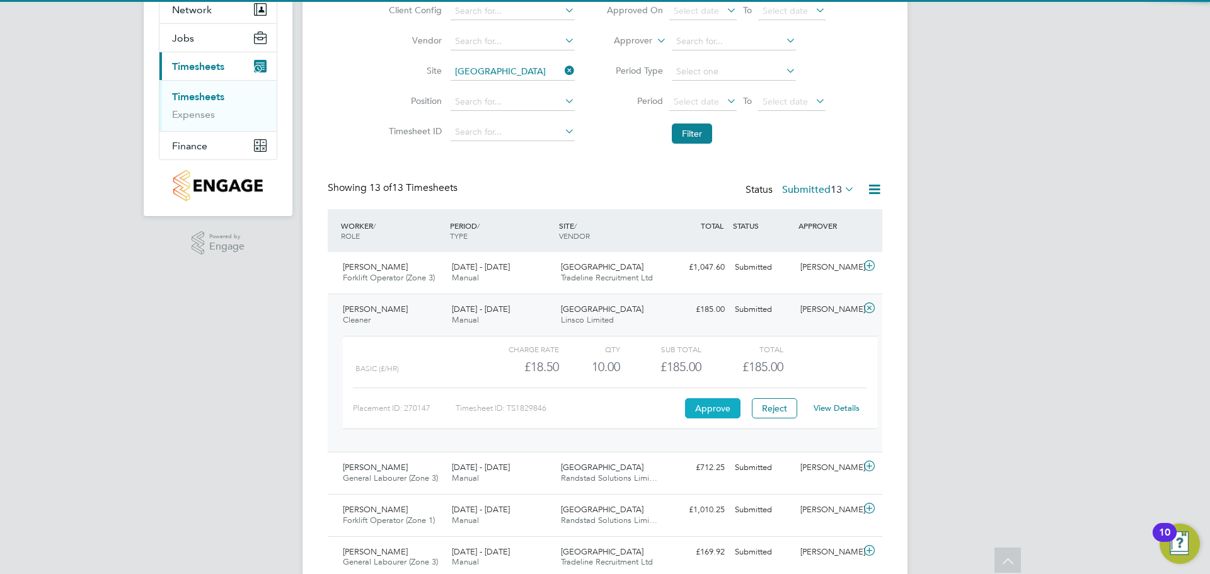
click at [719, 405] on button "Approve" at bounding box center [712, 408] width 55 height 20
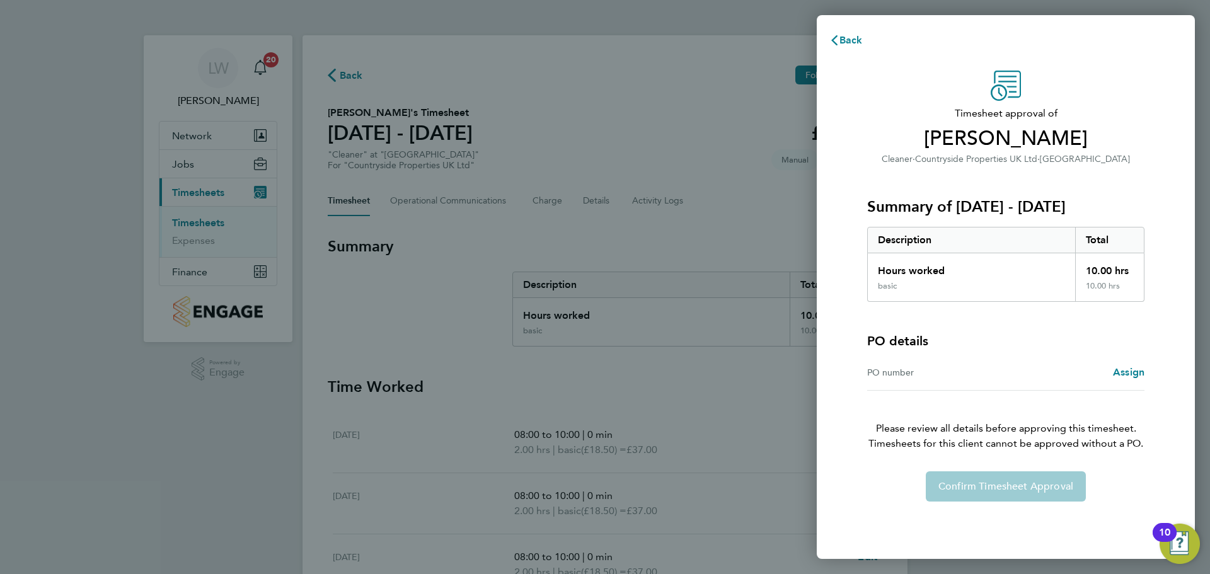
drag, startPoint x: 1147, startPoint y: 367, endPoint x: 1138, endPoint y: 369, distance: 9.2
click at [1146, 367] on div "Timesheet approval of [PERSON_NAME] Good Cleaner · Countryside Properties UK Lt…" at bounding box center [1006, 286] width 308 height 431
click at [1137, 370] on span "Assign" at bounding box center [1129, 372] width 32 height 12
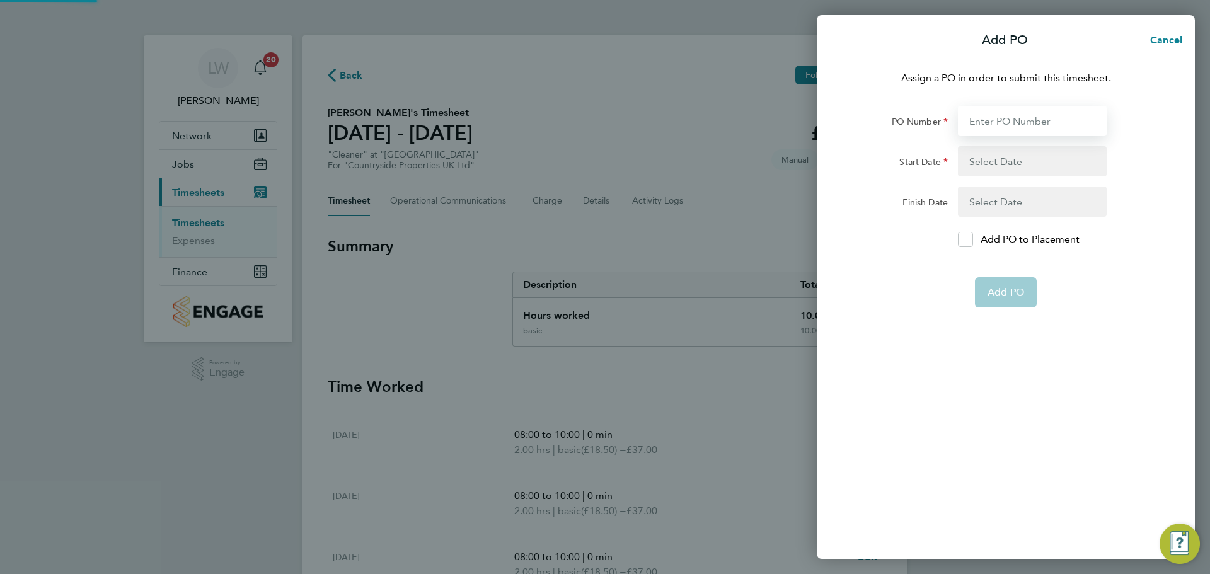
click at [1031, 114] on input "PO Number" at bounding box center [1032, 121] width 149 height 30
type input "M-MZ064/"
type input "0"
type input "M-MZ0"
type input "M-"
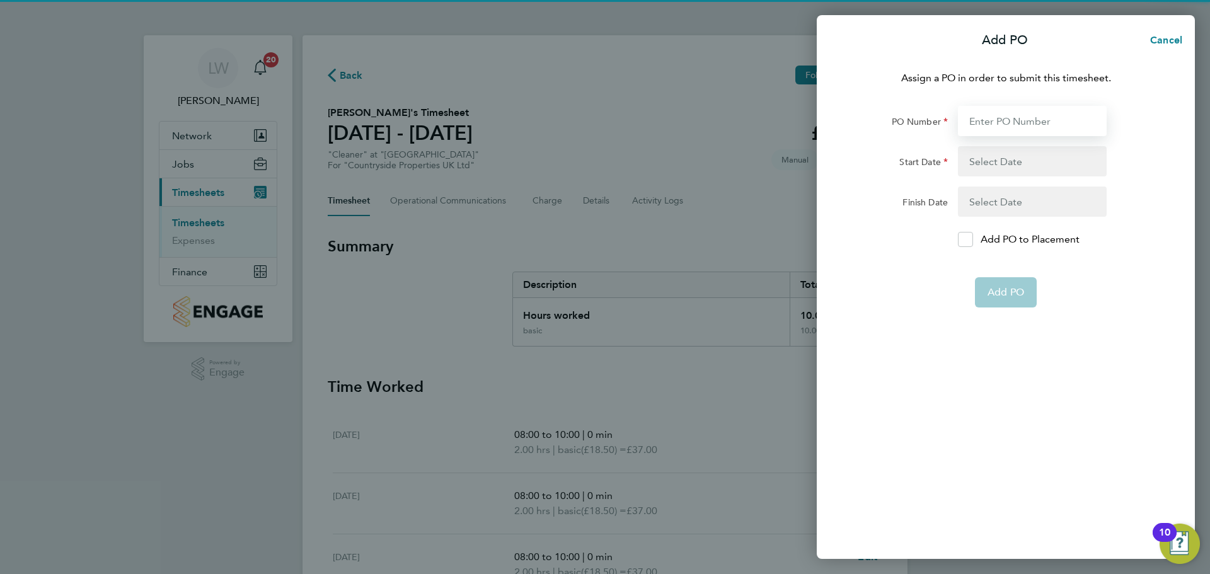
type input "O"
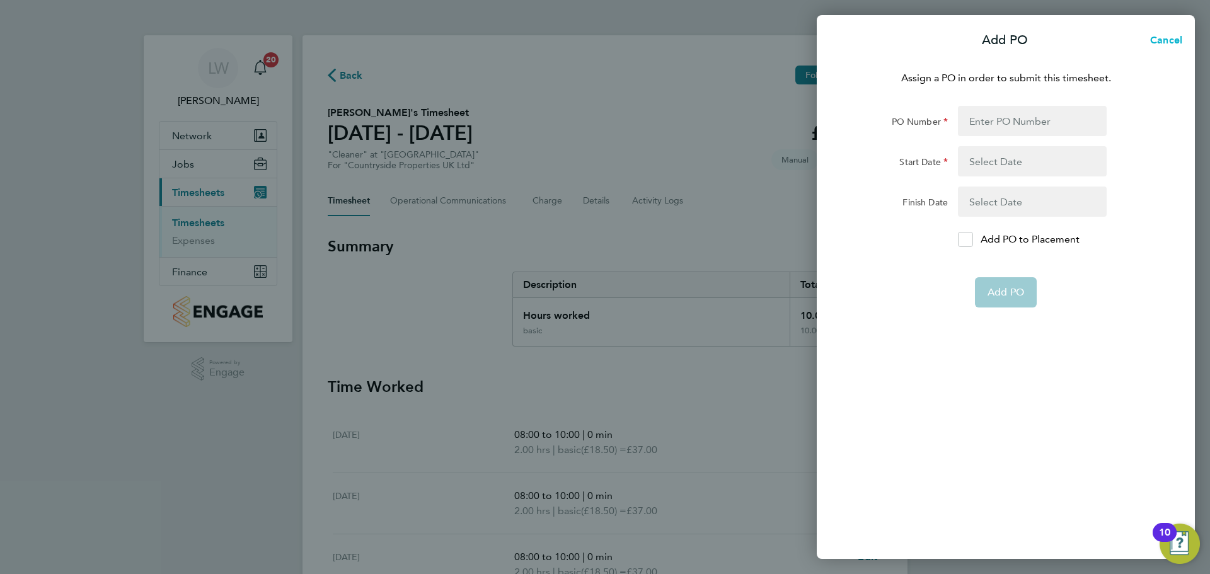
click at [1168, 37] on span "Cancel" at bounding box center [1165, 40] width 36 height 12
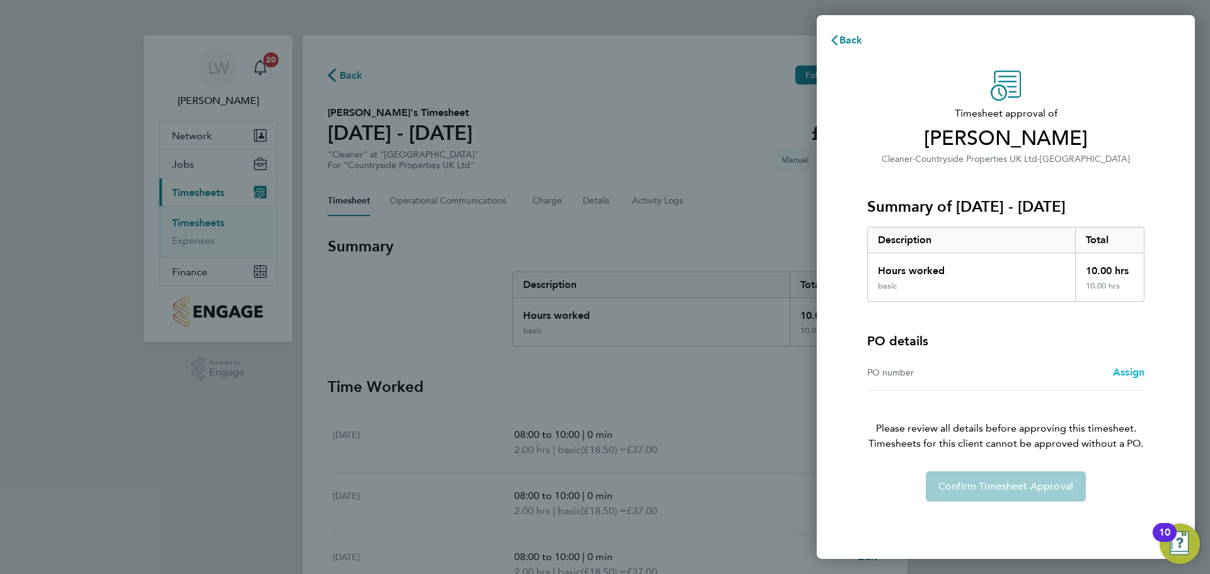
click at [1130, 376] on span "Assign" at bounding box center [1129, 372] width 32 height 12
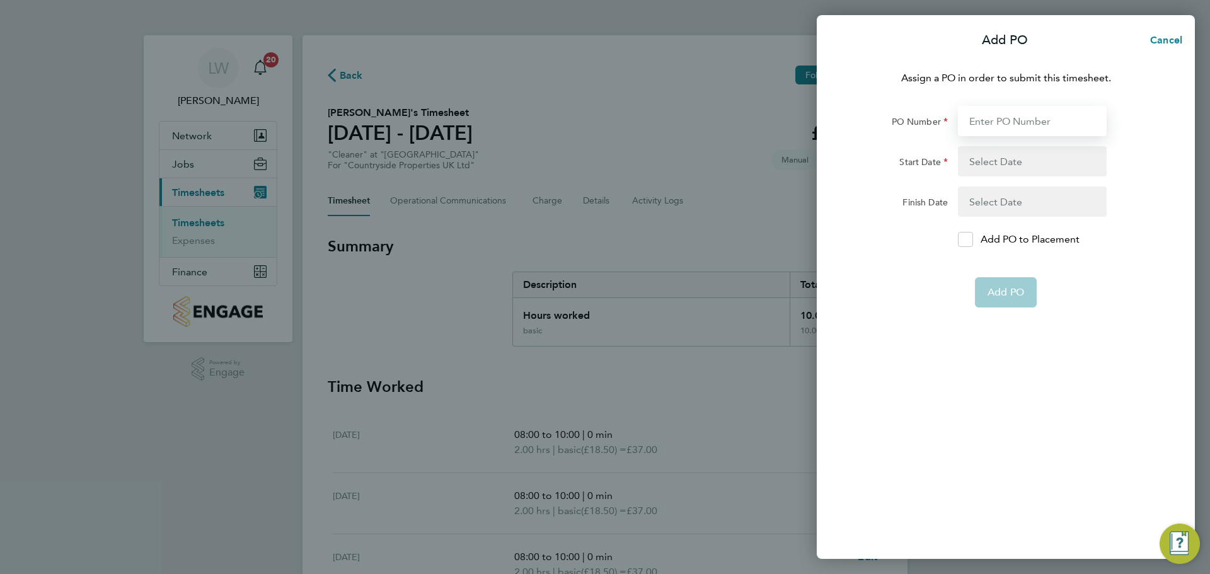
click at [1020, 130] on input "PO Number" at bounding box center [1032, 121] width 149 height 30
type input "M-MZ064/00077"
type input "03 Aug 25"
type input "30 Aug 25"
click at [1065, 118] on input "M-MZ064/00077" at bounding box center [1032, 121] width 149 height 30
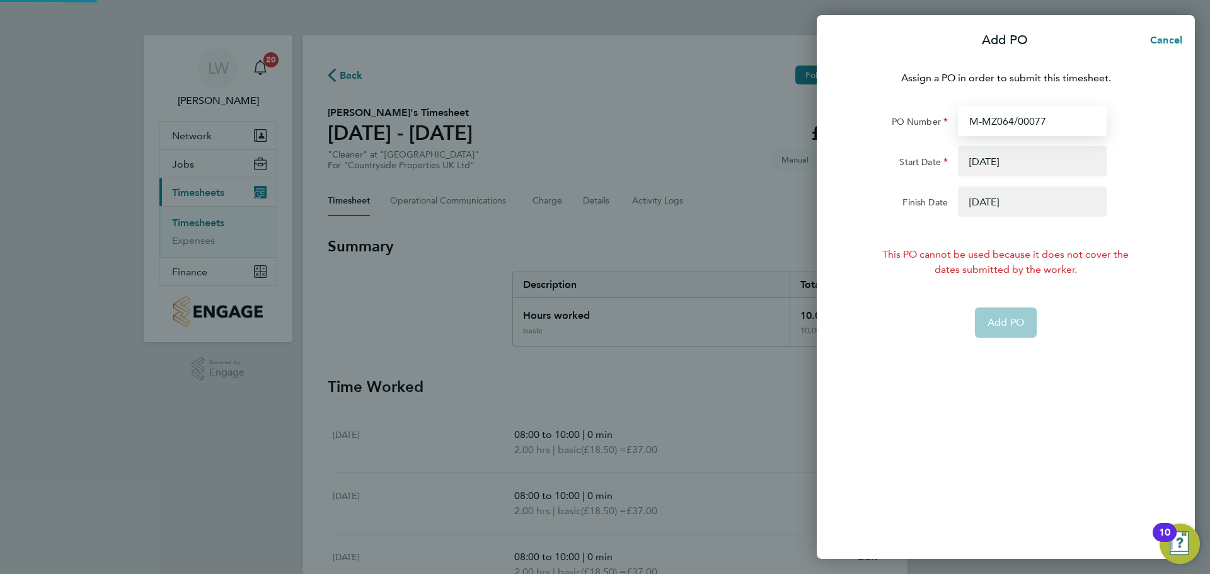
click at [1064, 118] on input "M-MZ064/00077" at bounding box center [1032, 121] width 149 height 30
click at [1062, 118] on input "M-MZ064/00077" at bounding box center [1032, 121] width 149 height 30
click at [1056, 119] on input "M-MZ064/00077" at bounding box center [1032, 121] width 149 height 30
click at [1043, 123] on input "M-MZ064/00077" at bounding box center [1032, 121] width 149 height 30
click at [1045, 122] on input "M-MZ064/00077" at bounding box center [1032, 121] width 149 height 30
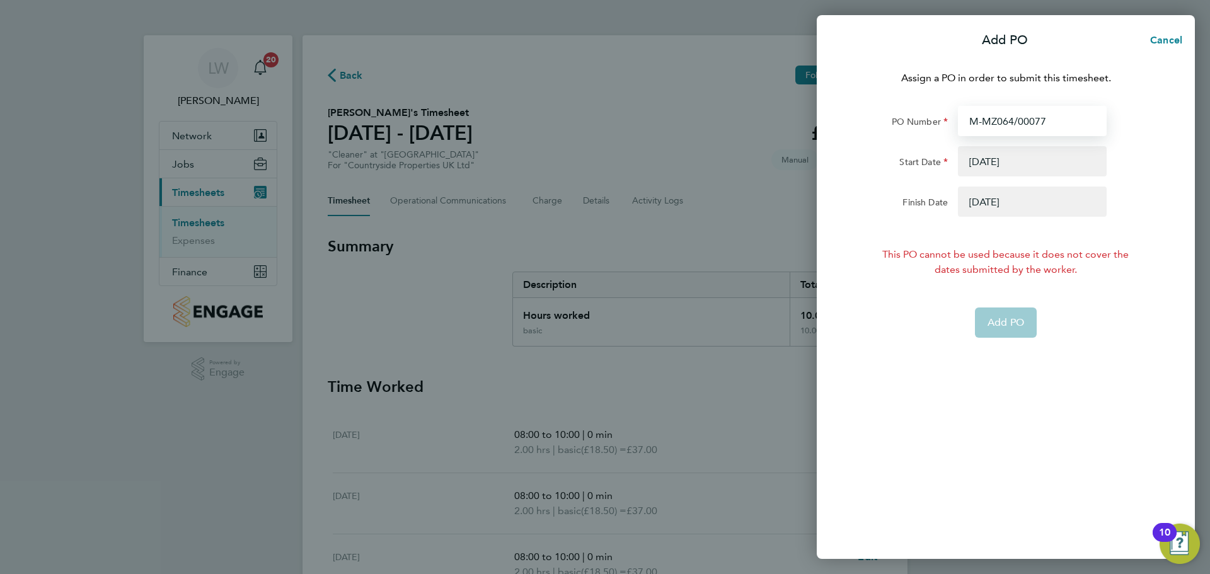
type input "M-MZ064/0007"
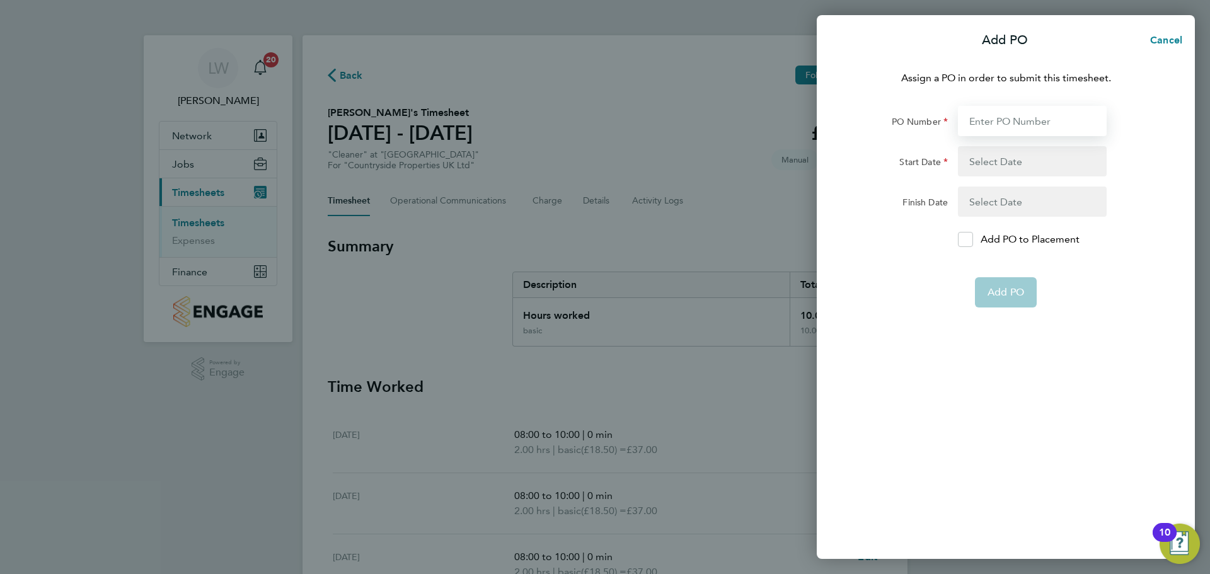
type input "M-MZ064/00076"
type input "[DATE]"
type input "16 Nov 25"
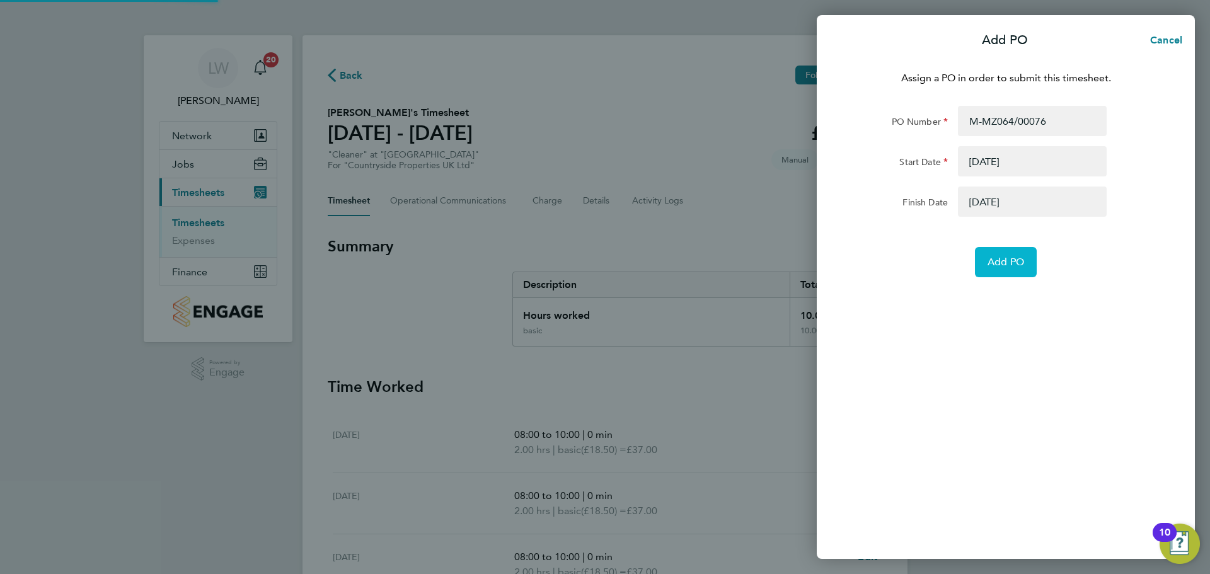
click at [1019, 261] on span "Add PO" at bounding box center [1006, 262] width 37 height 13
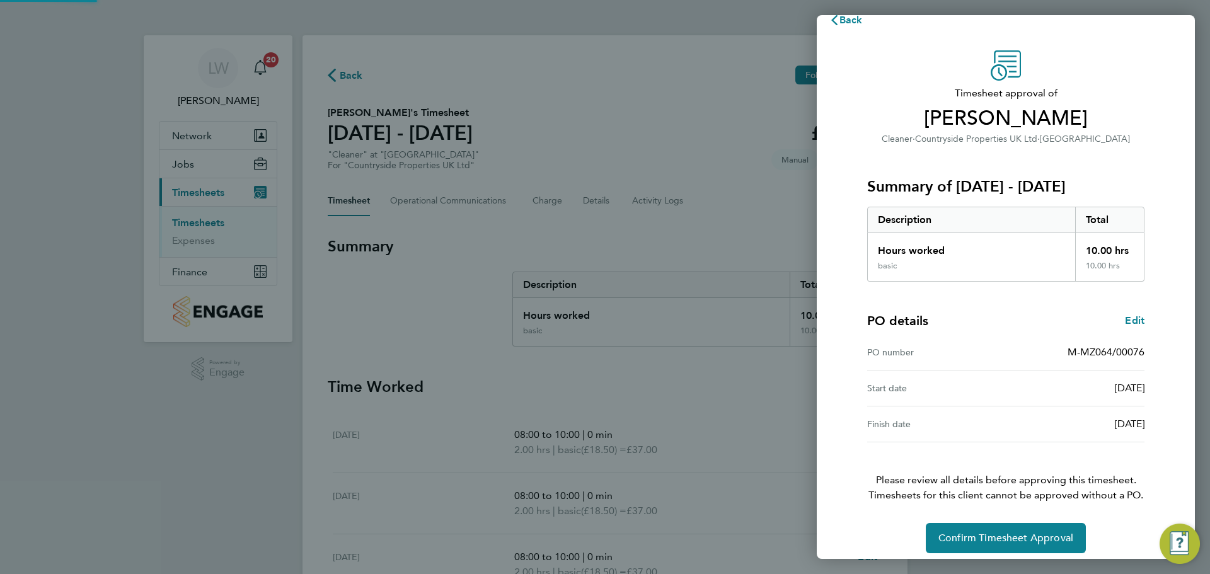
scroll to position [30, 0]
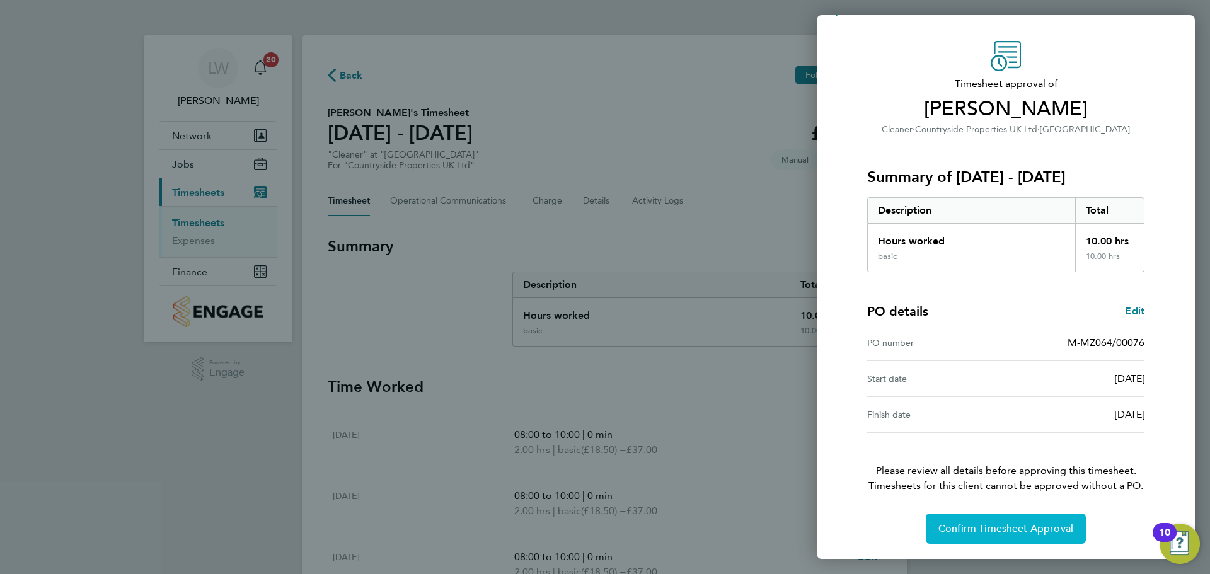
click at [1000, 534] on span "Confirm Timesheet Approval" at bounding box center [1006, 529] width 135 height 13
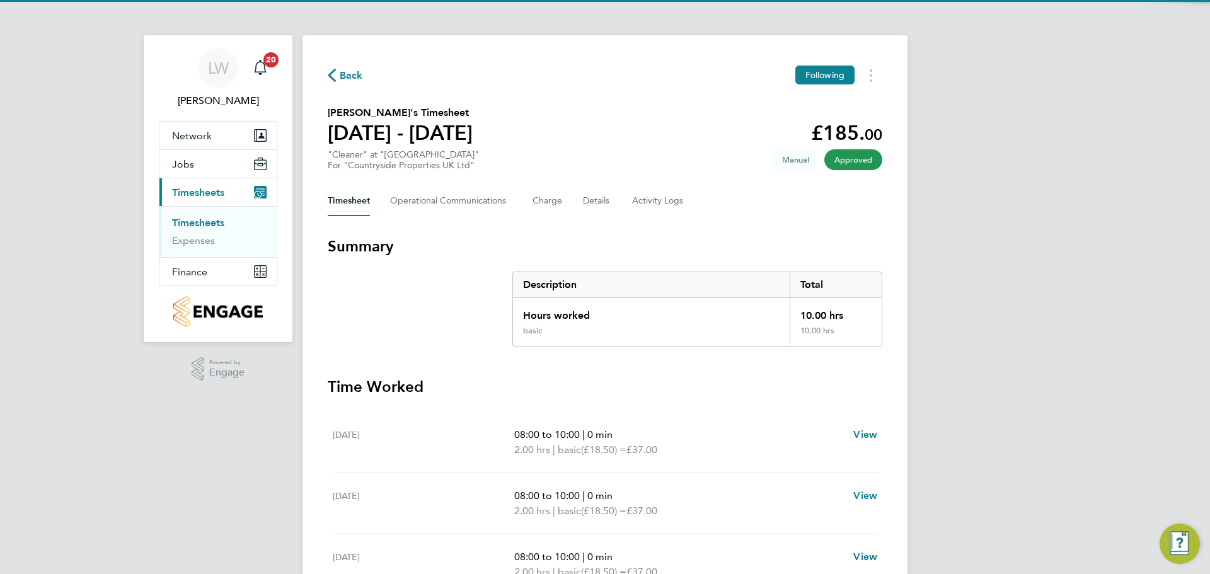
click at [211, 218] on link "Timesheets" at bounding box center [198, 223] width 52 height 12
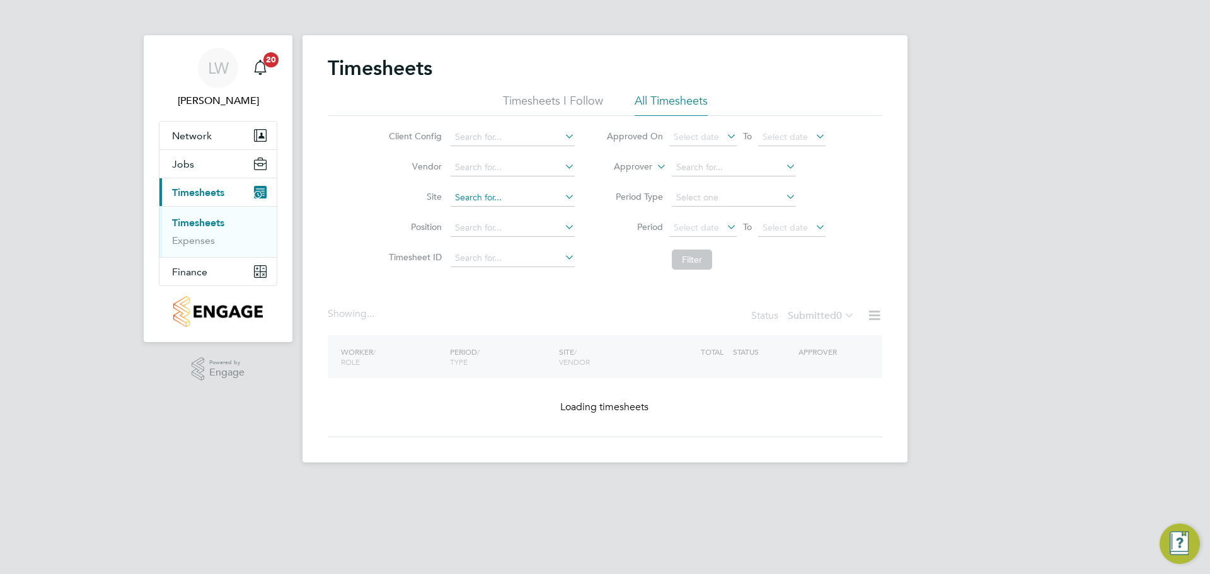
click at [499, 199] on input at bounding box center [513, 198] width 124 height 18
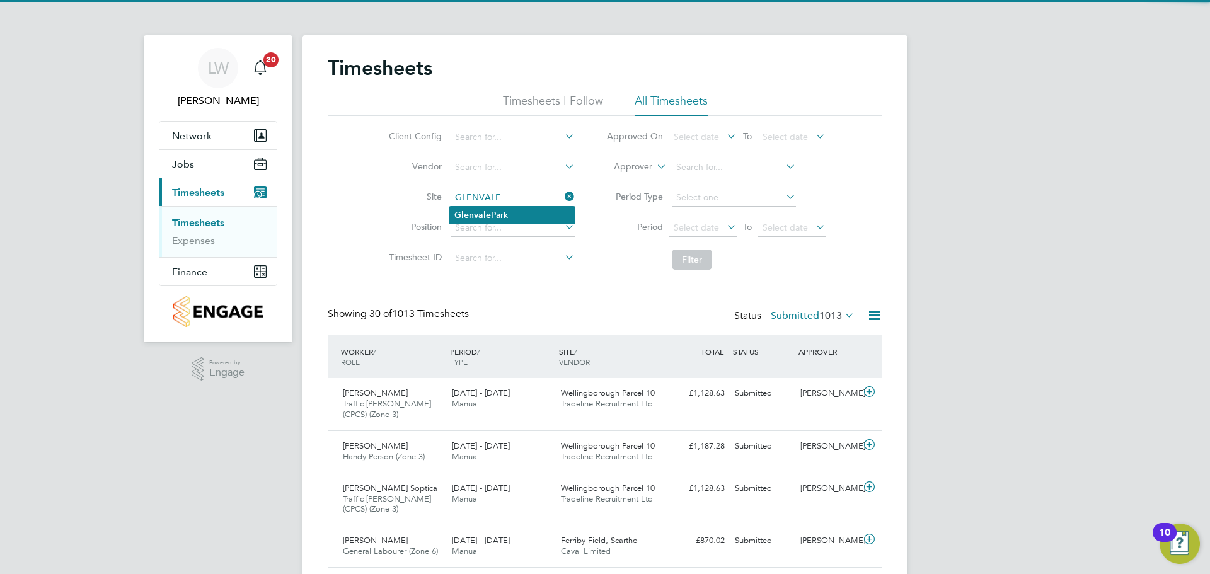
click at [519, 216] on li "[GEOGRAPHIC_DATA]" at bounding box center [511, 215] width 125 height 17
type input "[GEOGRAPHIC_DATA]"
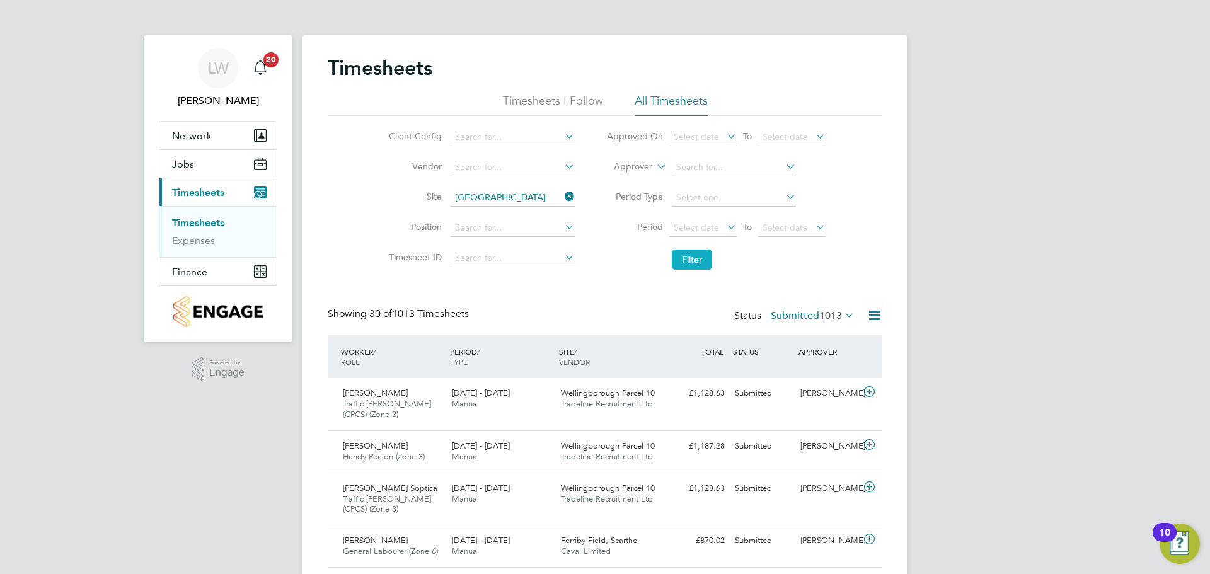
click at [688, 256] on button "Filter" at bounding box center [692, 260] width 40 height 20
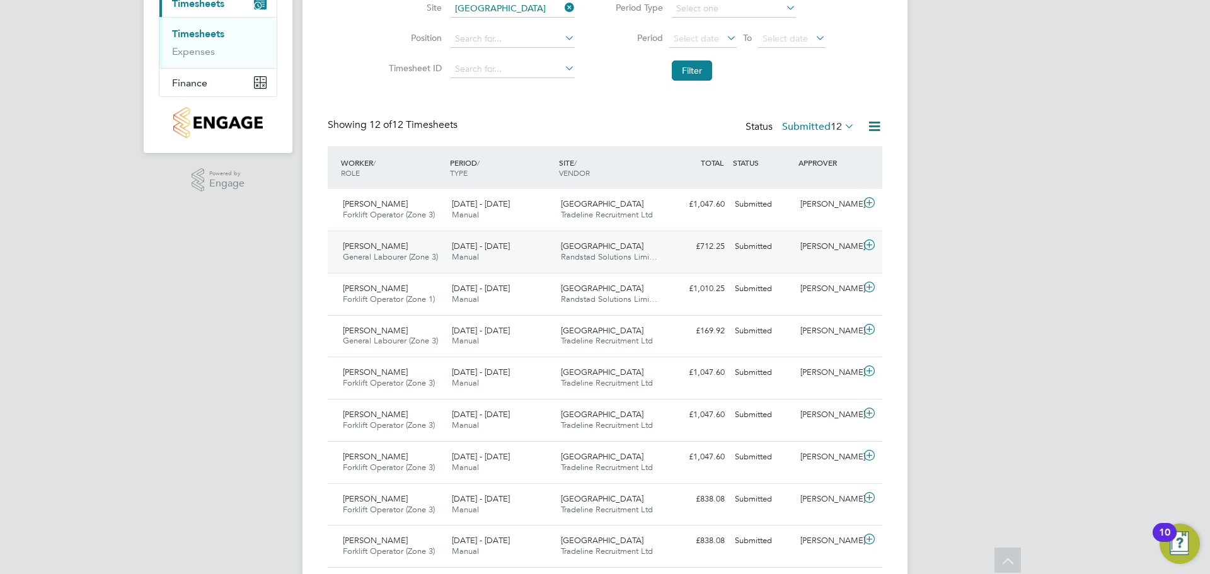
click at [518, 259] on div "22 - 28 Sep 2025 Manual" at bounding box center [501, 252] width 109 height 32
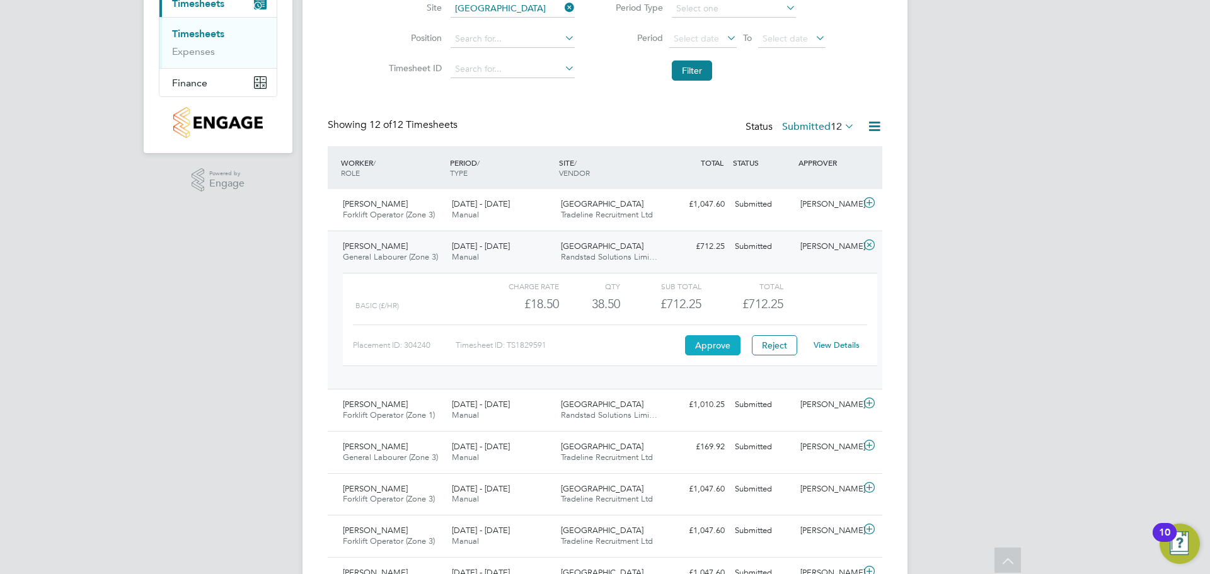
click at [699, 352] on button "Approve" at bounding box center [712, 345] width 55 height 20
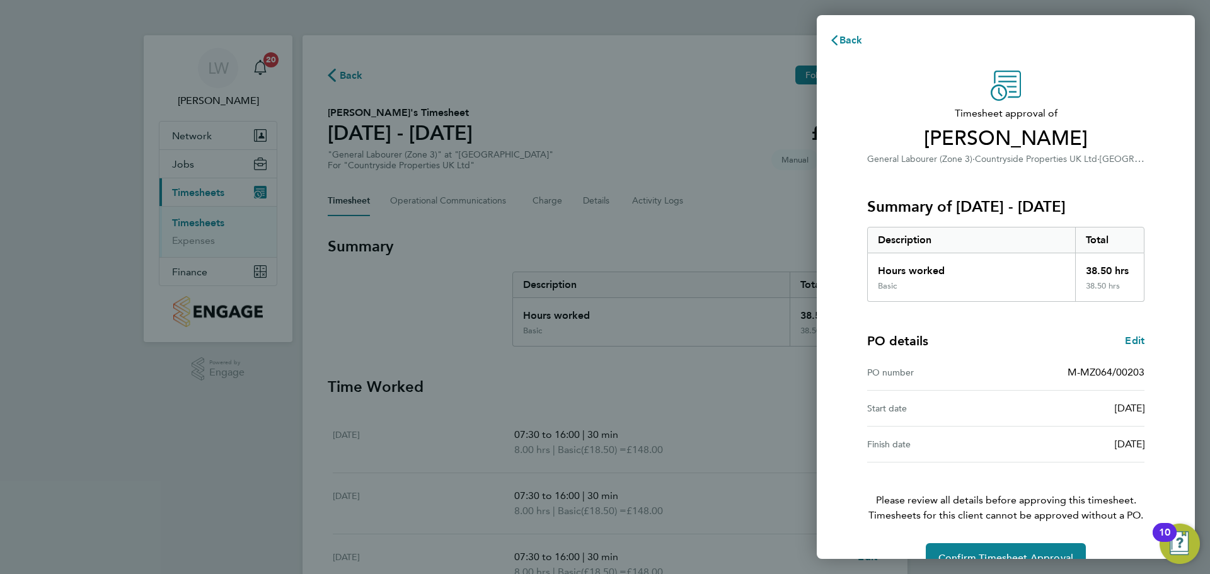
scroll to position [30, 0]
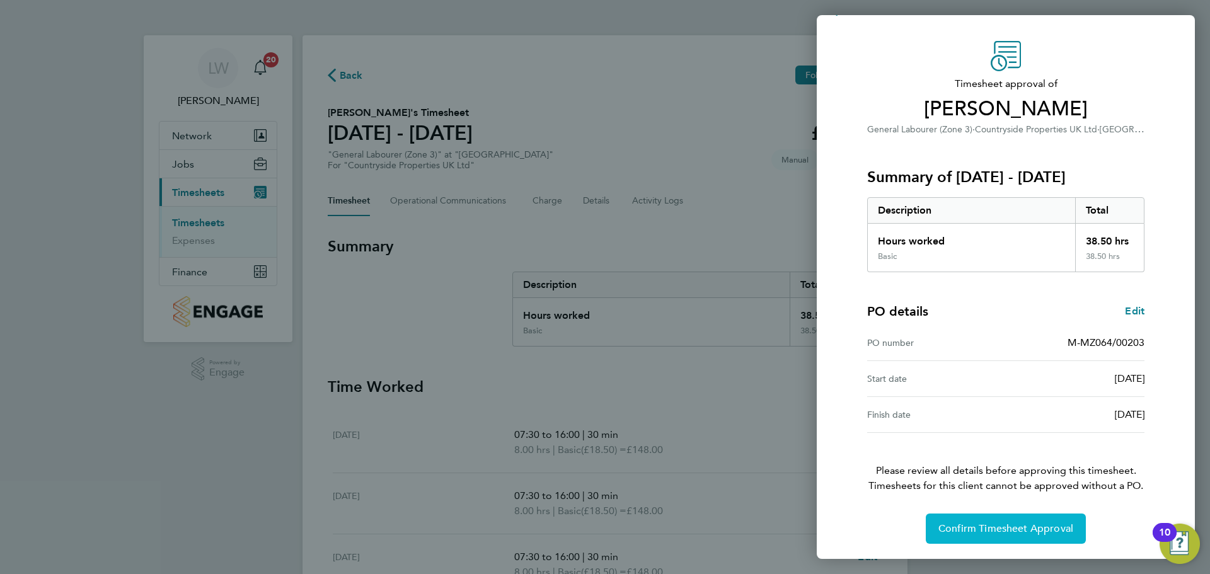
click at [979, 519] on button "Confirm Timesheet Approval" at bounding box center [1006, 529] width 160 height 30
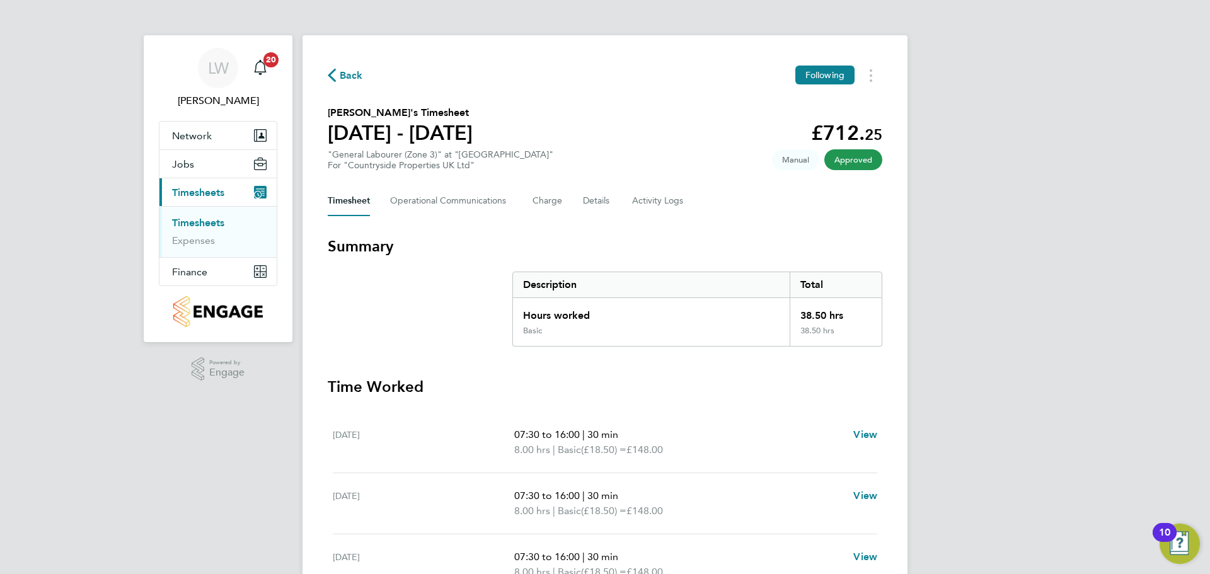
click at [209, 214] on ul "Timesheets Expenses" at bounding box center [217, 231] width 117 height 51
click at [204, 223] on link "Timesheets" at bounding box center [198, 223] width 52 height 12
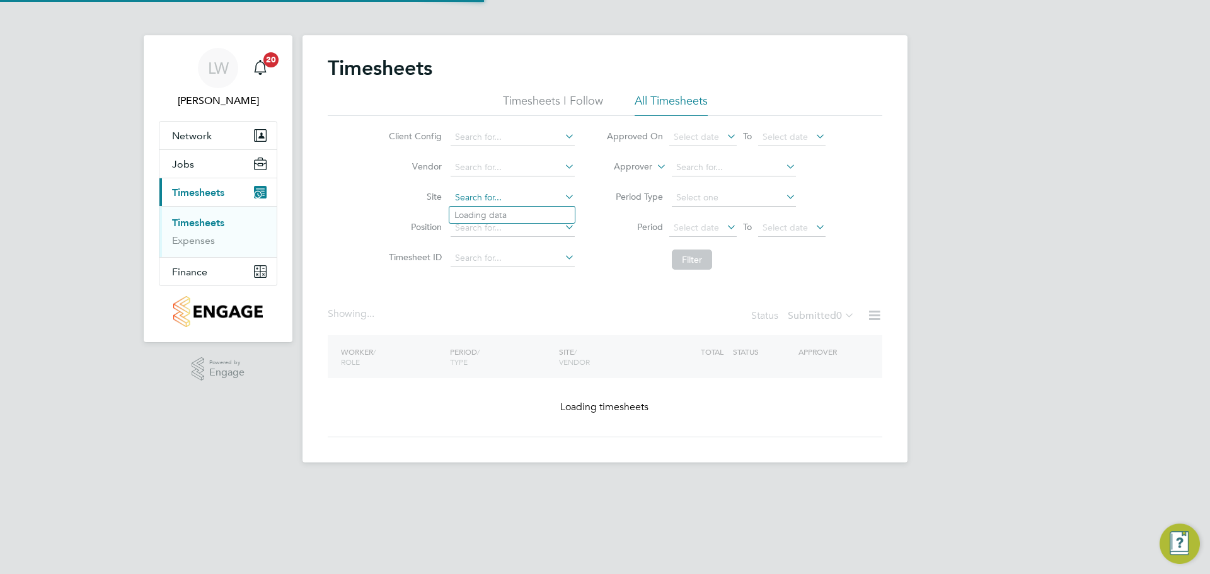
click at [509, 198] on input at bounding box center [513, 198] width 124 height 18
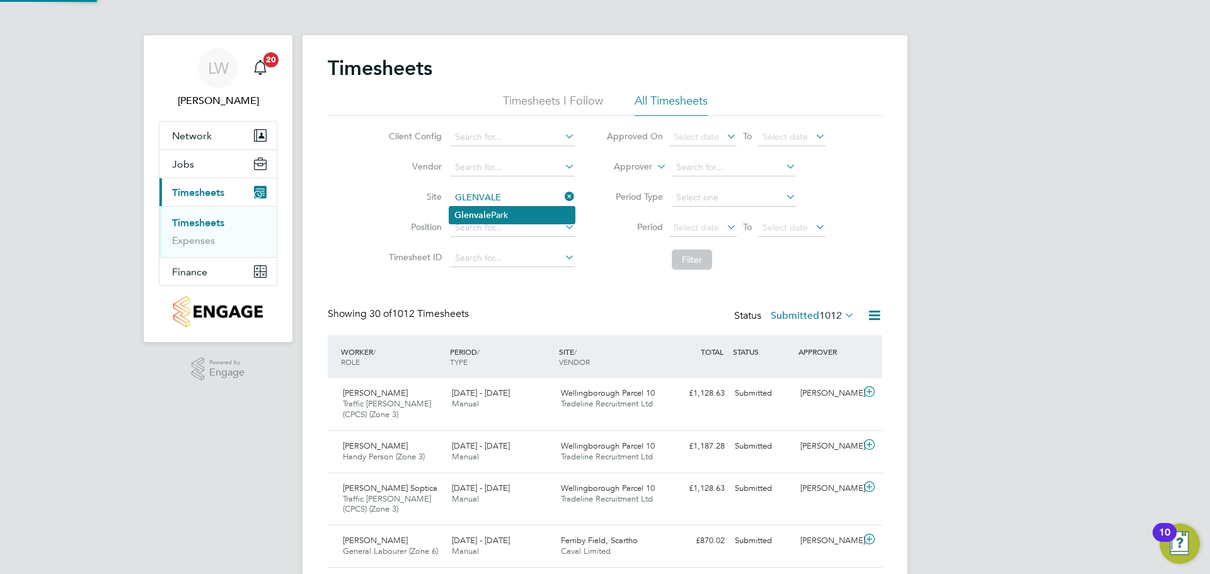
click at [528, 212] on li "[GEOGRAPHIC_DATA]" at bounding box center [511, 215] width 125 height 17
type input "[GEOGRAPHIC_DATA]"
click at [693, 261] on button "Filter" at bounding box center [692, 260] width 40 height 20
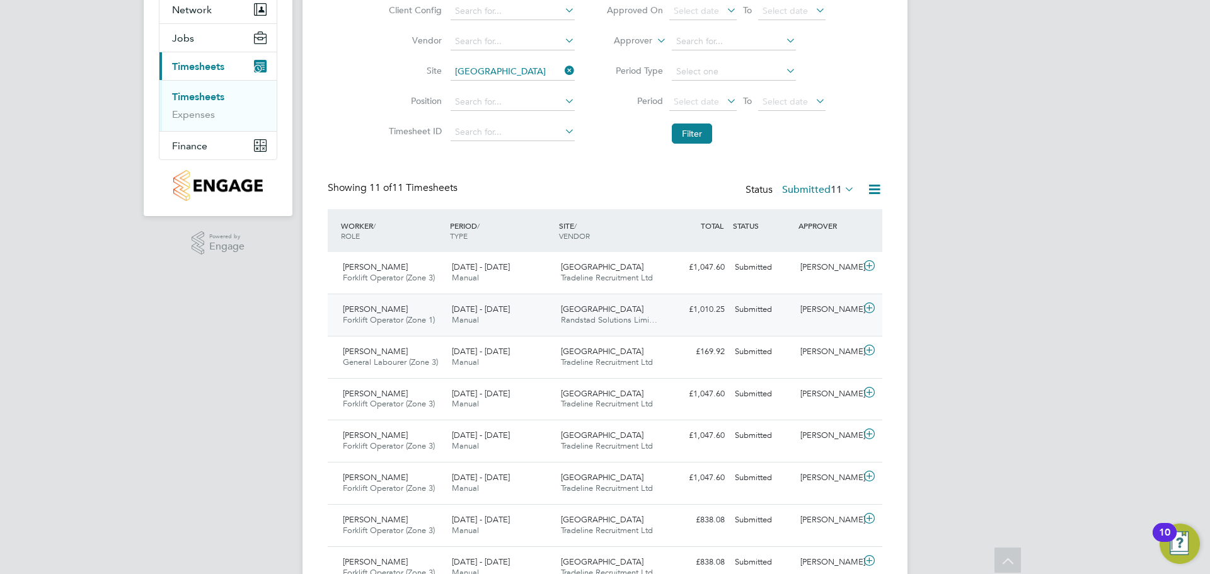
click at [519, 307] on div "[DATE] - [DATE] Manual" at bounding box center [501, 315] width 109 height 32
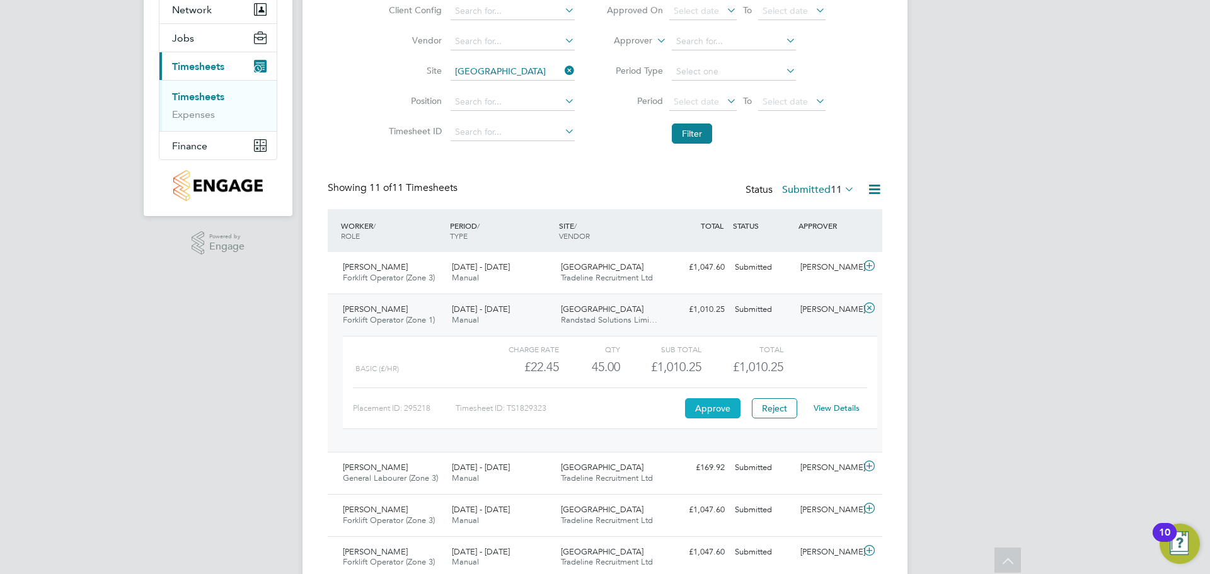
click at [704, 409] on button "Approve" at bounding box center [712, 408] width 55 height 20
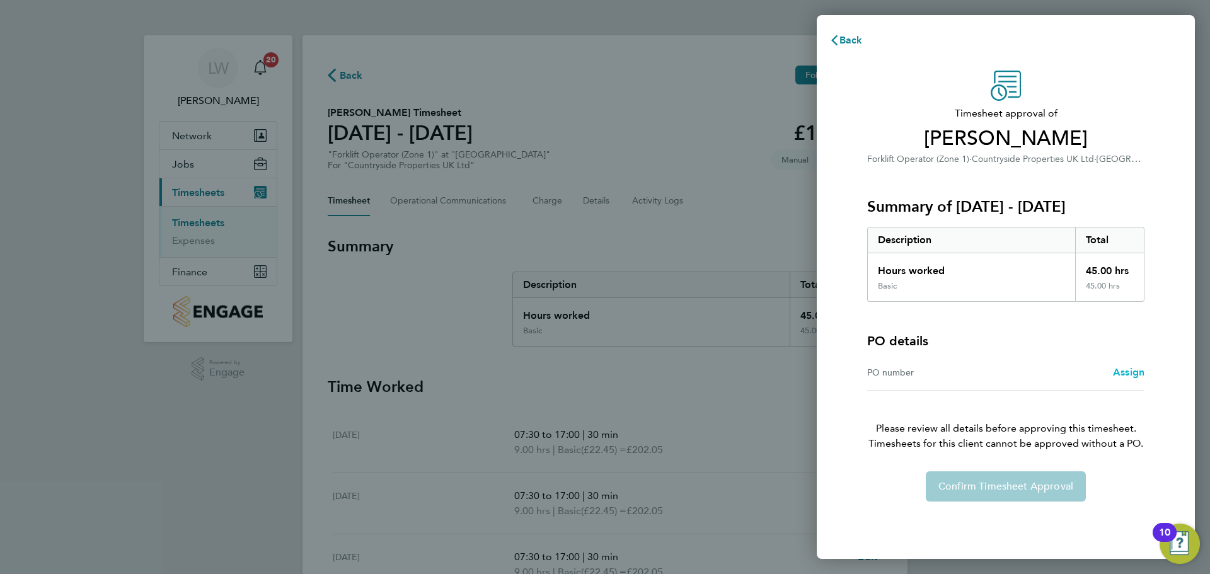
click at [1128, 376] on span "Assign" at bounding box center [1129, 372] width 32 height 12
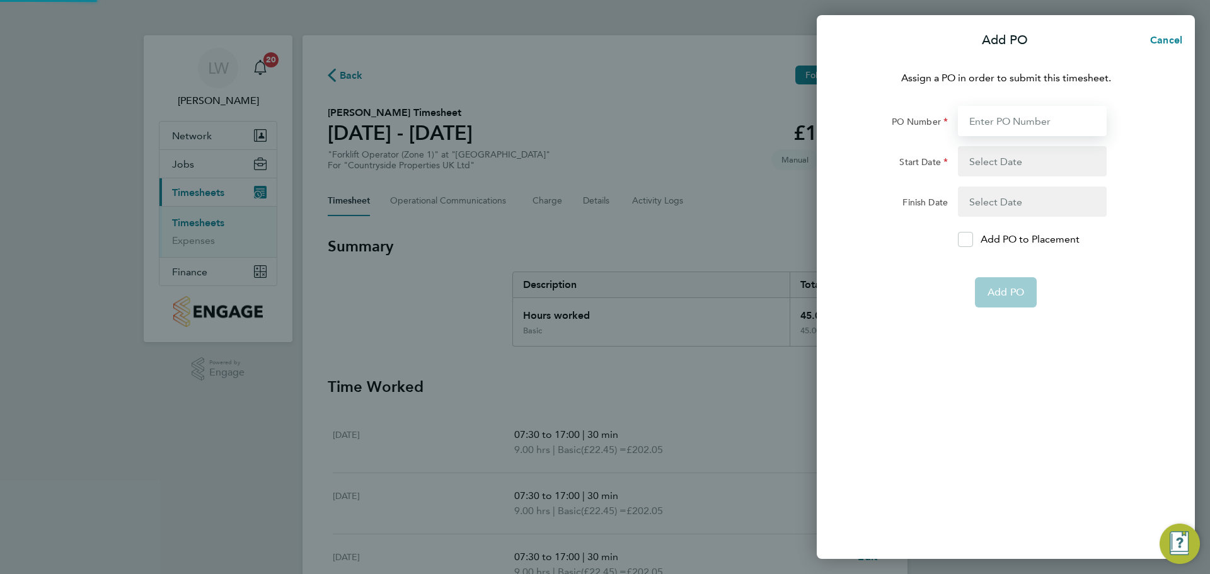
click at [1029, 108] on input "PO Number" at bounding box center [1032, 121] width 149 height 30
type input "M-MZ049/00158"
type input "[DATE]"
click at [1064, 123] on input "M-MZ049/00158" at bounding box center [1032, 121] width 149 height 30
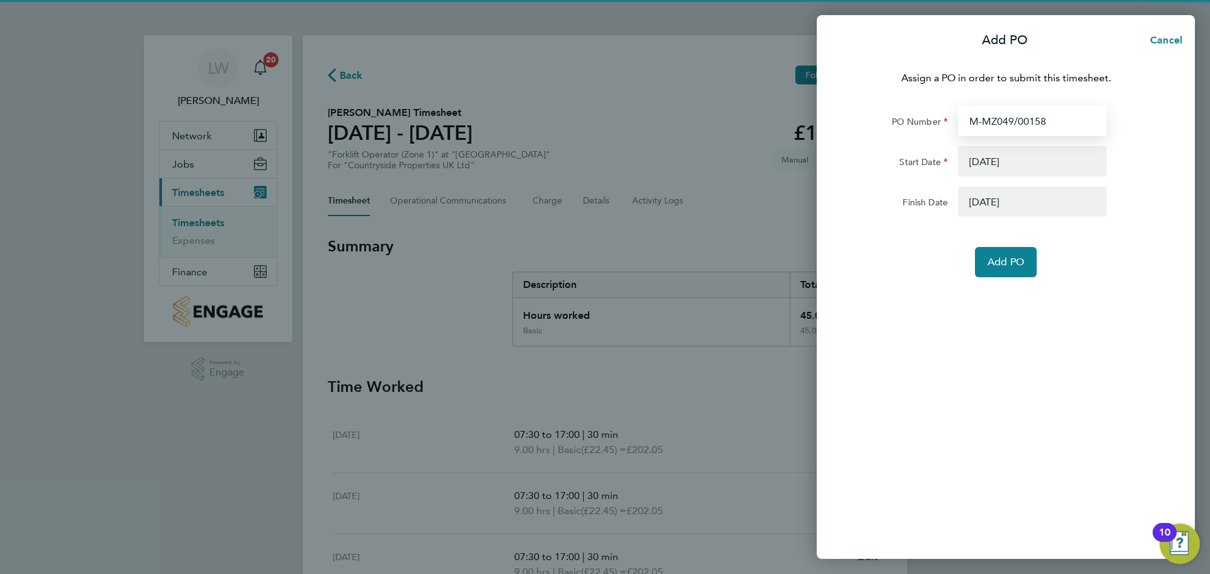
drag, startPoint x: 1062, startPoint y: 123, endPoint x: 1052, endPoint y: 123, distance: 9.5
click at [1052, 123] on input "M-MZ049/00158" at bounding box center [1032, 121] width 149 height 30
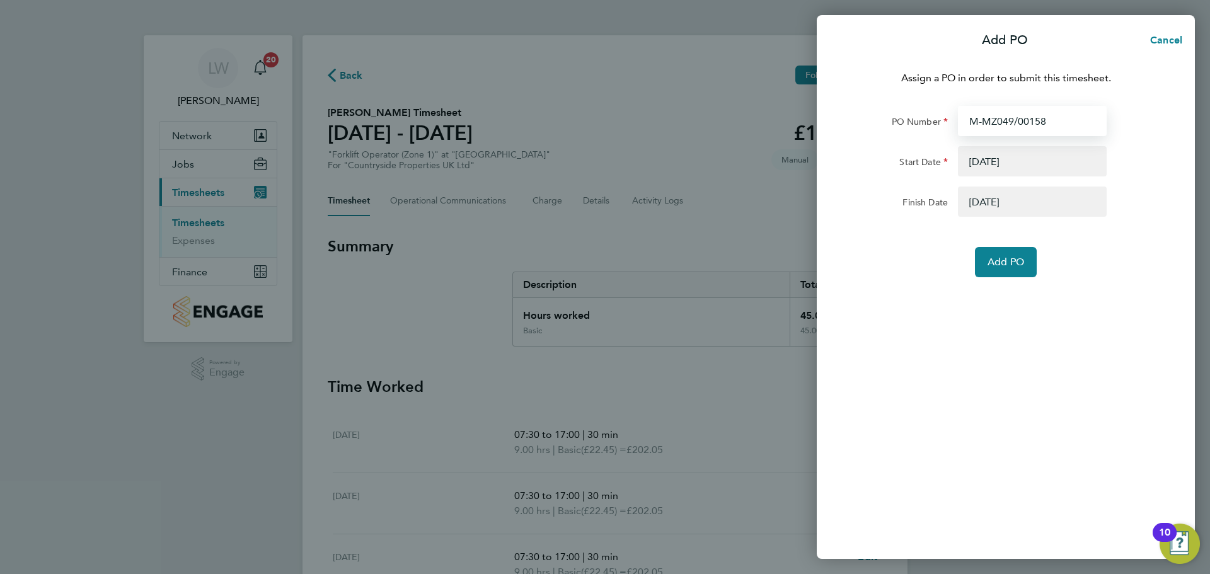
drag, startPoint x: 1046, startPoint y: 123, endPoint x: 757, endPoint y: 99, distance: 290.4
click at [742, 93] on div "Add PO Cancel Assign a PO in order to submit this timesheet. PO Number M-MZ049/…" at bounding box center [605, 287] width 1210 height 574
click at [1021, 123] on input "PO Number" at bounding box center [1032, 121] width 149 height 30
type input "M-MZ064/00041"
type input "[DATE]"
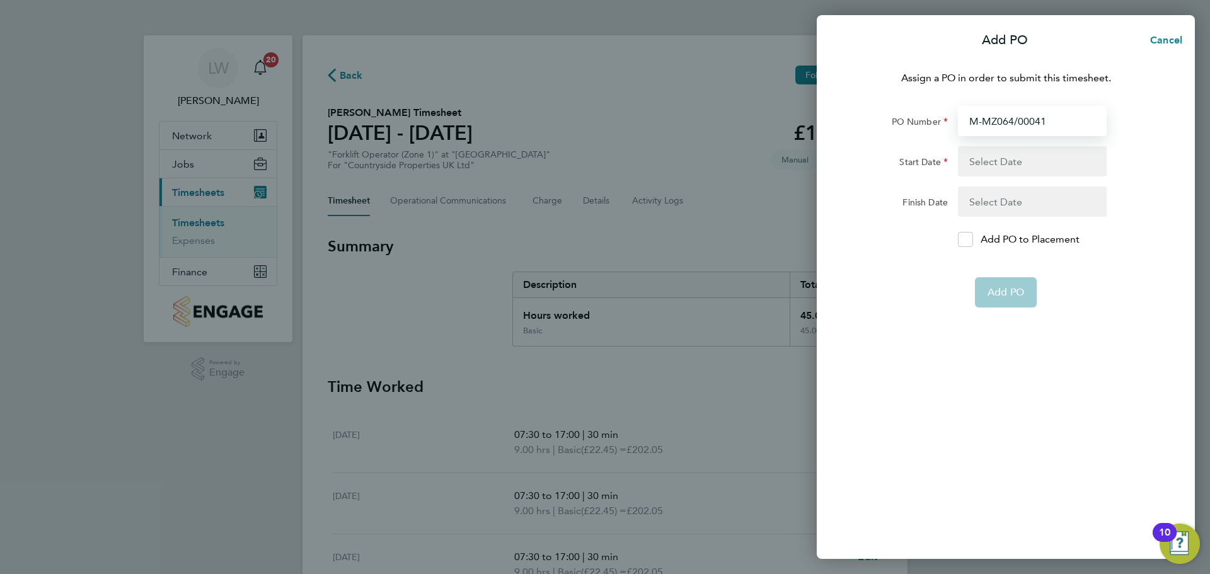
type input "[DATE]"
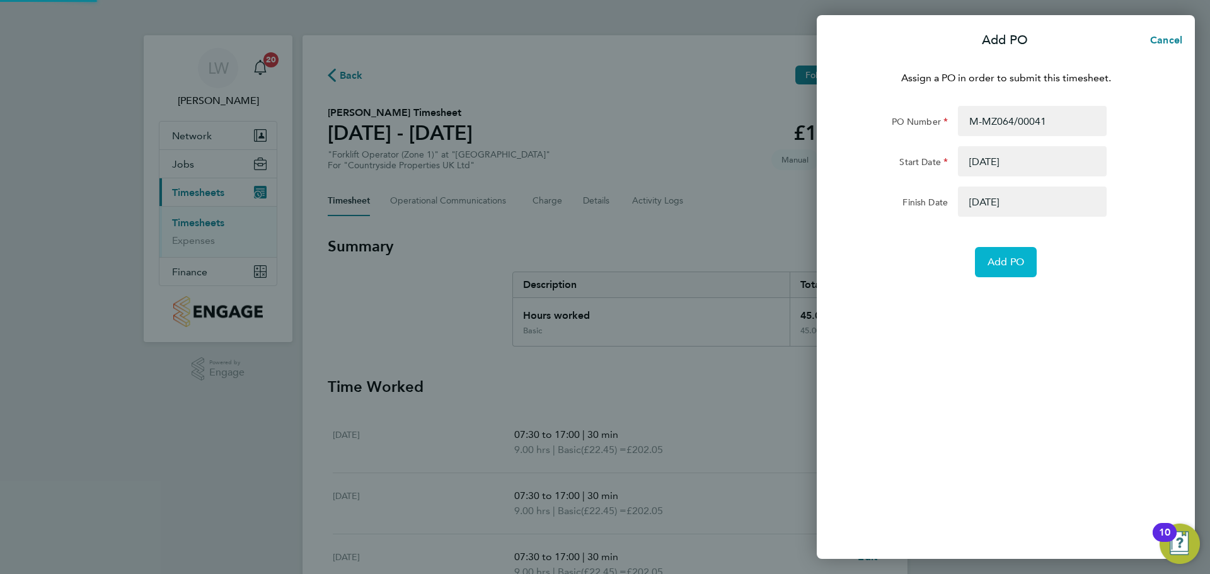
drag, startPoint x: 1011, startPoint y: 265, endPoint x: 1014, endPoint y: 271, distance: 7.4
click at [1012, 264] on span "Add PO" at bounding box center [1006, 262] width 37 height 13
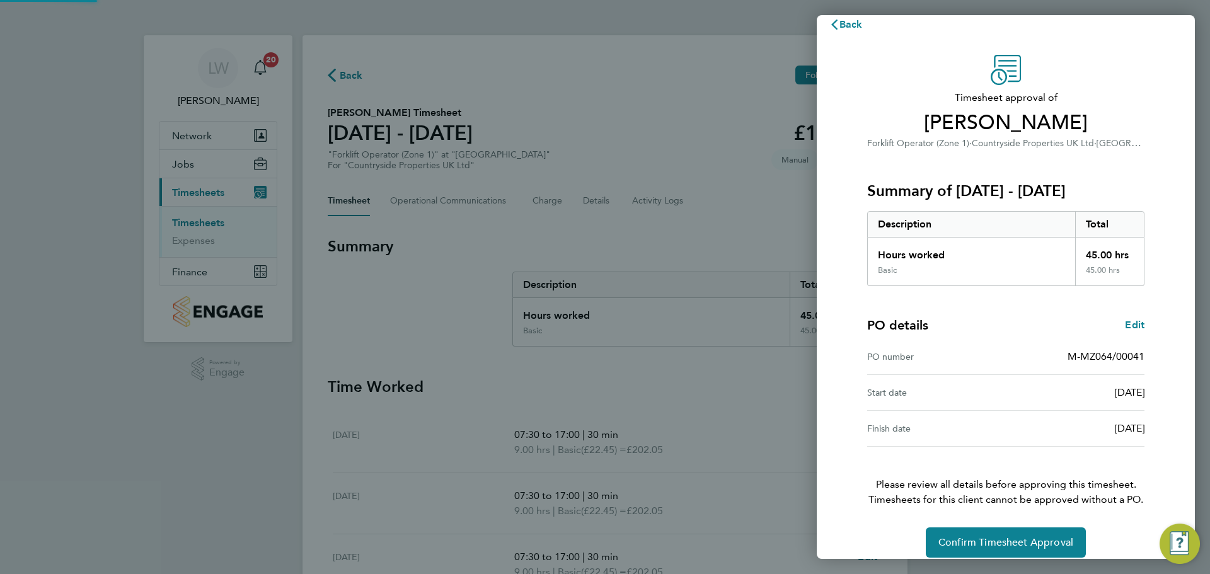
scroll to position [30, 0]
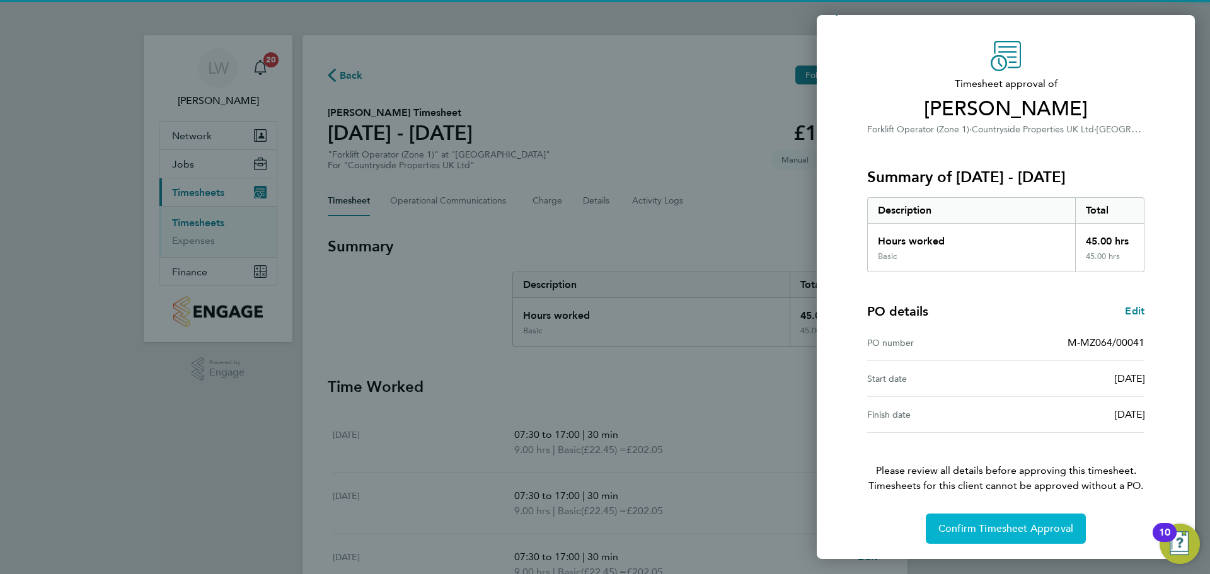
drag, startPoint x: 1006, startPoint y: 530, endPoint x: 998, endPoint y: 530, distance: 7.6
click at [1003, 531] on span "Confirm Timesheet Approval" at bounding box center [1006, 529] width 135 height 13
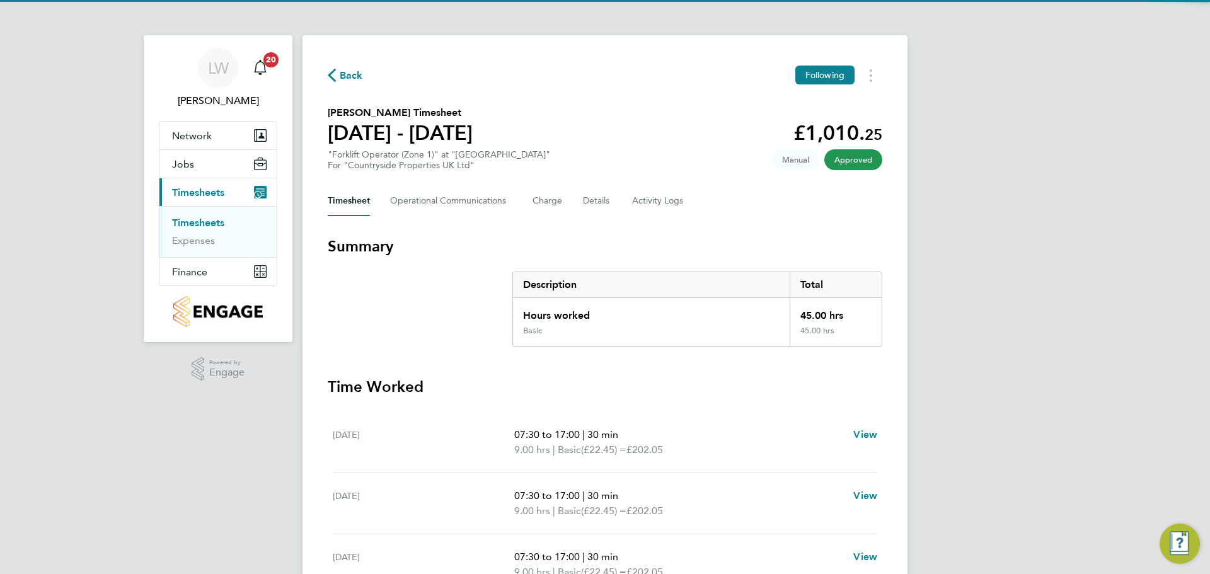
click at [200, 223] on link "Timesheets" at bounding box center [198, 223] width 52 height 12
